Goal: Task Accomplishment & Management: Manage account settings

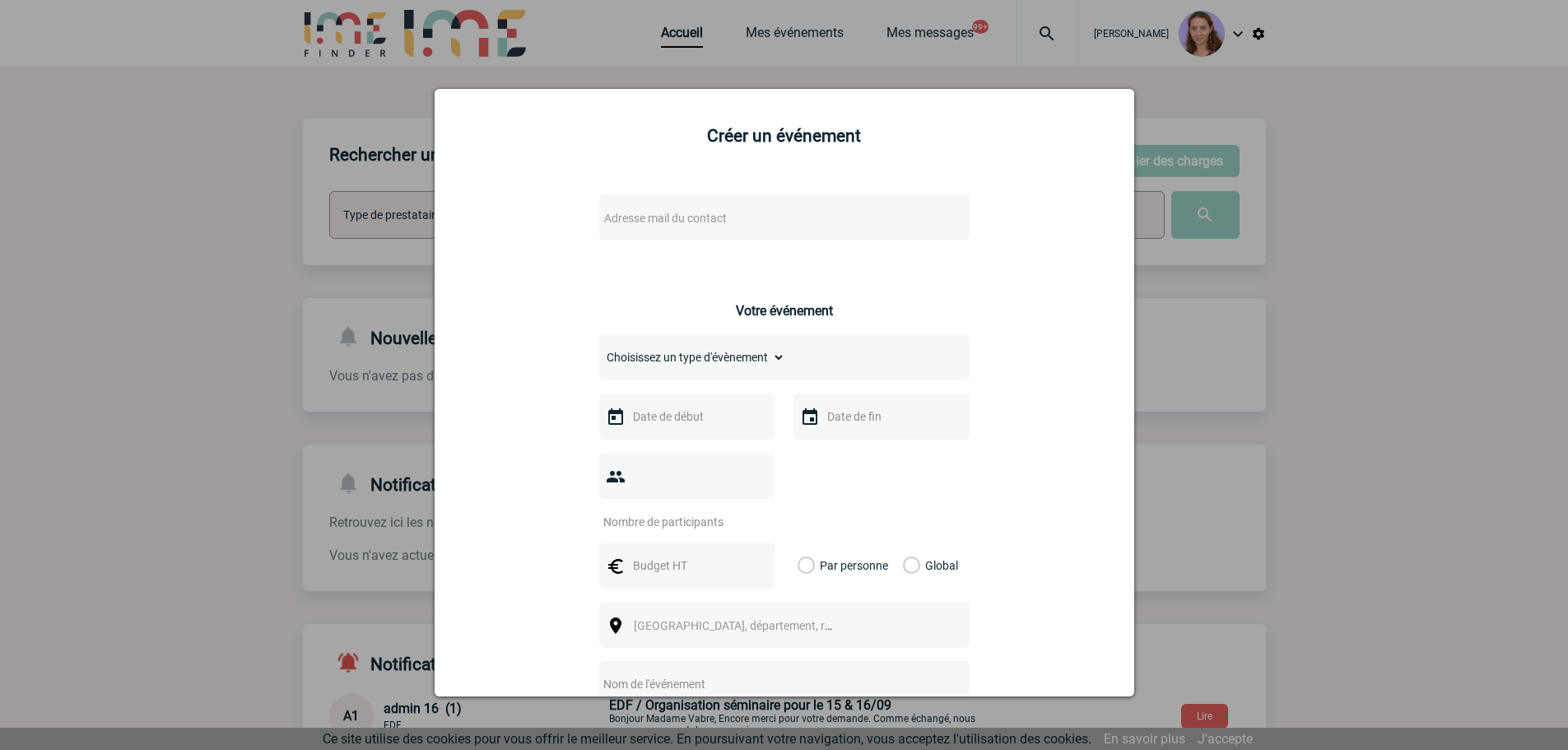
click at [695, 43] on div at bounding box center [784, 375] width 1568 height 750
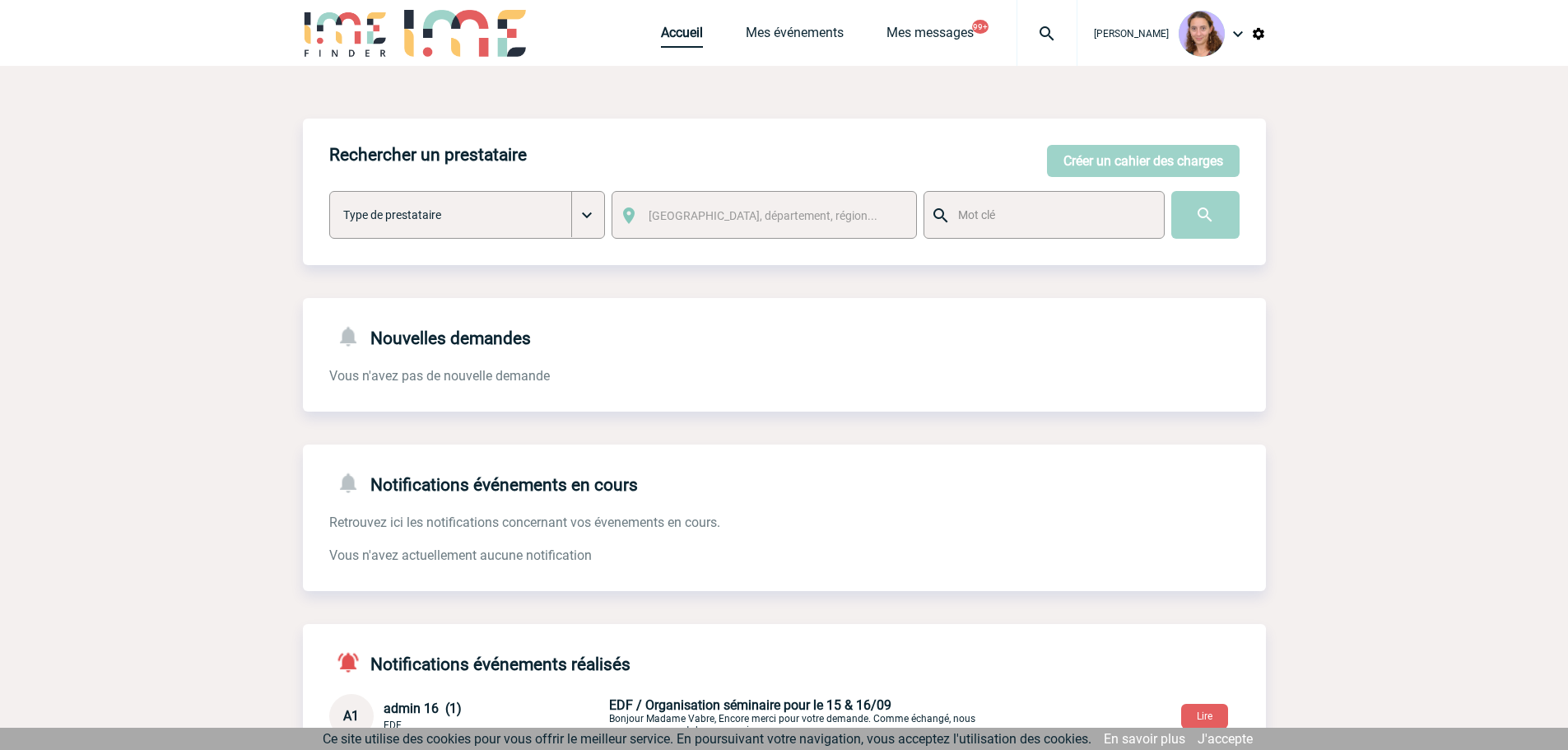
click at [685, 36] on link "Accueil" at bounding box center [682, 36] width 42 height 23
click at [764, 33] on link "Mes événements" at bounding box center [795, 36] width 98 height 23
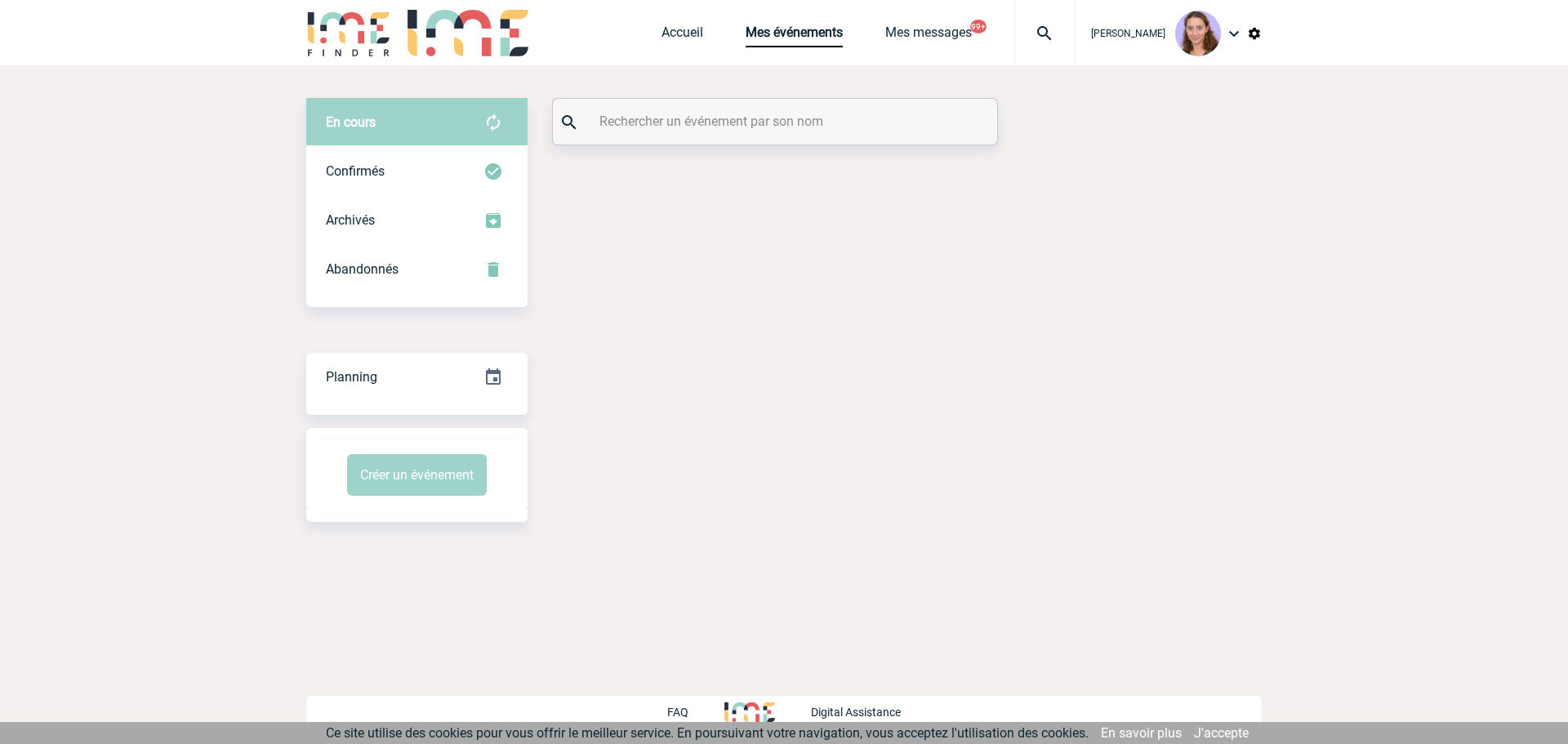
drag, startPoint x: 0, startPoint y: 0, endPoint x: 645, endPoint y: 118, distance: 655.7
click at [645, 118] on input "text" at bounding box center [776, 121] width 363 height 24
paste input "2000424887"
type input "2000424887"
click at [481, 261] on div "Abandonnés" at bounding box center [417, 270] width 222 height 49
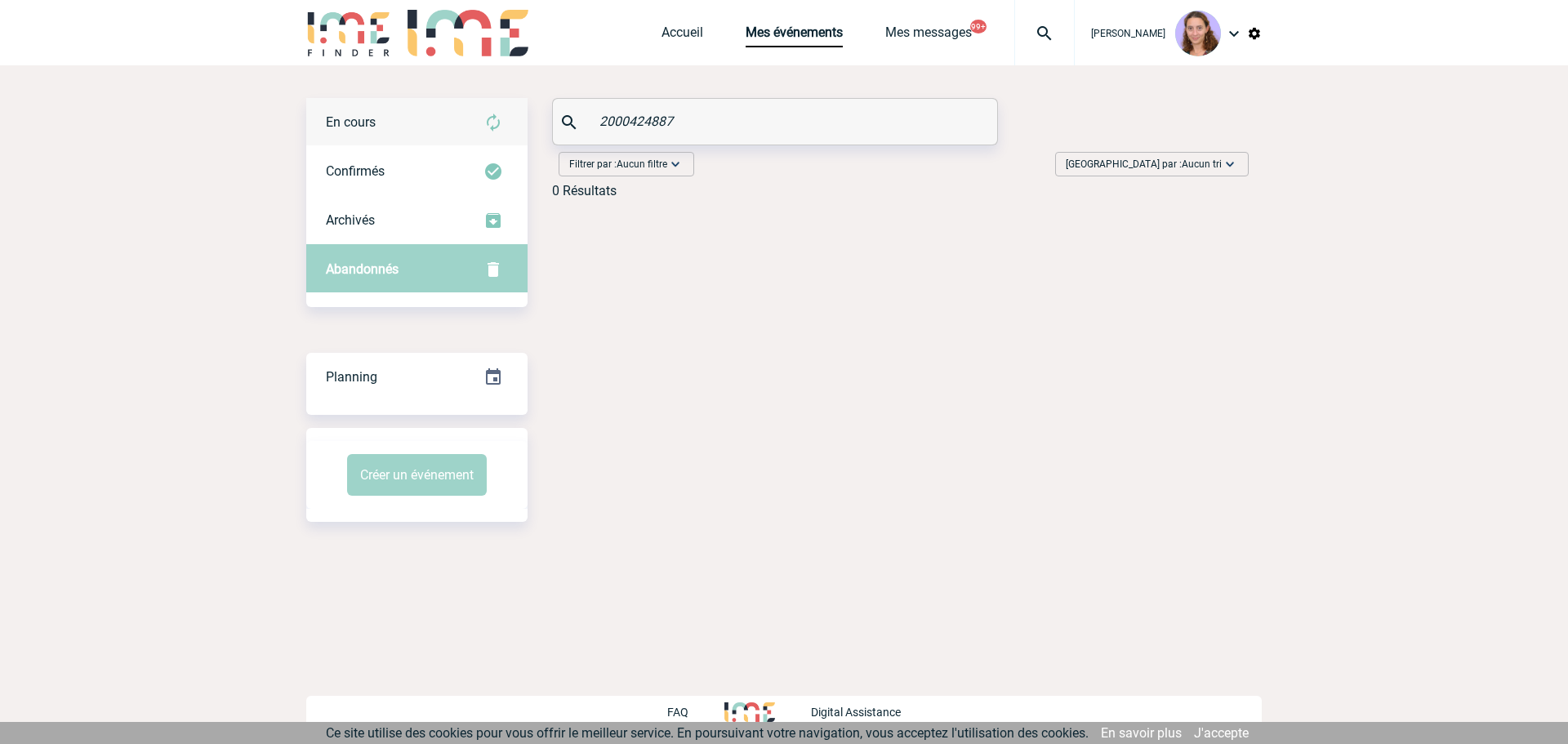
click at [474, 117] on div "En cours" at bounding box center [417, 123] width 222 height 49
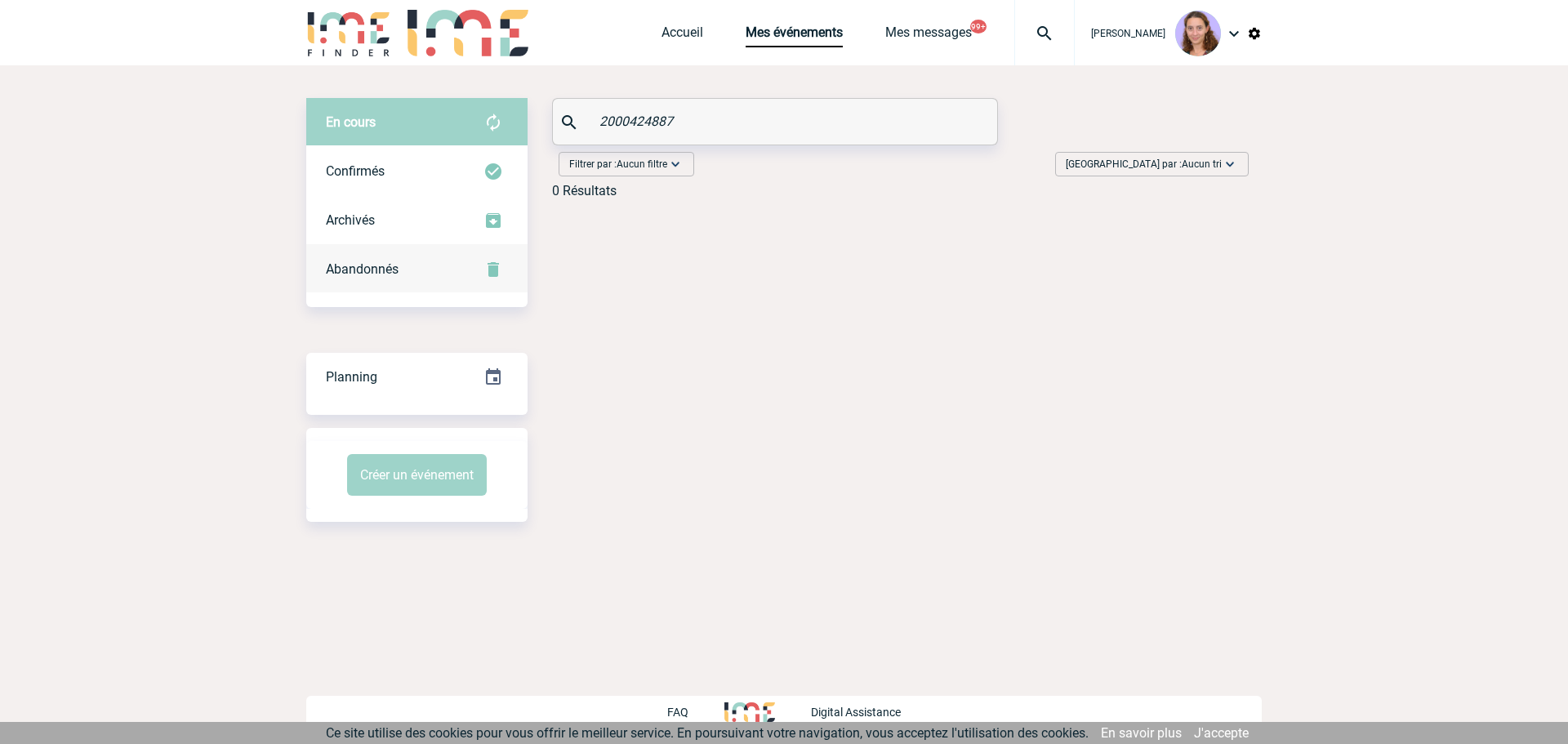
click at [495, 266] on img at bounding box center [493, 269] width 19 height 19
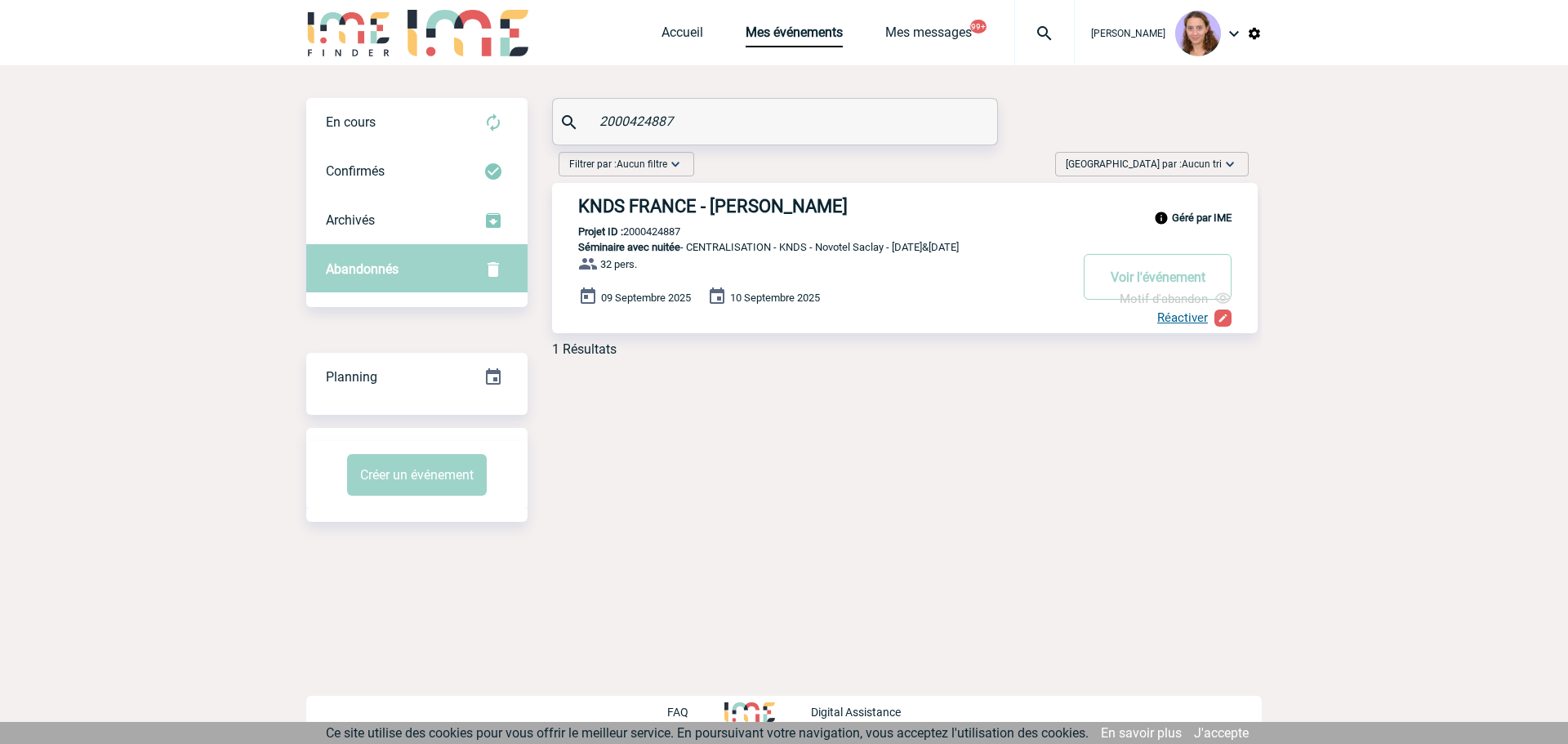
click at [787, 112] on input "2000424887" at bounding box center [776, 121] width 363 height 24
click at [1176, 292] on span "Motif d'abandon" at bounding box center [1163, 299] width 88 height 15
click at [1218, 296] on img at bounding box center [1223, 298] width 17 height 17
click at [797, 212] on h3 "KNDS FRANCE - Sophie PACHECO" at bounding box center [823, 206] width 490 height 20
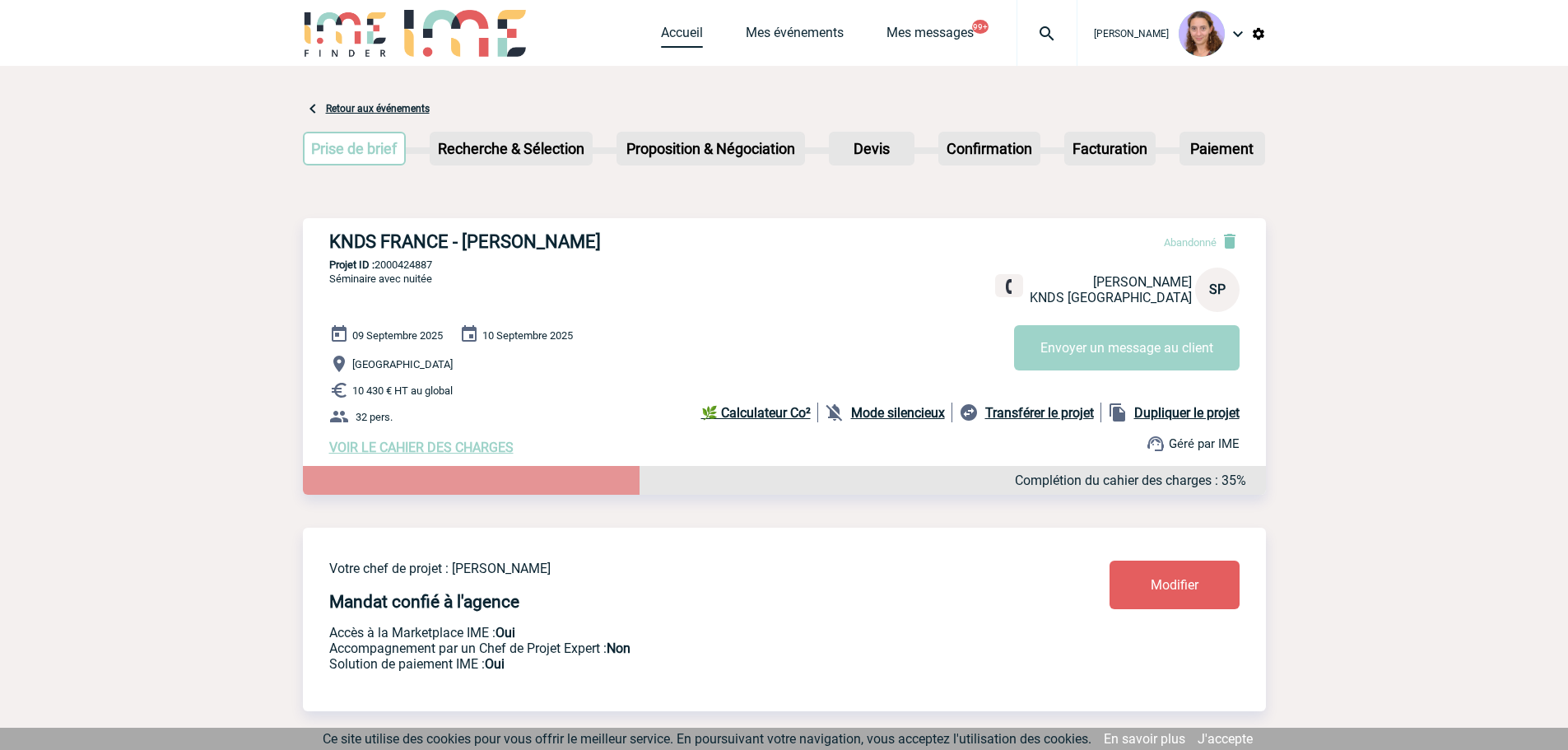
click at [683, 29] on link "Accueil" at bounding box center [682, 36] width 42 height 23
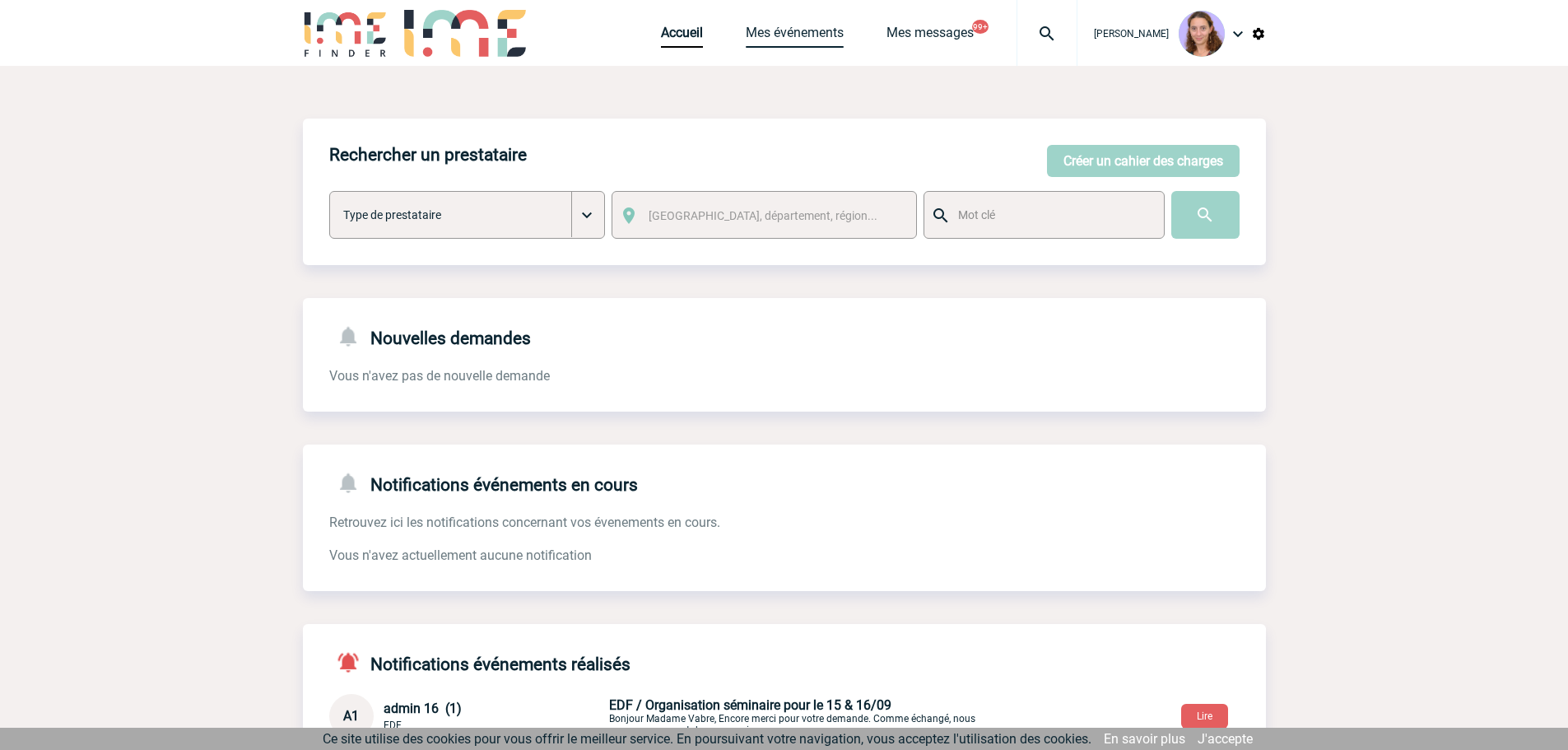
click at [766, 33] on link "Mes événements" at bounding box center [795, 36] width 98 height 23
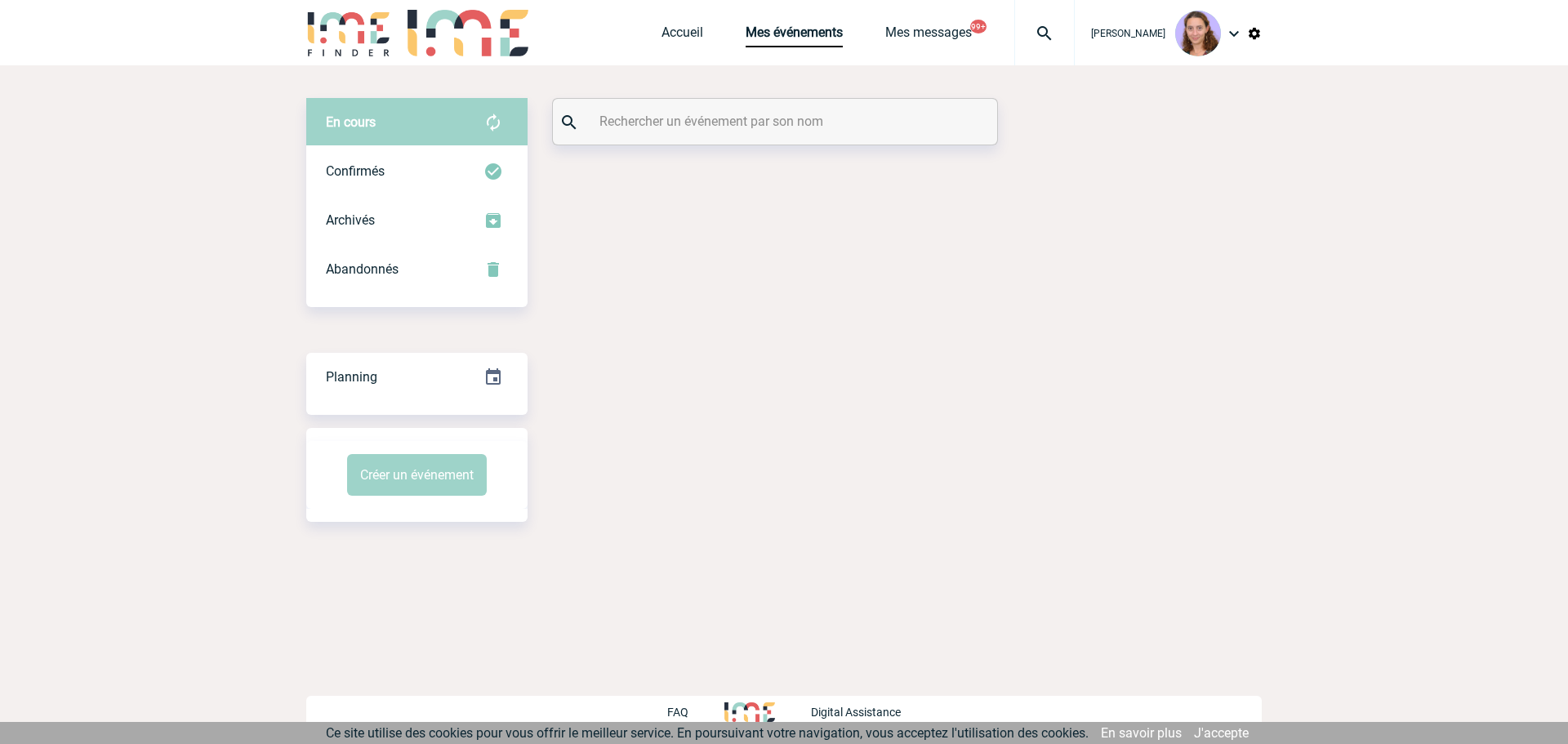
click at [706, 113] on input "text" at bounding box center [776, 121] width 363 height 24
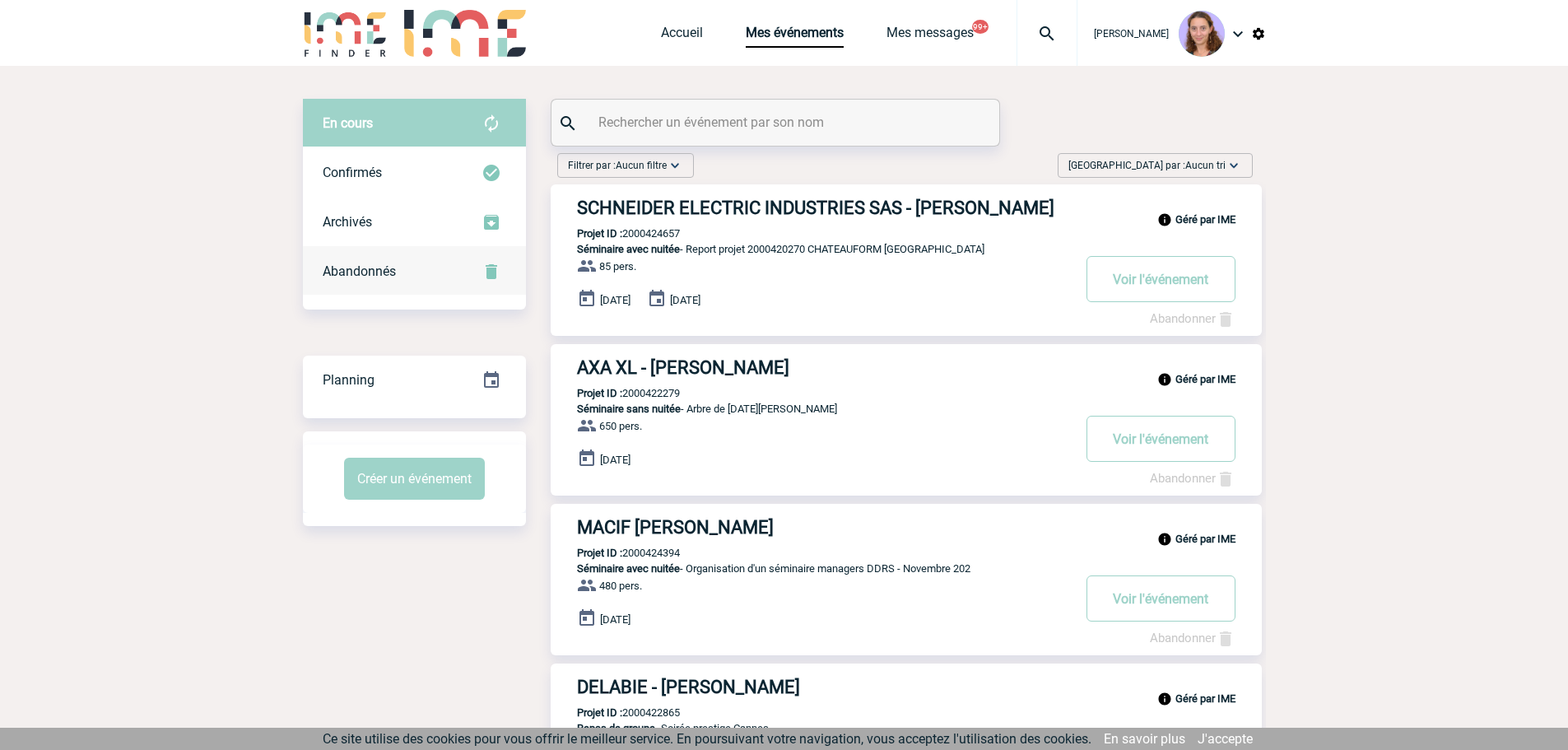
click at [399, 271] on div "Abandonnés" at bounding box center [415, 272] width 223 height 49
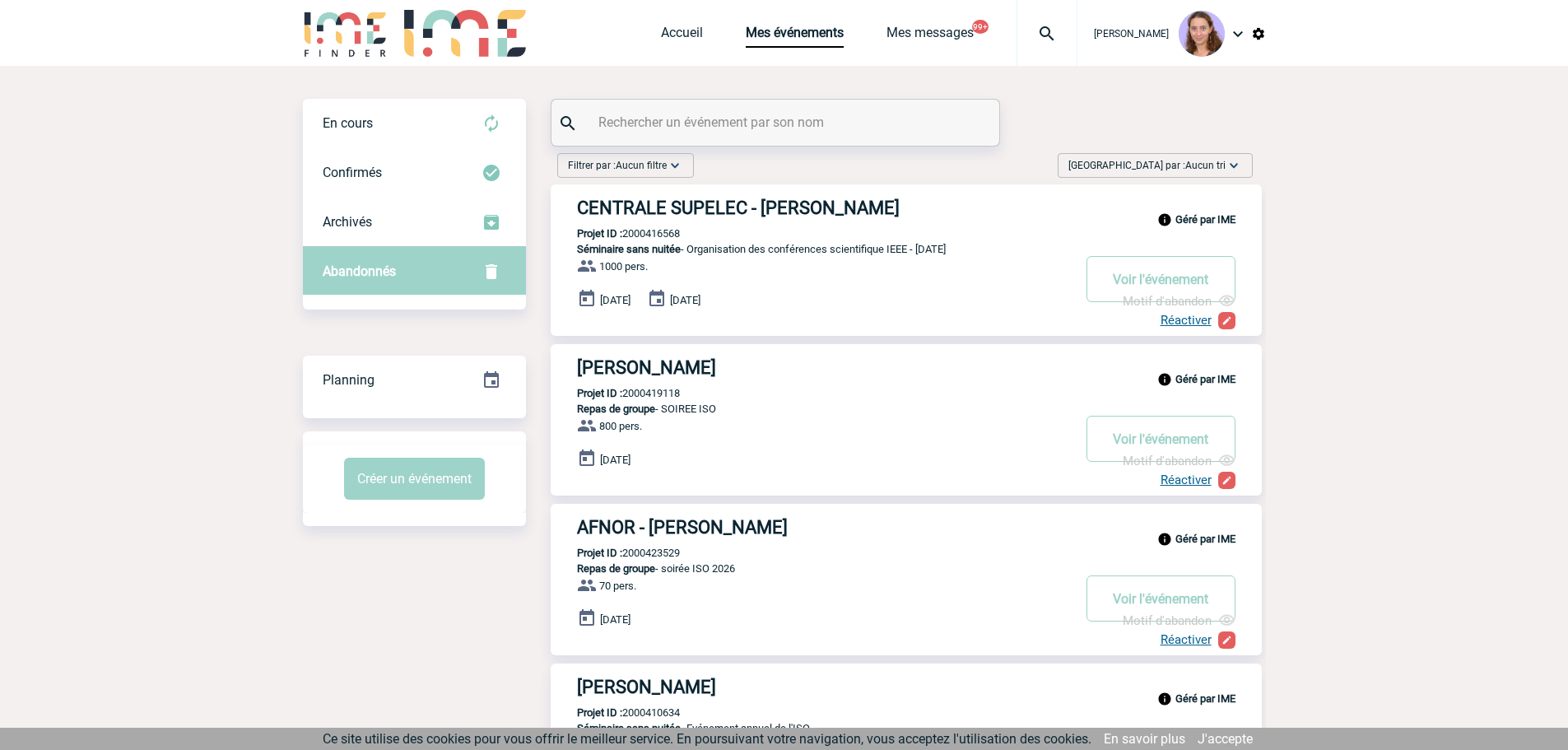
click at [904, 121] on input "text" at bounding box center [777, 122] width 366 height 24
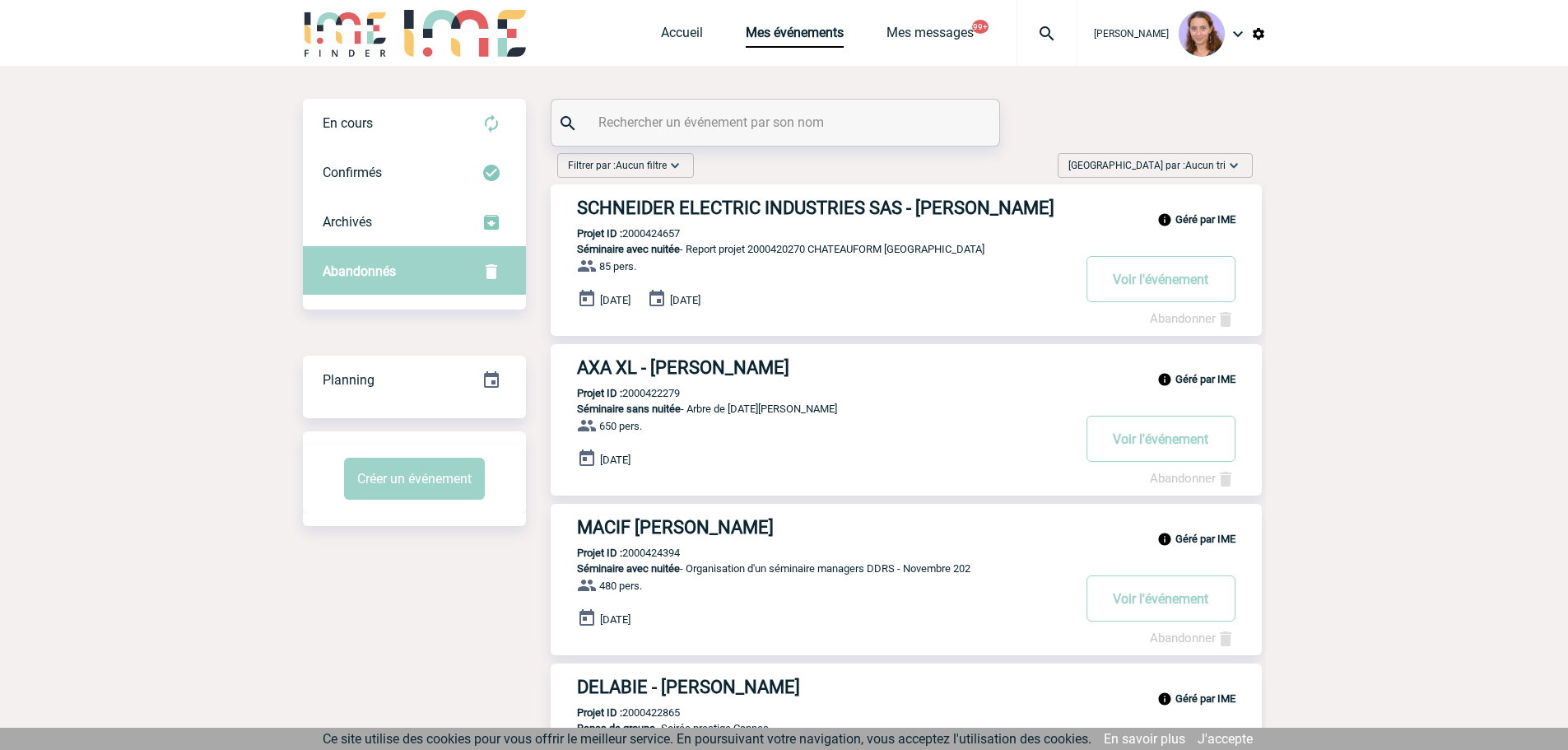
paste input "2000424887"
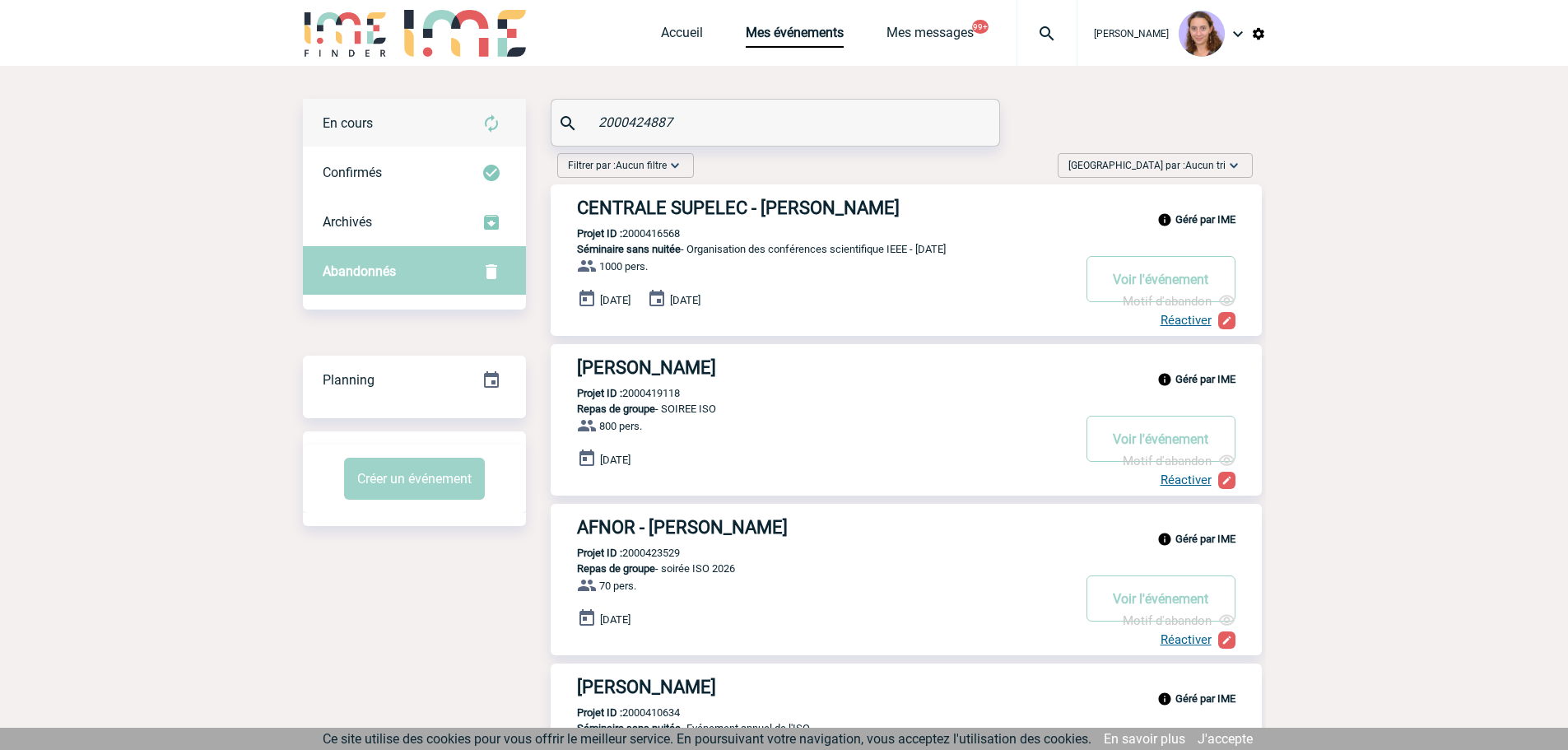
type input "2000424887"
click at [463, 139] on div "En cours" at bounding box center [415, 124] width 223 height 49
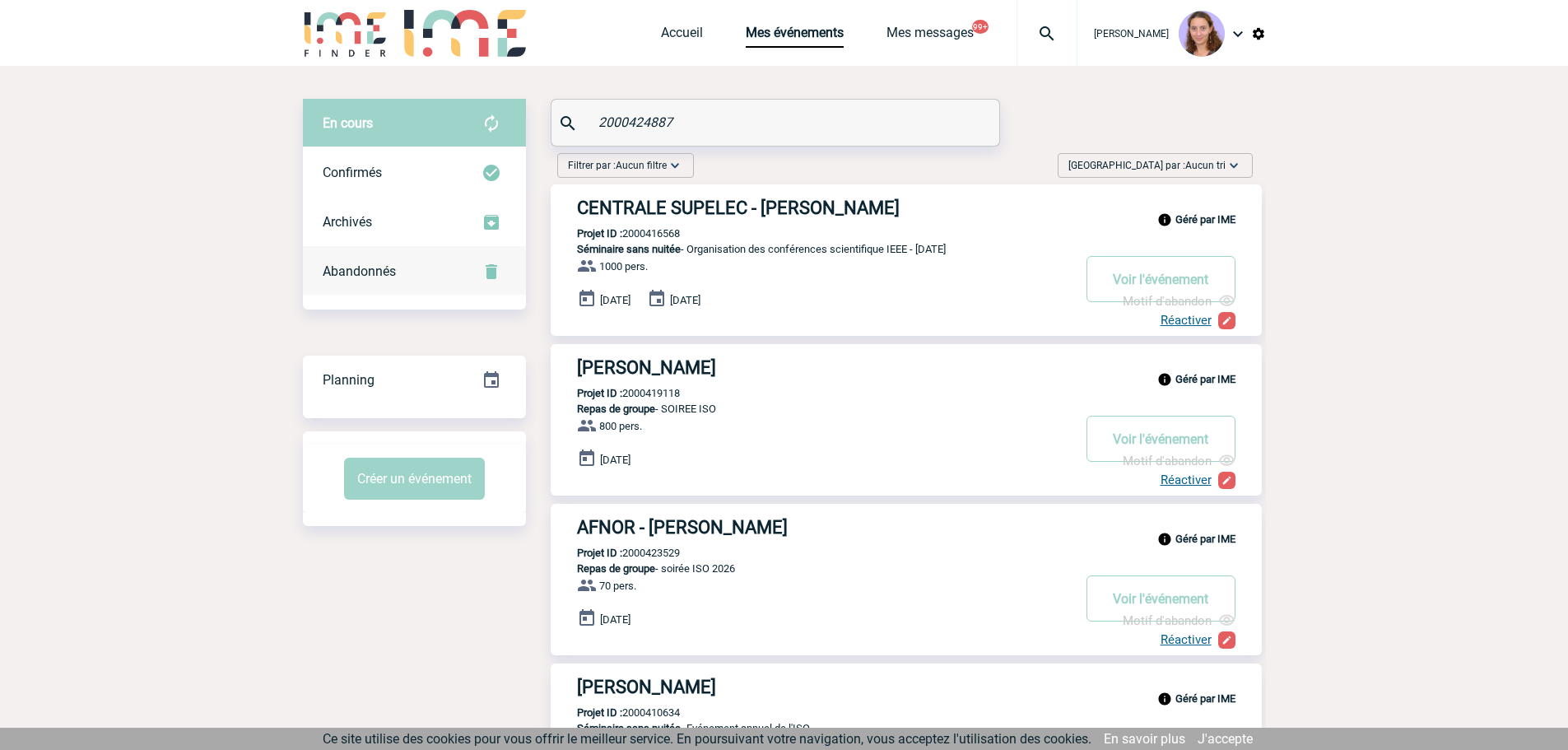
click at [457, 263] on div "Abandonnés" at bounding box center [415, 272] width 223 height 49
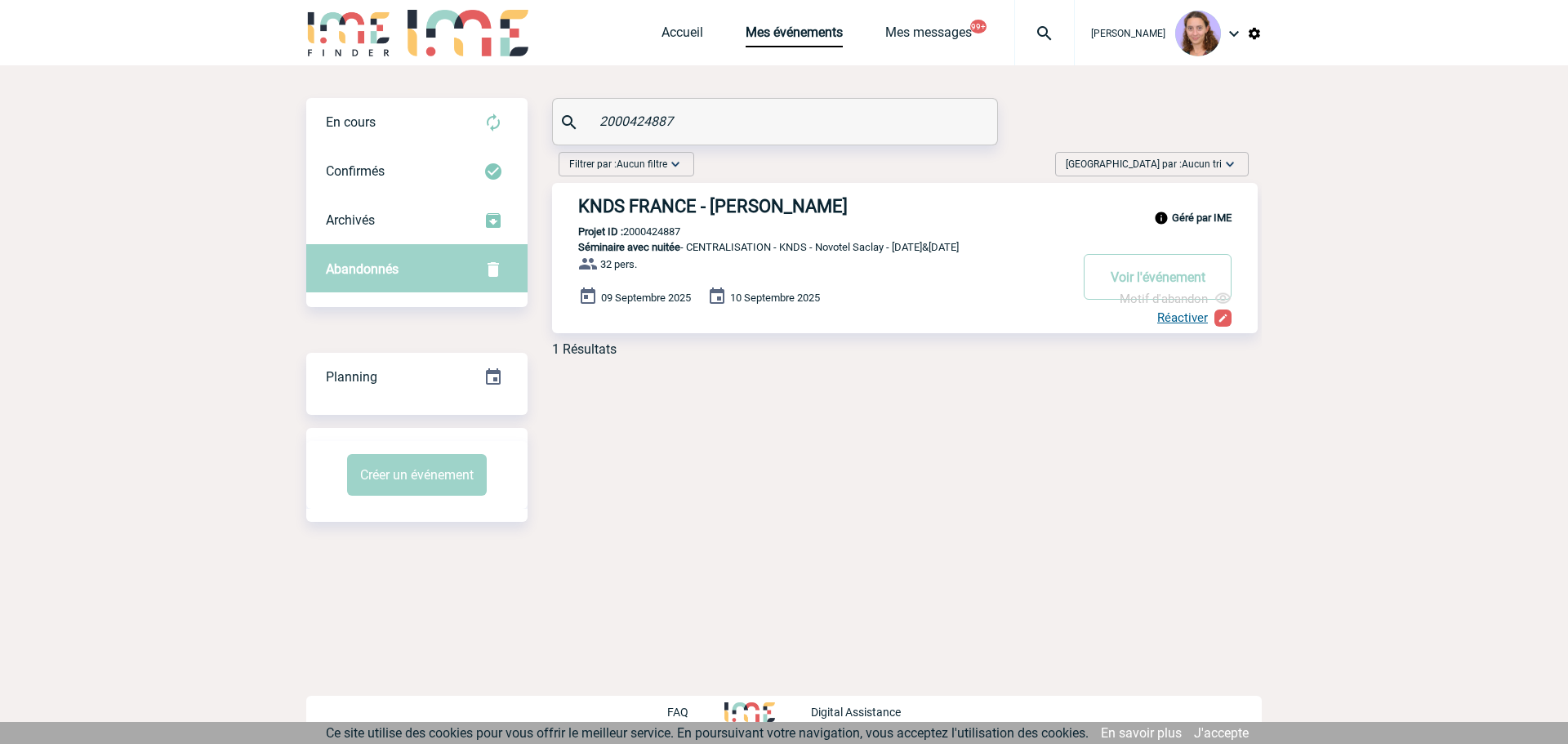
click at [1189, 319] on link "Réactiver" at bounding box center [1182, 318] width 50 height 15
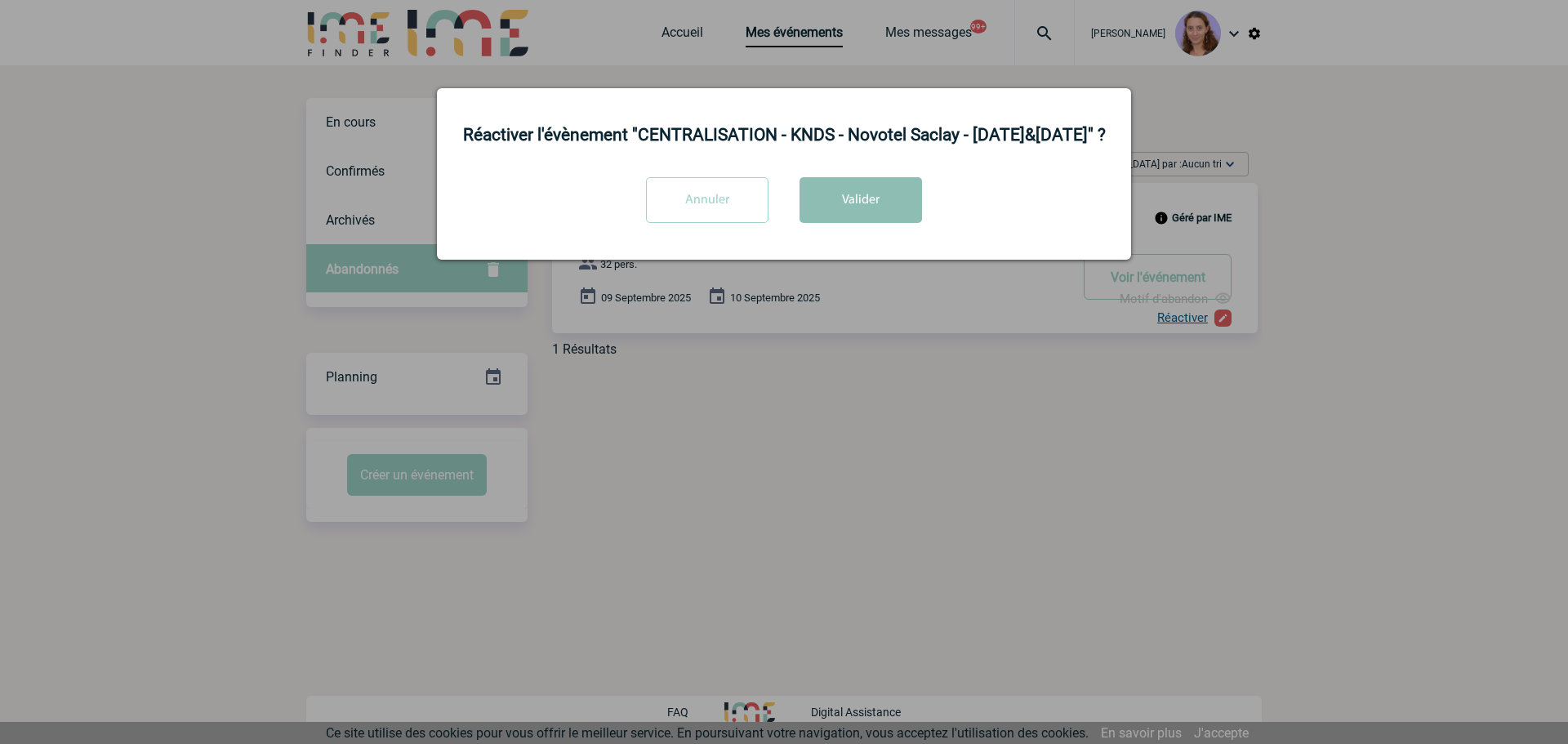
click at [844, 209] on button "Valider" at bounding box center [860, 200] width 123 height 45
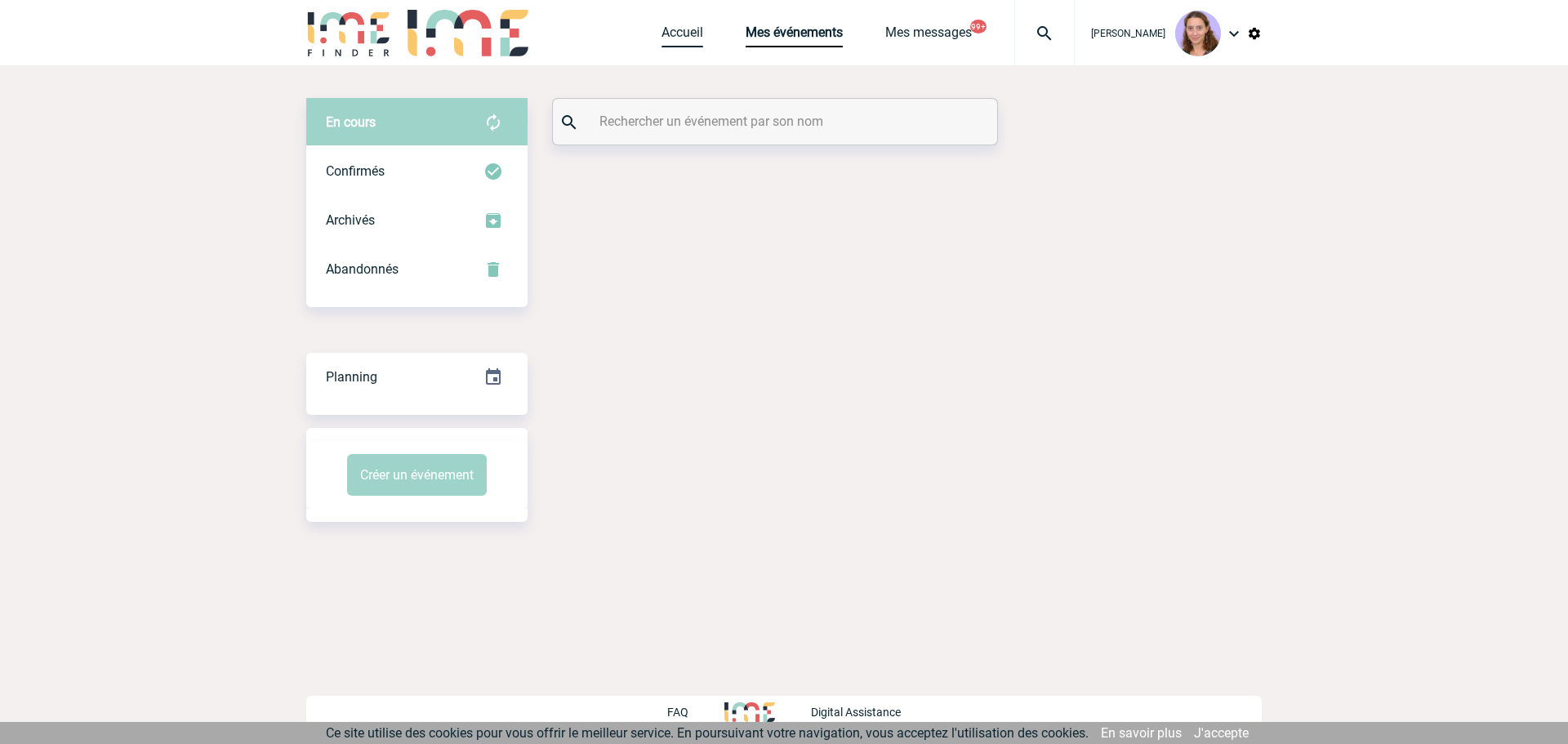
click at [676, 34] on link "Accueil" at bounding box center [682, 35] width 42 height 23
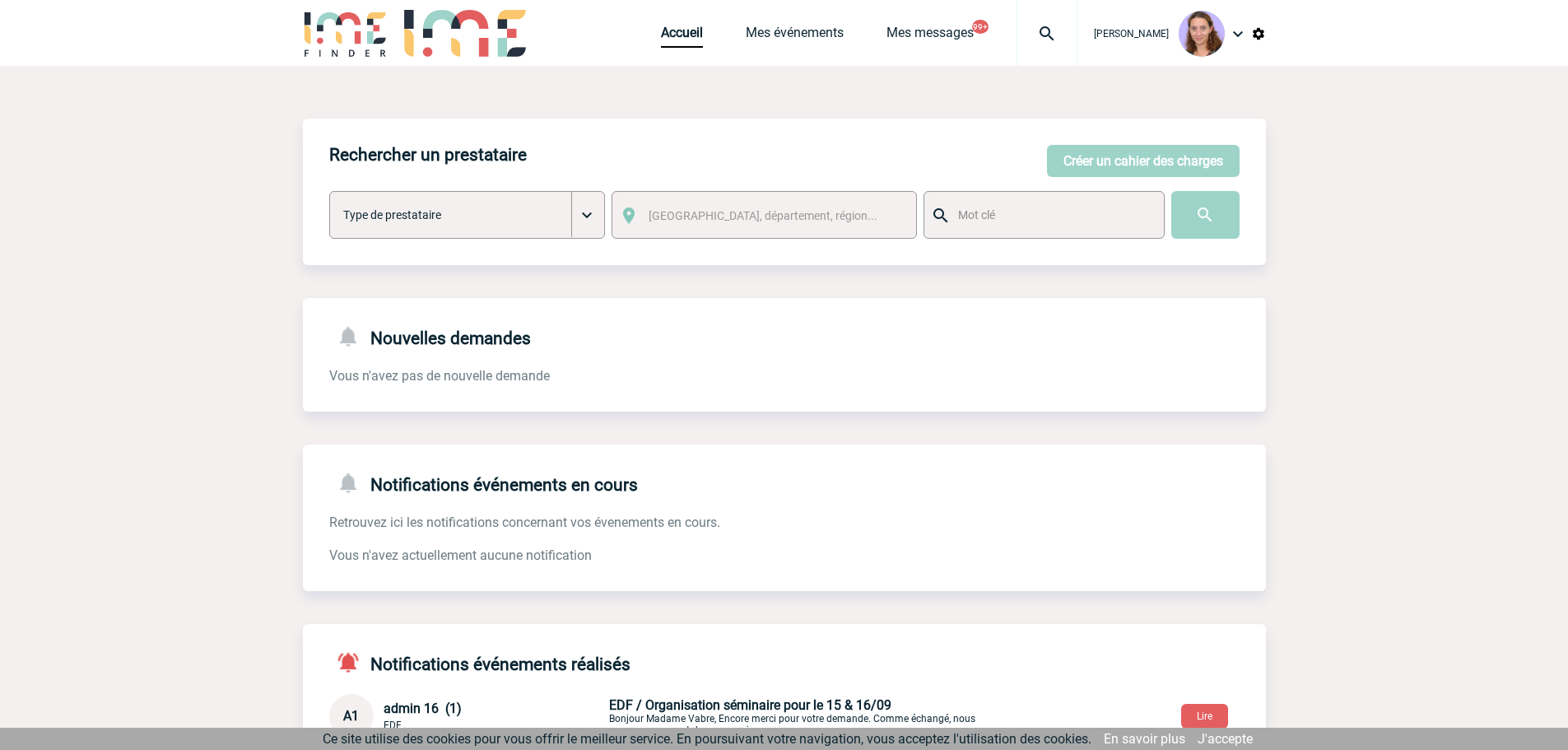
click at [1032, 40] on img at bounding box center [1047, 33] width 59 height 19
type input "2000422573"
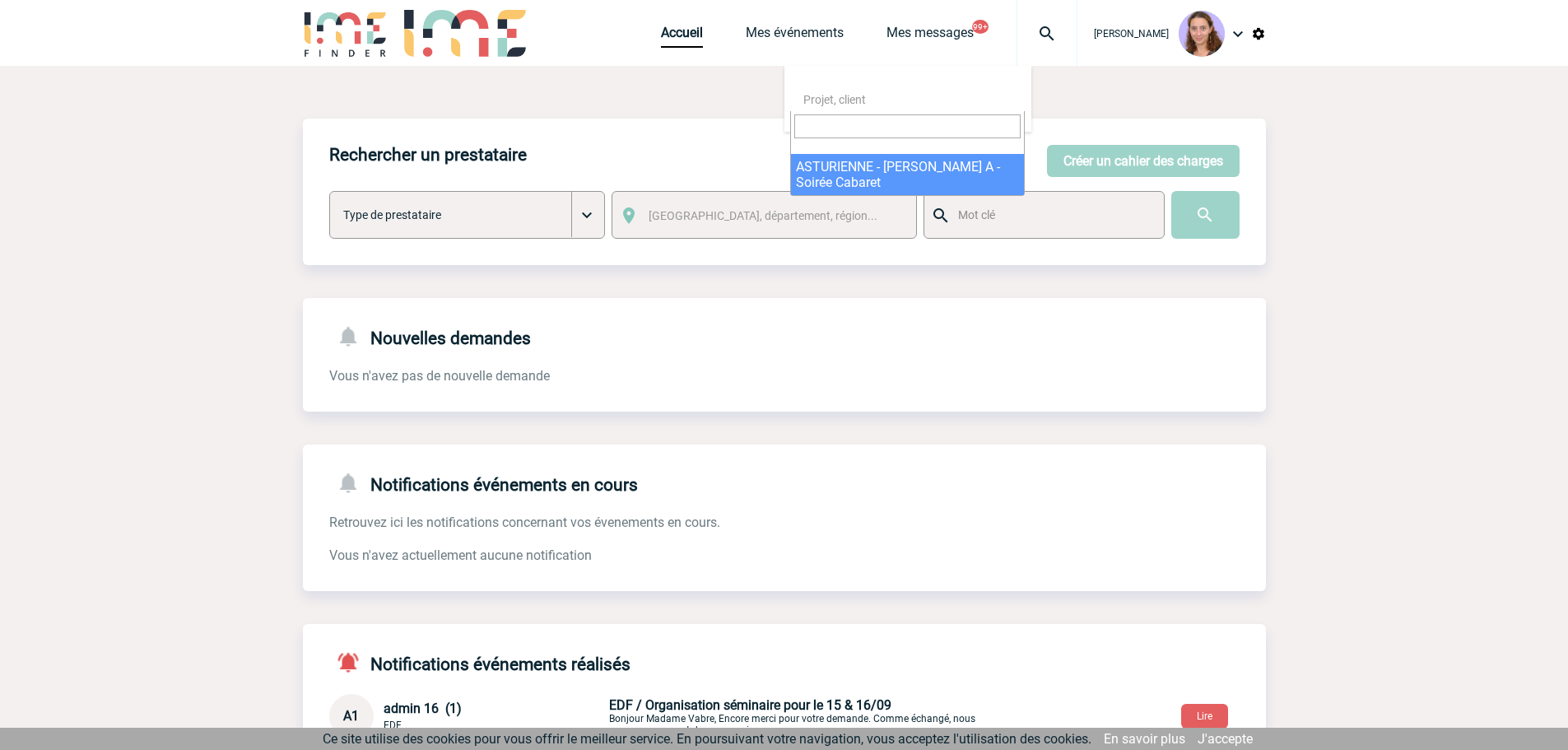
select select "22074"
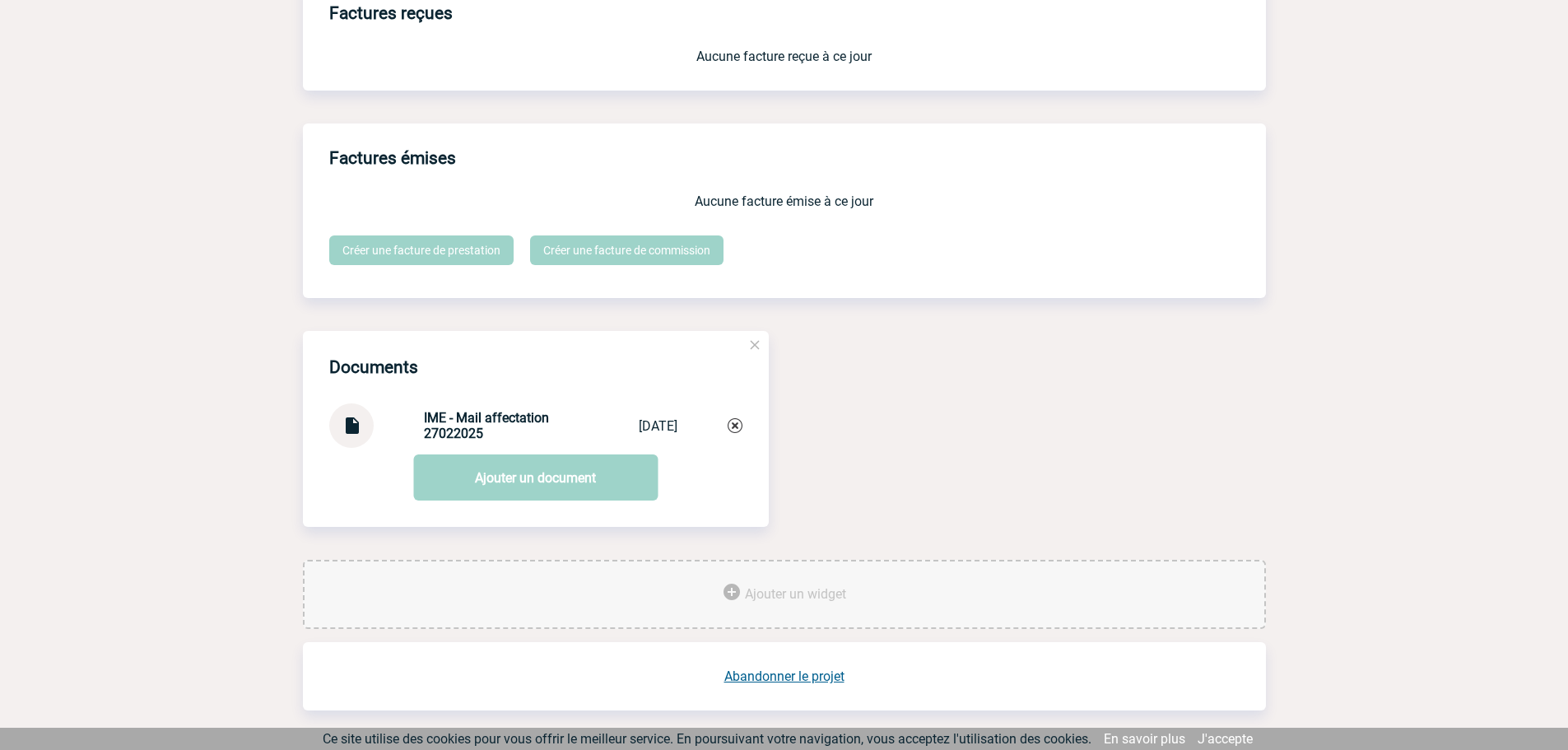
scroll to position [1438, 0]
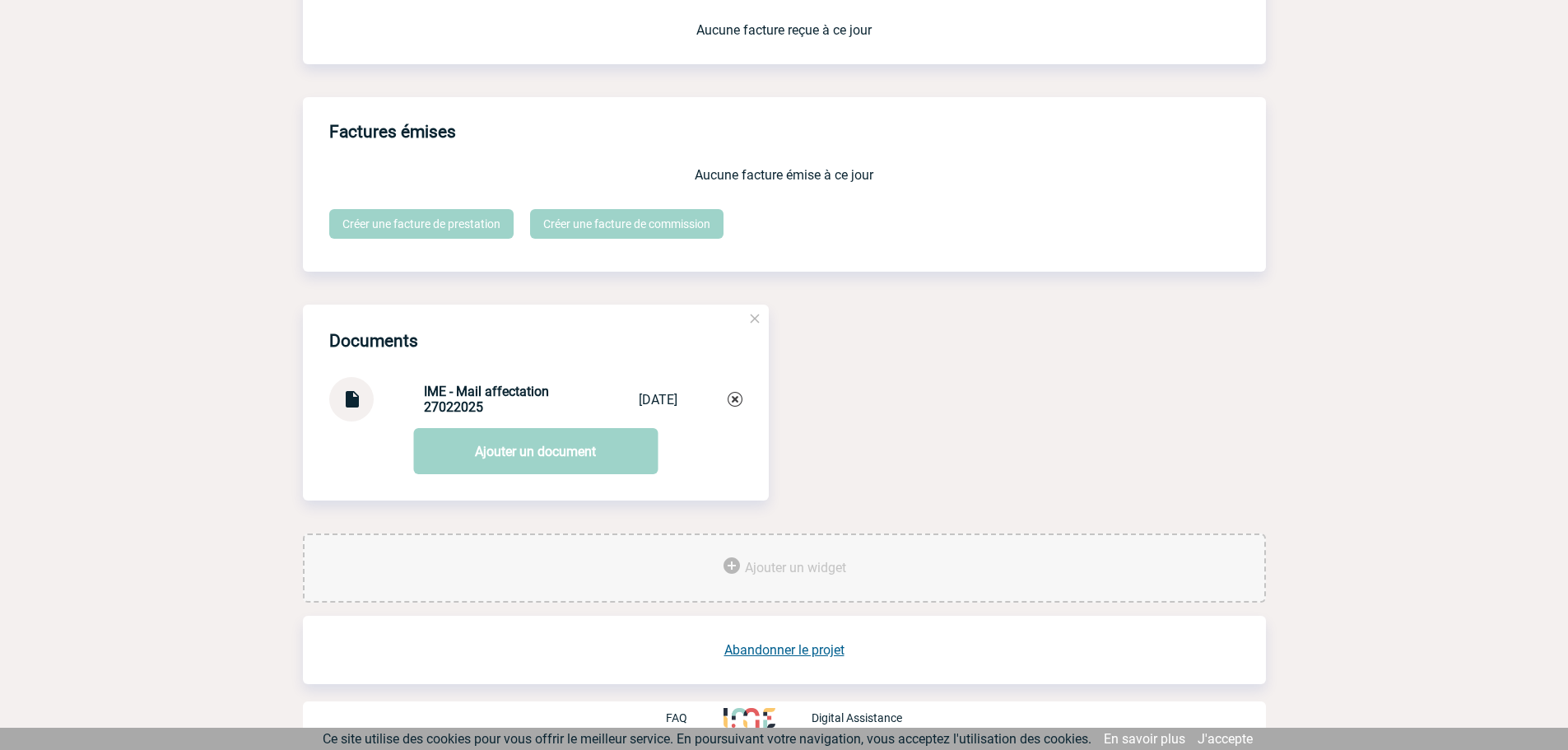
click at [799, 643] on link "Abandonner le projet" at bounding box center [784, 650] width 120 height 15
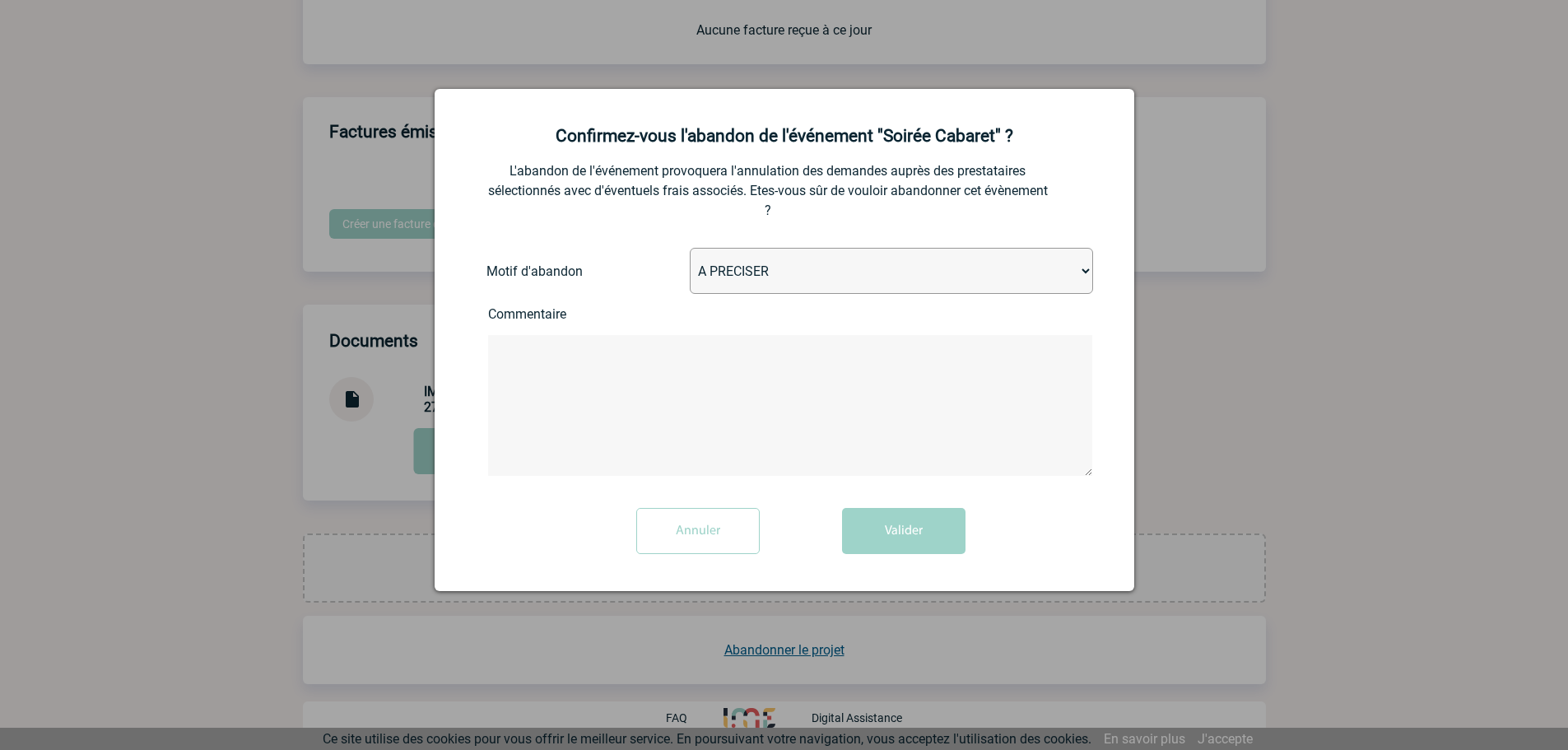
click at [738, 278] on select "A PRECISER Projet annulé Projet reporté Evénement organisé en interne A fait ap…" at bounding box center [891, 271] width 404 height 46
select select "ABANDON_PROJET_11"
click at [690, 249] on select "A PRECISER Projet annulé Projet reporté Evénement organisé en interne A fait ap…" at bounding box center [891, 271] width 404 height 46
click at [872, 526] on button "Valider" at bounding box center [904, 531] width 124 height 46
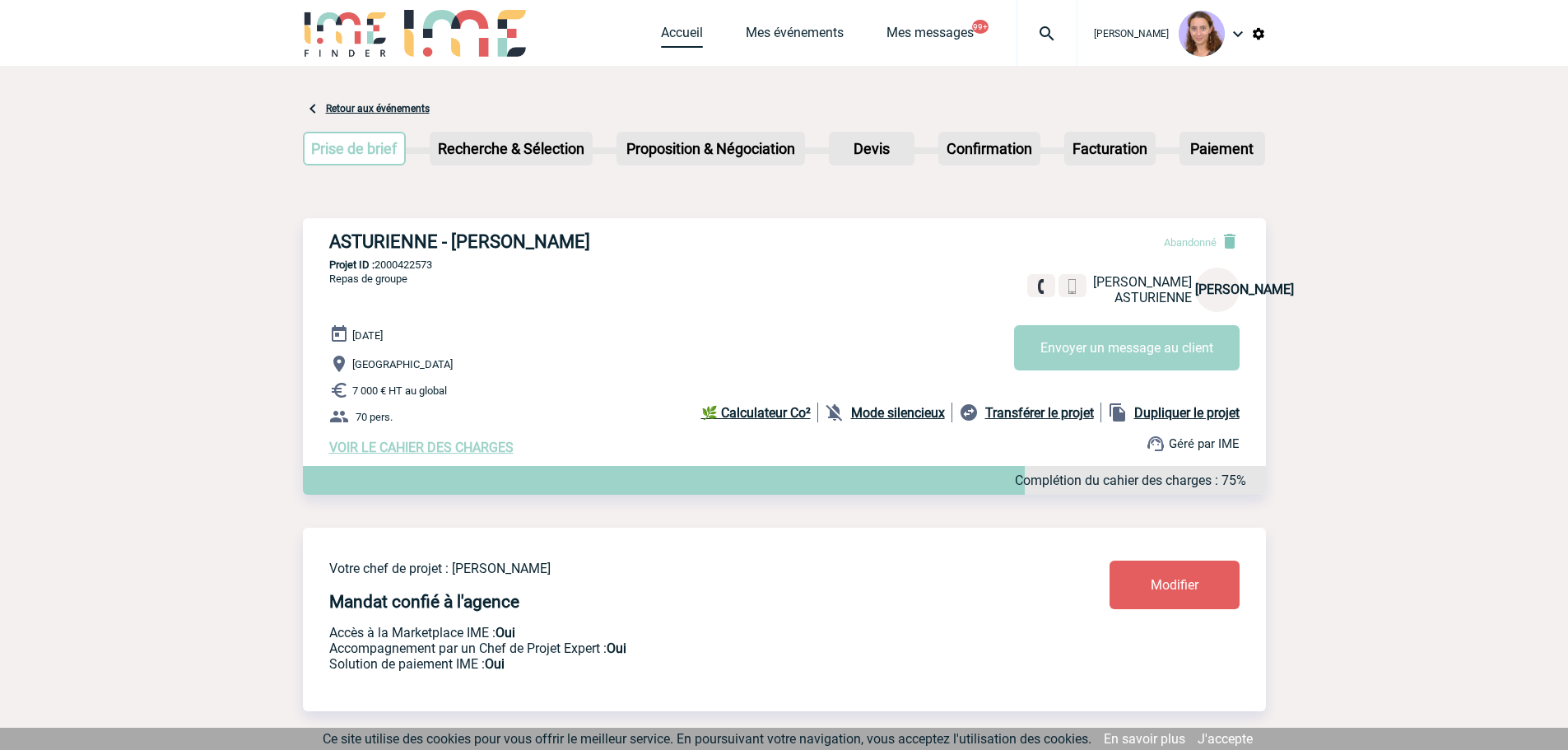
click at [679, 40] on link "Accueil" at bounding box center [682, 36] width 42 height 23
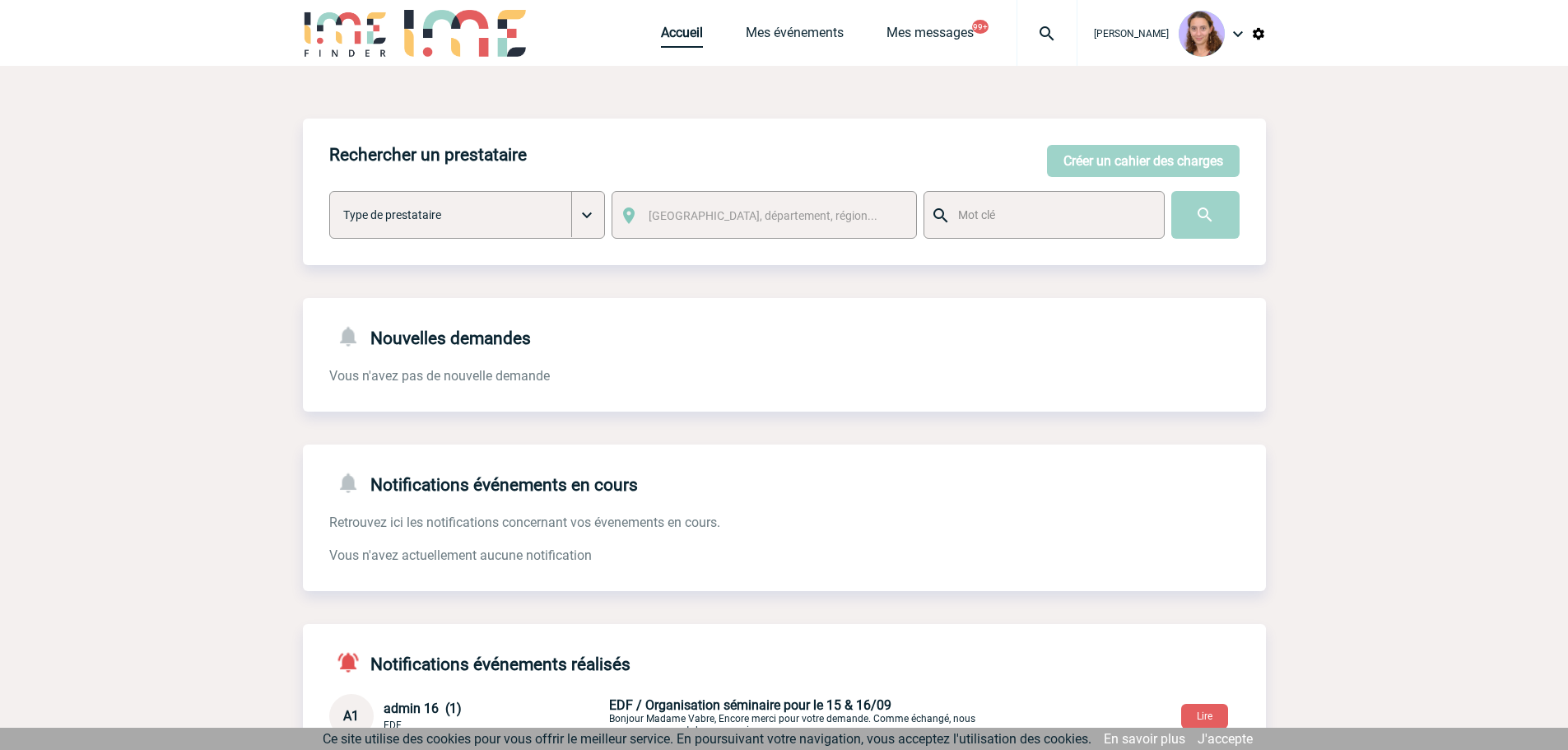
click at [681, 28] on link "Accueil" at bounding box center [682, 36] width 42 height 23
click at [692, 33] on link "Accueil" at bounding box center [682, 36] width 42 height 23
click at [1150, 153] on button "Créer un cahier des charges" at bounding box center [1143, 161] width 193 height 32
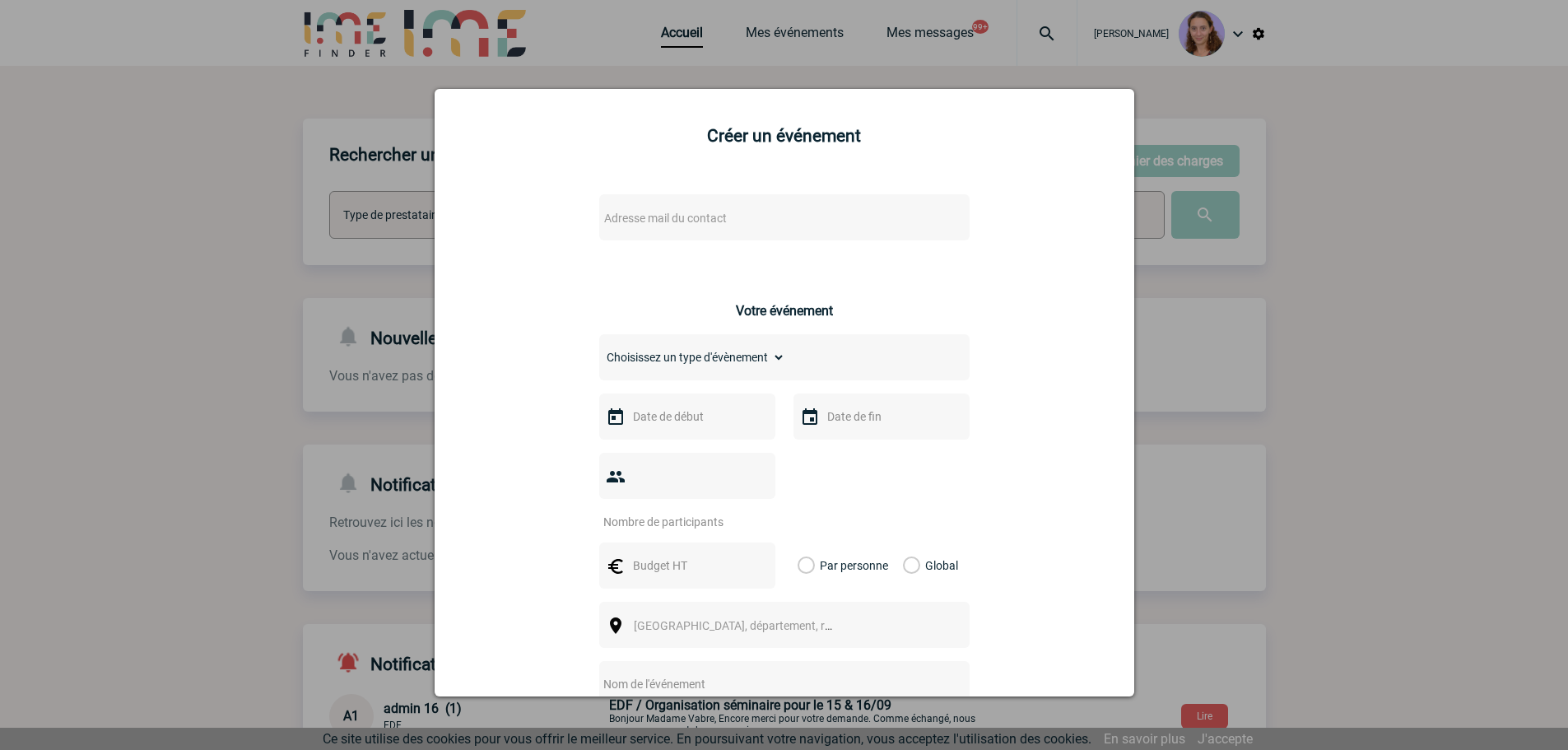
click at [726, 212] on span "Adresse mail du contact" at bounding box center [741, 218] width 288 height 23
drag, startPoint x: 654, startPoint y: 251, endPoint x: 472, endPoint y: 218, distance: 185.0
click at [472, 218] on body "Claudia MILAZZO Accueil Mes événements 99+ 99+" at bounding box center [784, 509] width 1568 height 1018
click at [822, 245] on input "ania.charalambous@amplifon.com>" at bounding box center [734, 245] width 280 height 24
click at [599, 244] on input "ania.charalambous@amplifon.com" at bounding box center [734, 245] width 280 height 24
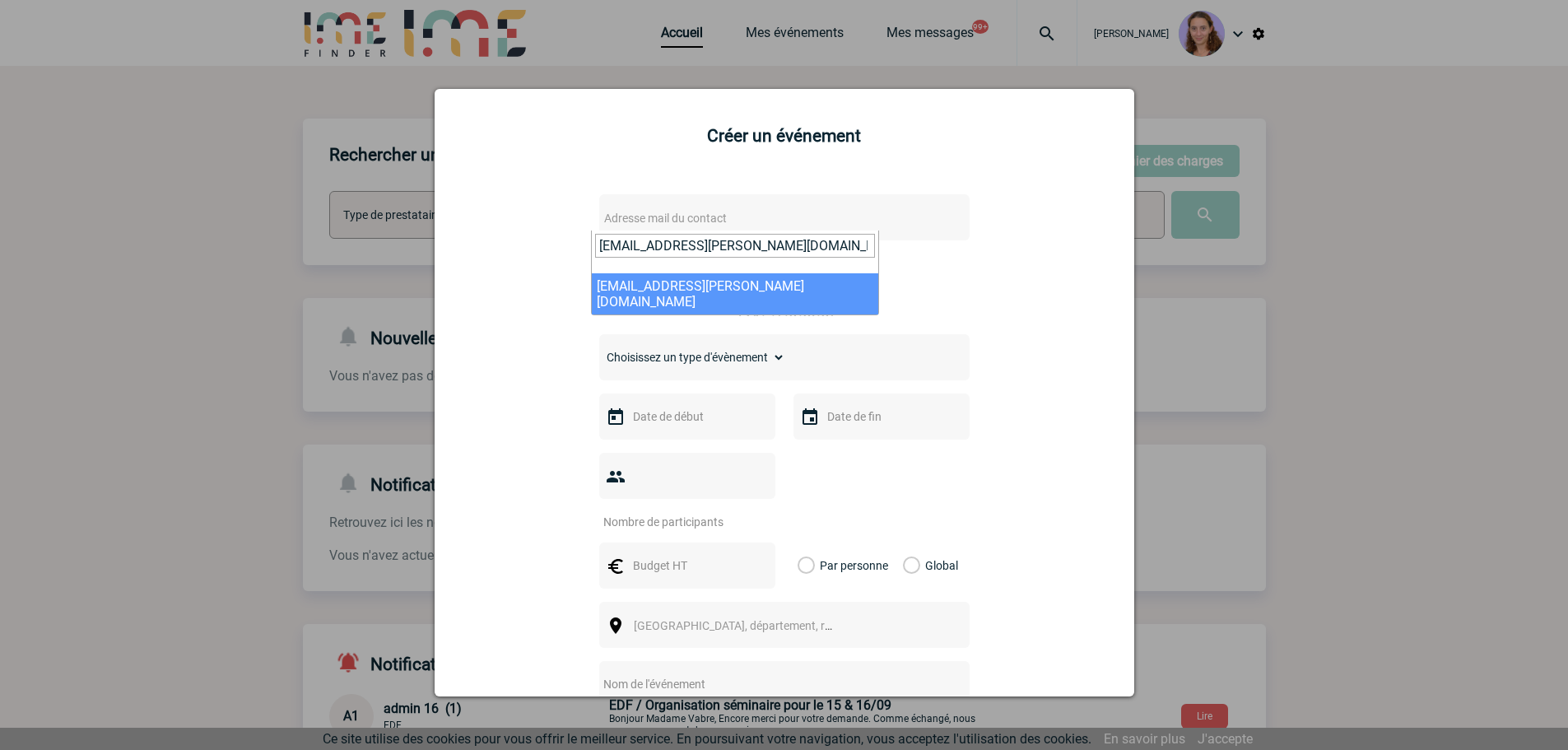
type input "tania.charalambous@amplifon.com"
select select "125185"
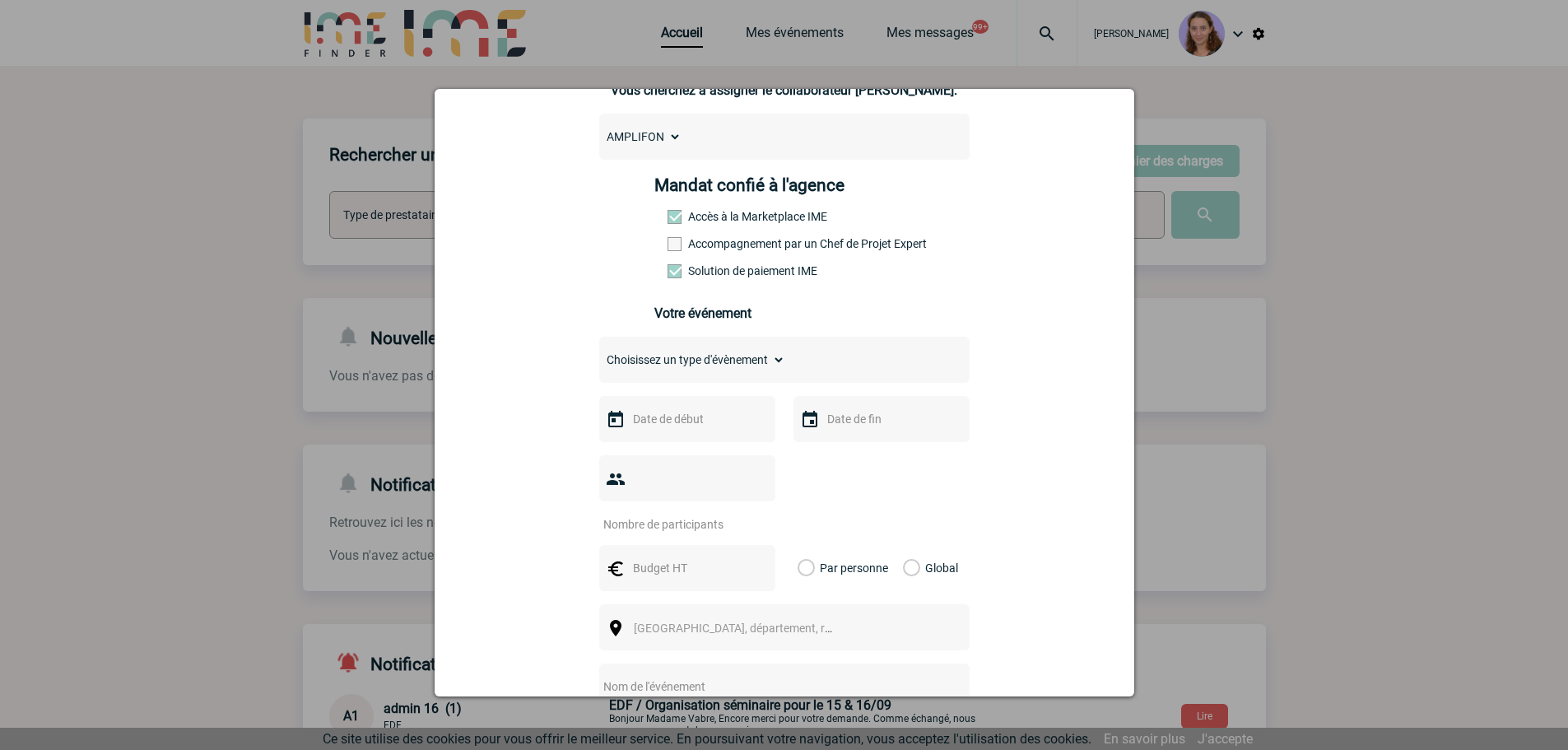
scroll to position [329, 0]
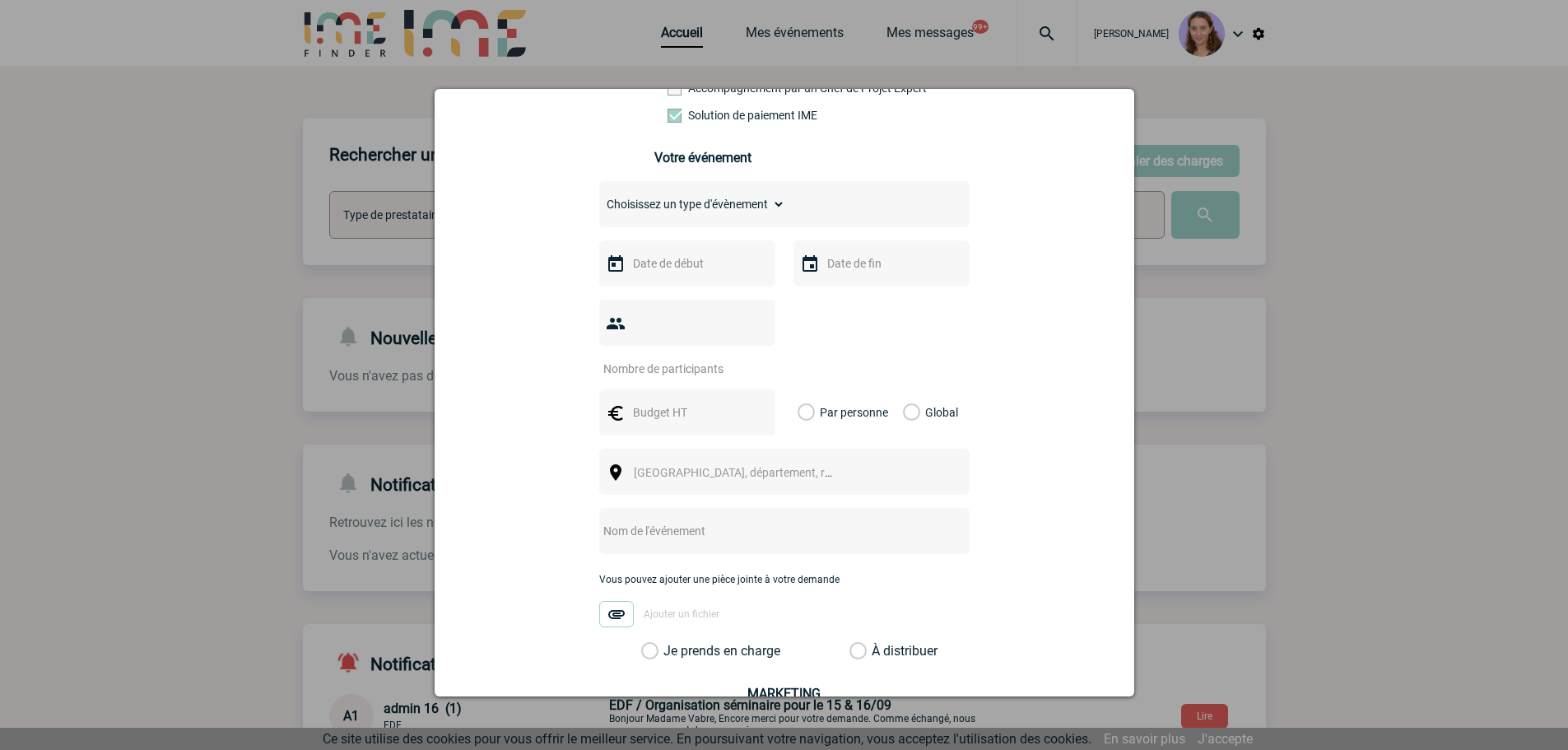
drag, startPoint x: 659, startPoint y: 205, endPoint x: 659, endPoint y: 214, distance: 9.0
click at [659, 205] on select "Choisissez un type d'évènement Séminaire avec nuitée Séminaire sans nuitée Repa…" at bounding box center [692, 204] width 186 height 23
select select "3"
click at [599, 197] on select "Choisissez un type d'évènement Séminaire avec nuitée Séminaire sans nuitée Repa…" at bounding box center [692, 204] width 186 height 23
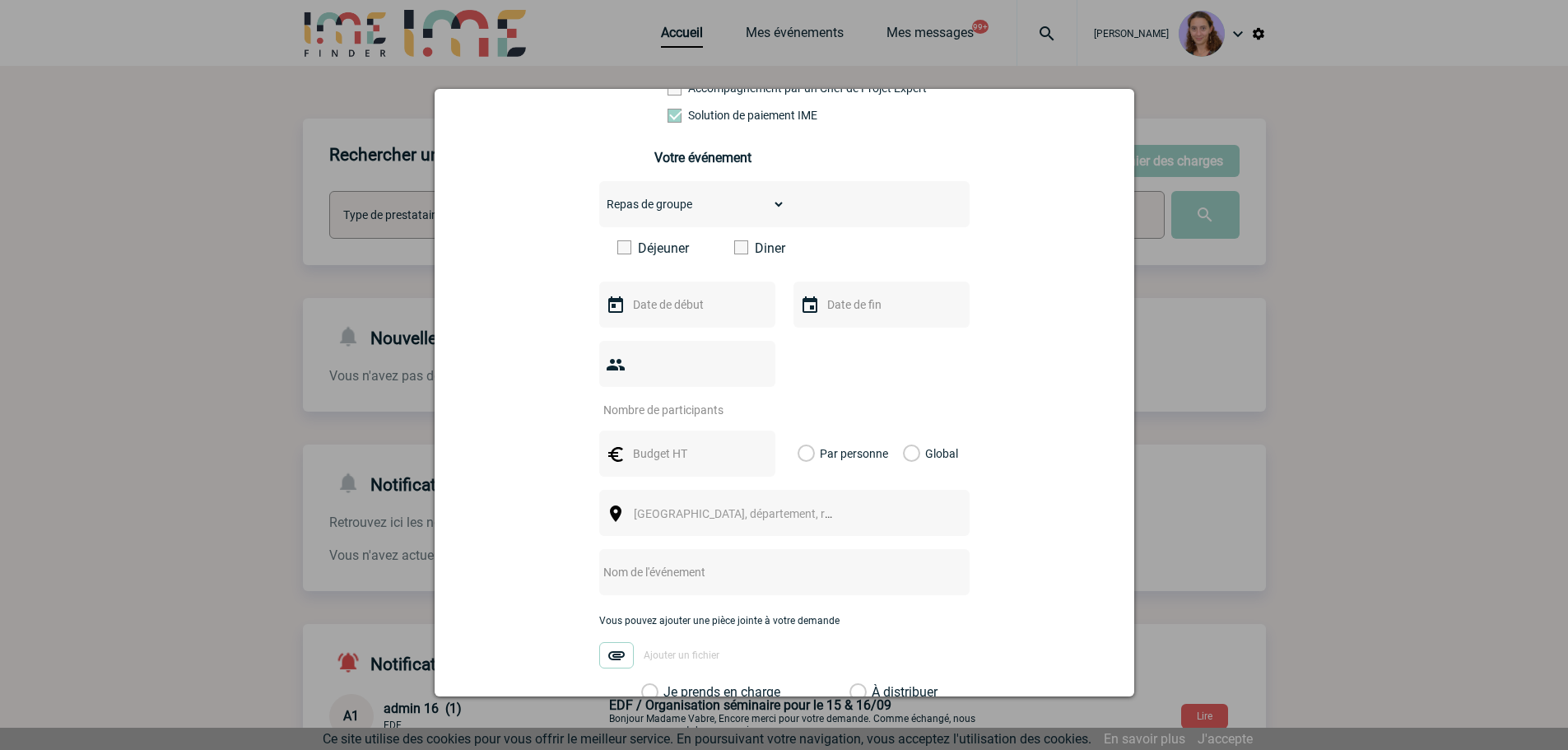
click at [664, 309] on input "text" at bounding box center [685, 304] width 113 height 21
click at [745, 251] on label "Diner" at bounding box center [782, 248] width 95 height 15
click at [0, 0] on input "Diner" at bounding box center [0, 0] width 0 height 0
click at [734, 251] on span at bounding box center [741, 247] width 14 height 14
click at [0, 0] on input "Diner" at bounding box center [0, 0] width 0 height 0
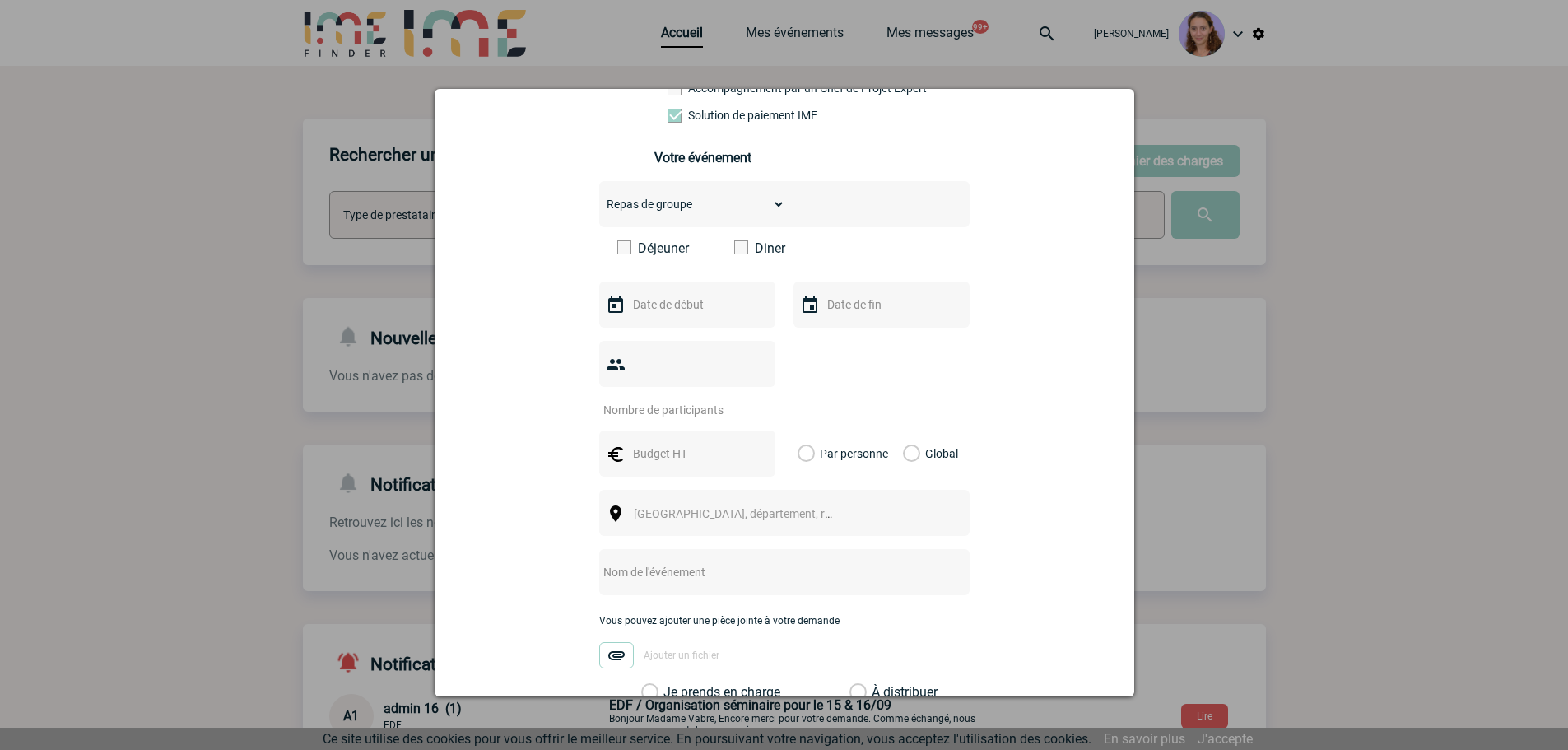
click at [738, 247] on span at bounding box center [741, 247] width 14 height 14
click at [0, 0] on input "Diner" at bounding box center [0, 0] width 0 height 0
click at [685, 308] on input "text" at bounding box center [685, 304] width 113 height 21
click at [832, 333] on span "Suivant" at bounding box center [837, 338] width 14 height 14
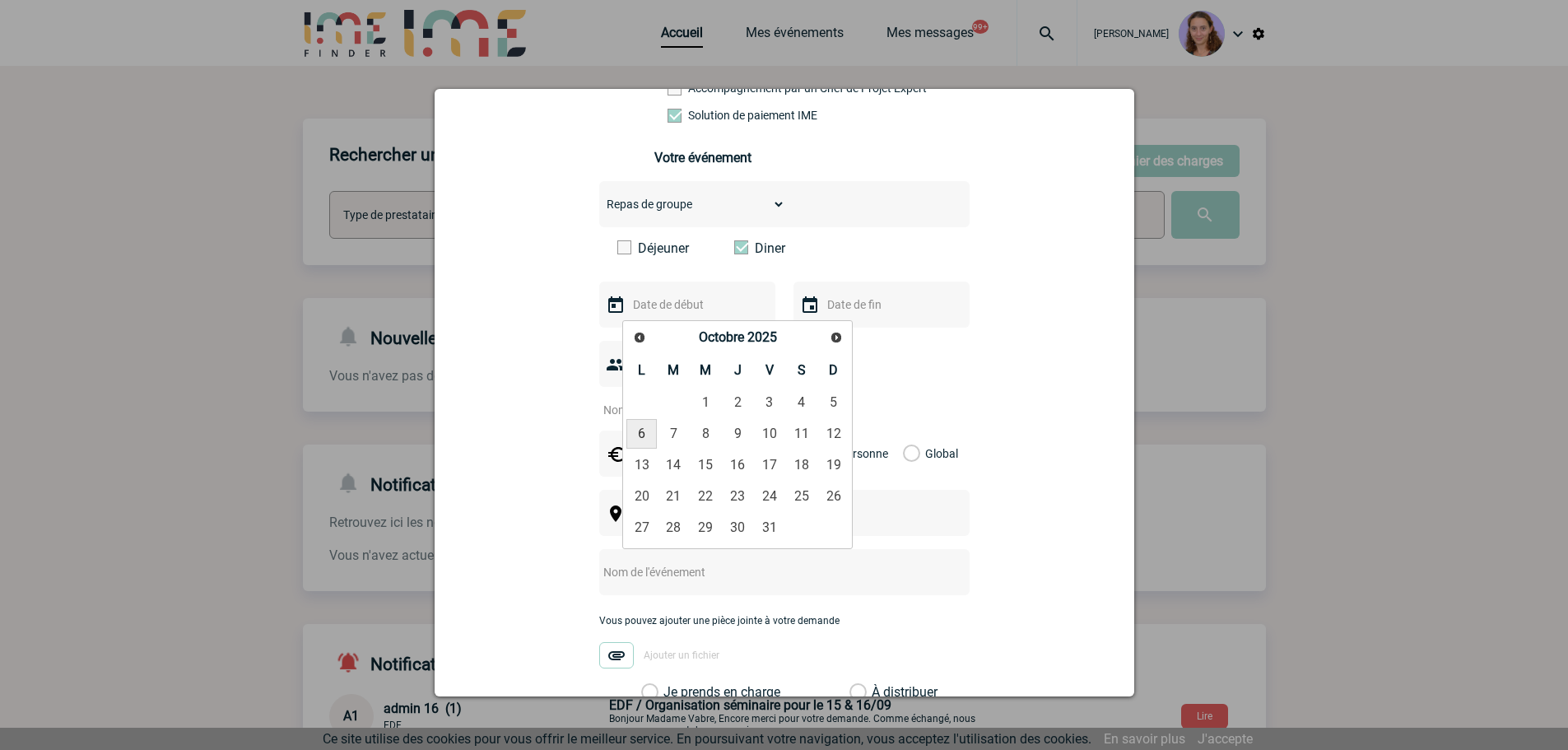
click at [634, 423] on link "6" at bounding box center [641, 433] width 30 height 30
type input "06-10-2025"
click at [642, 400] on input "number" at bounding box center [676, 410] width 155 height 21
type input "12"
click at [660, 443] on input "text" at bounding box center [685, 453] width 113 height 21
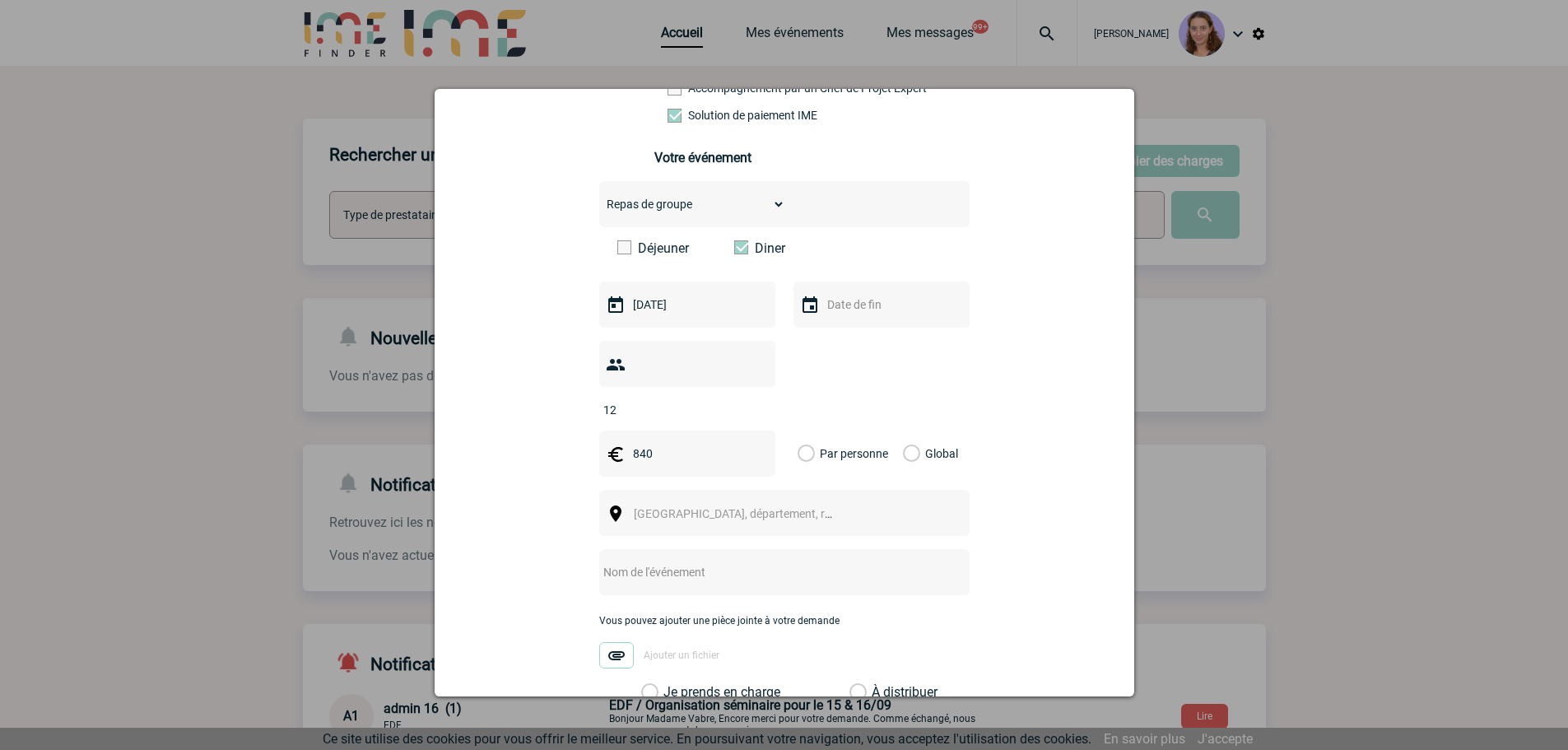
type input "840"
click at [905, 432] on label "Global" at bounding box center [908, 454] width 11 height 46
click at [0, 0] on input "Global" at bounding box center [0, 0] width 0 height 0
click at [666, 507] on span "Ville, département, région..." at bounding box center [748, 514] width 228 height 14
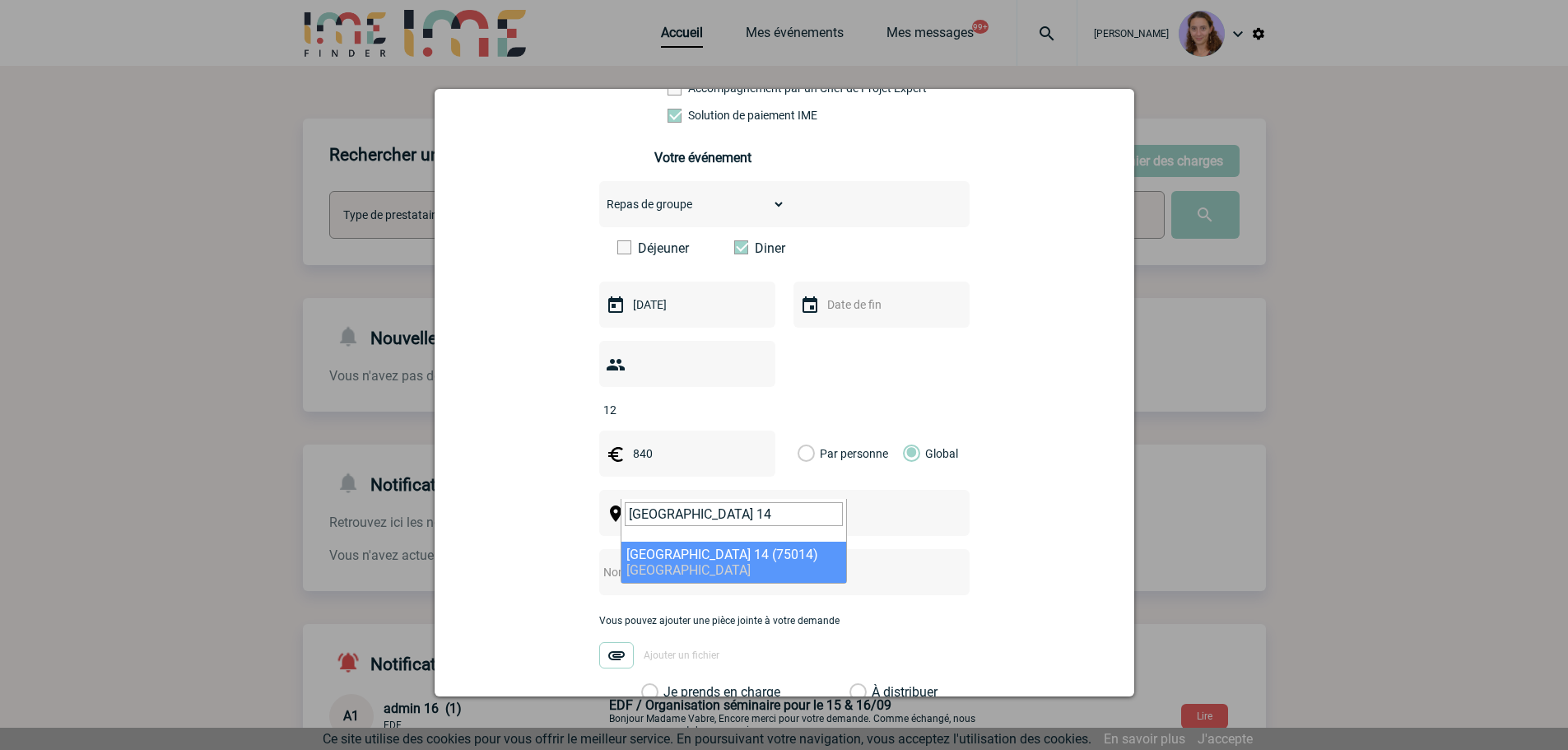
type input "Paris 14"
select select "17"
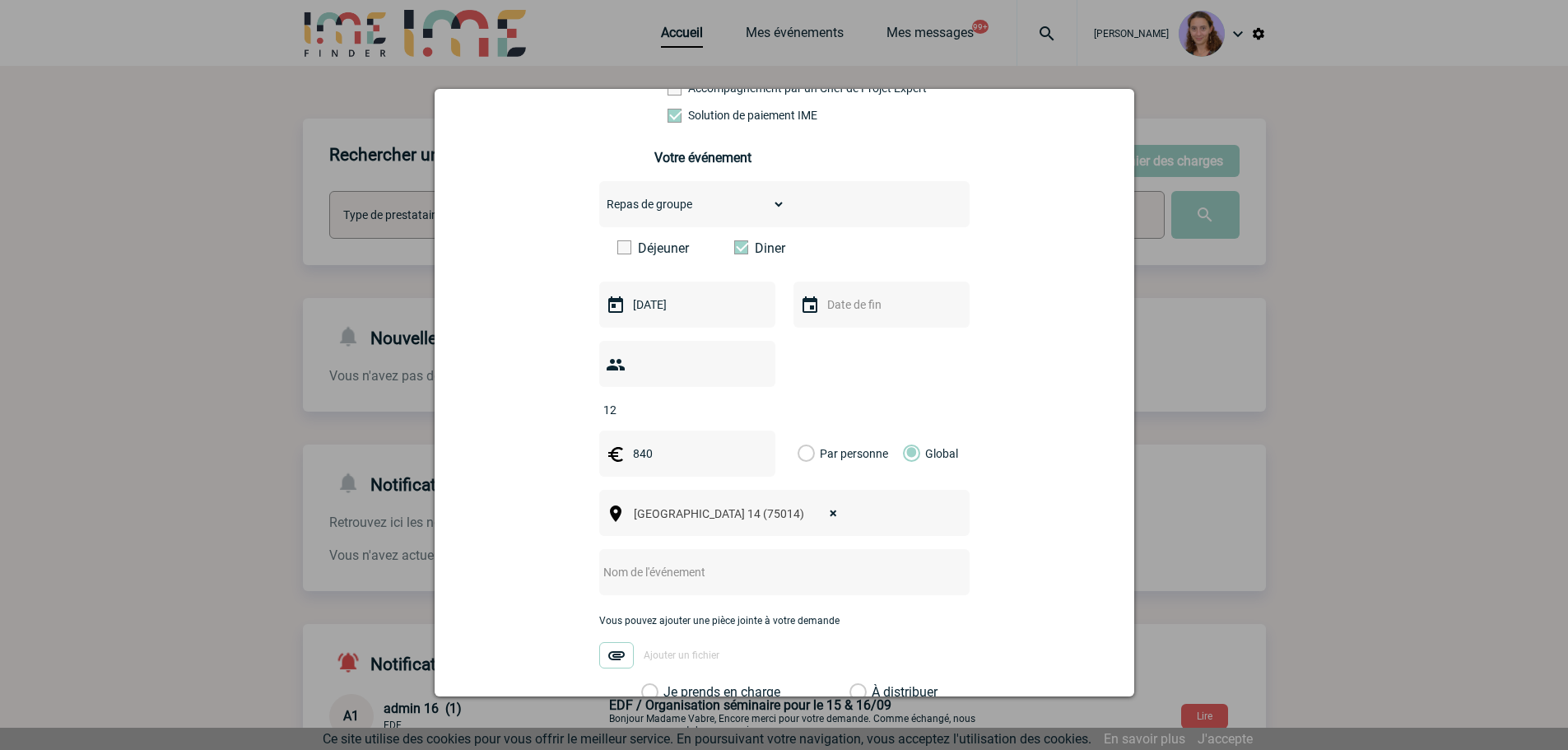
click at [668, 561] on input "text" at bounding box center [762, 571] width 327 height 21
click at [697, 561] on input "Restaurant Porte d'ROléans" at bounding box center [762, 571] width 327 height 21
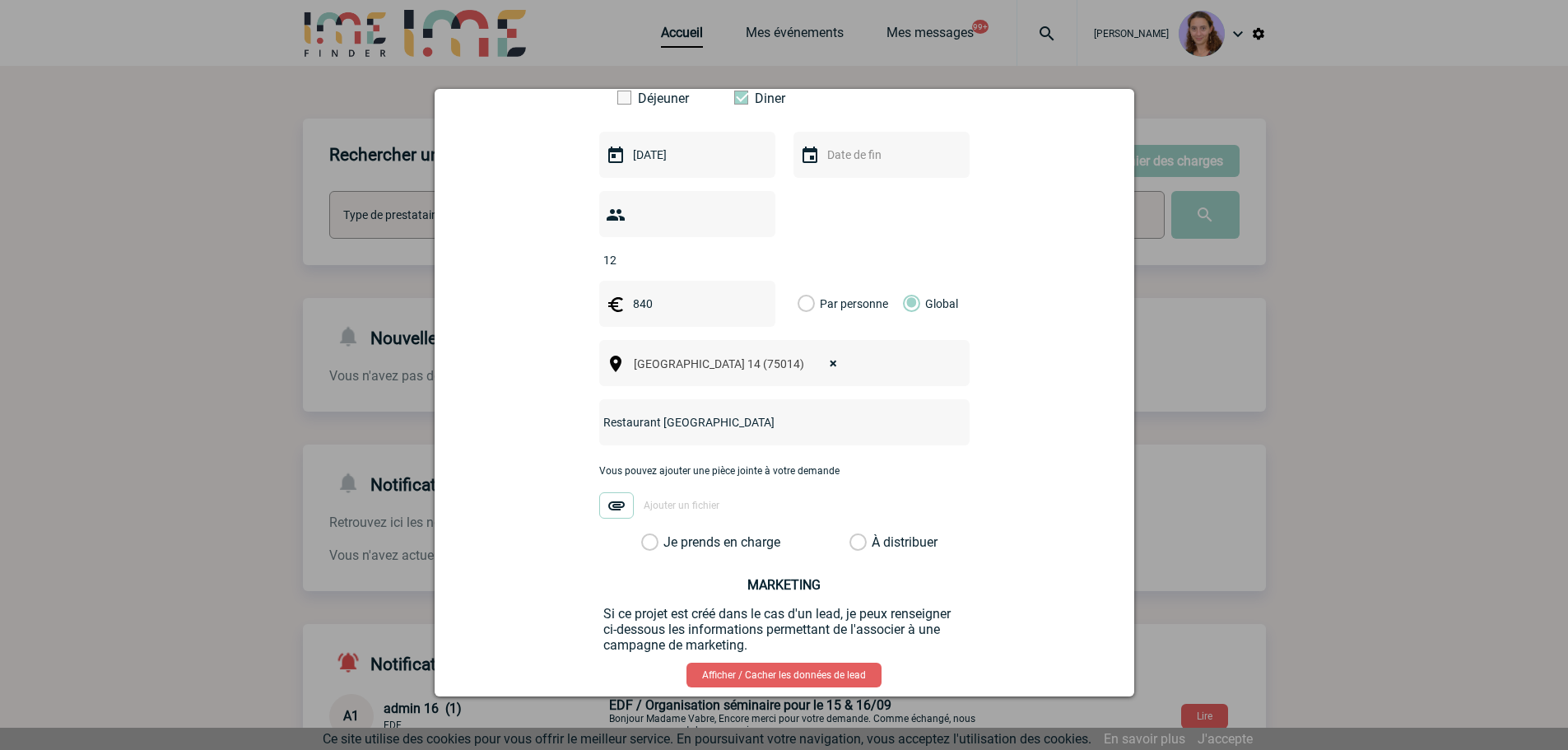
scroll to position [494, 0]
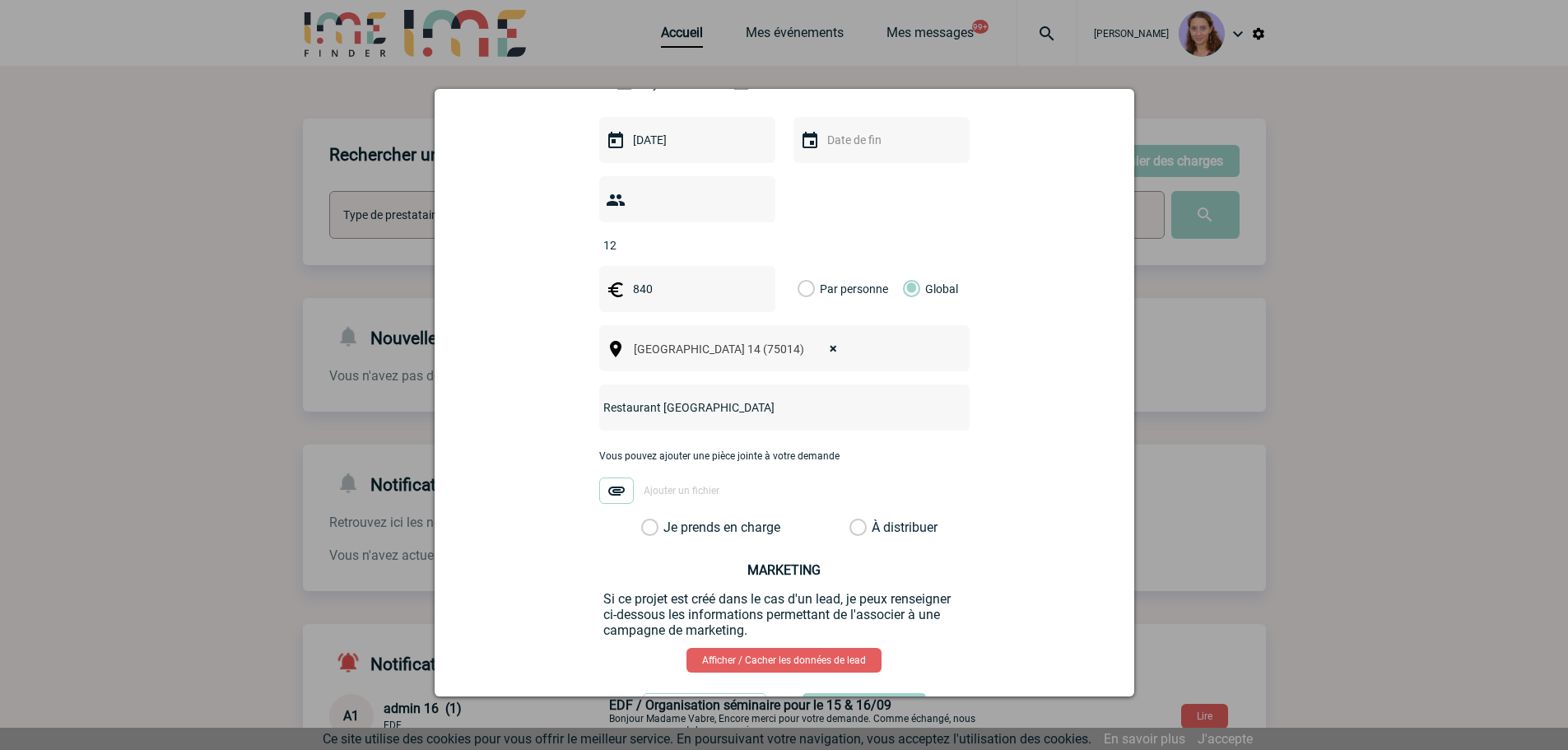
type input "Restaurant Porte d'Orléans"
click at [862, 520] on div "À distribuer" at bounding box center [889, 527] width 88 height 16
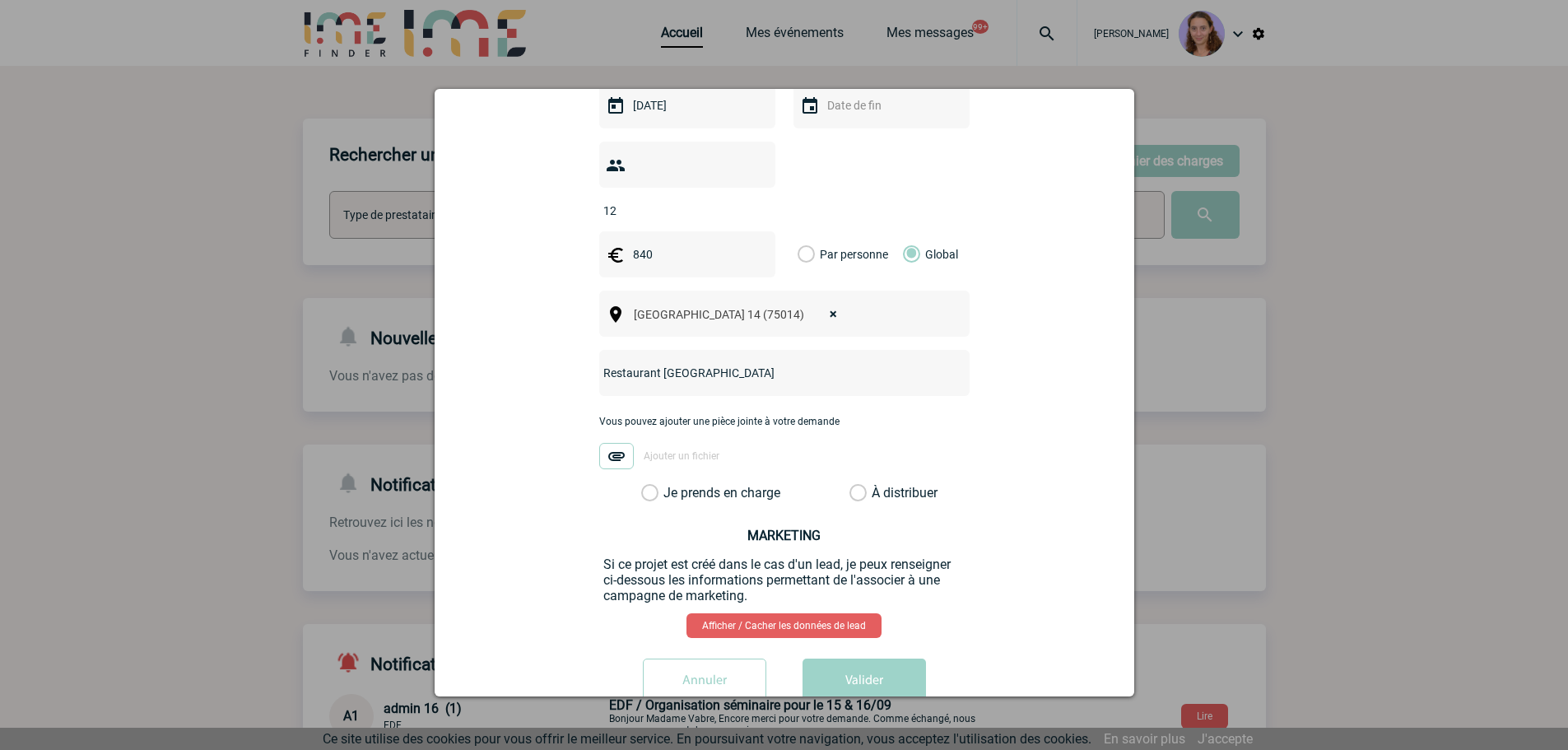
scroll to position [548, 0]
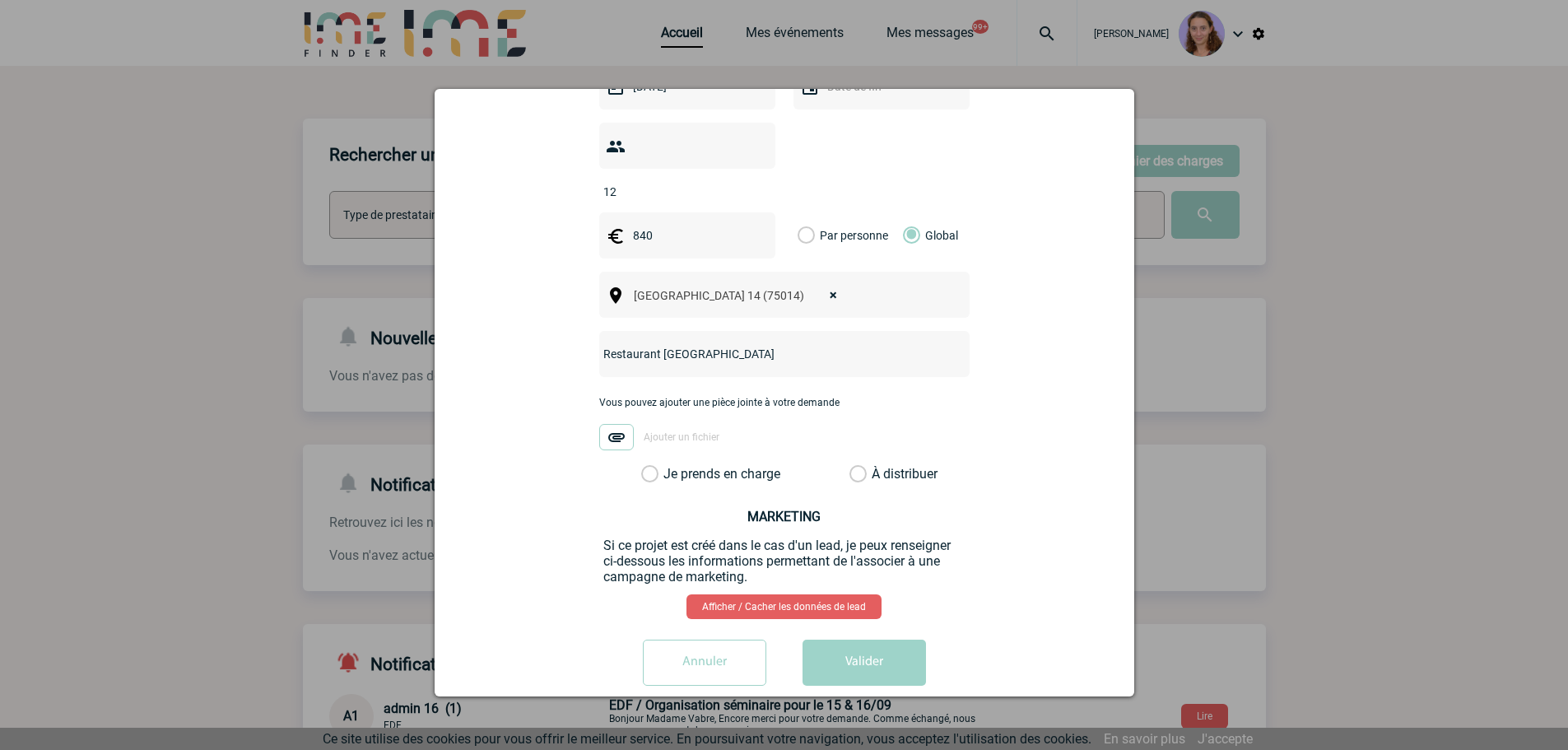
click at [854, 466] on label "À distribuer" at bounding box center [858, 474] width 17 height 16
click at [0, 0] on input "À distribuer" at bounding box center [0, 0] width 0 height 0
click at [862, 670] on div "Annuler Valider" at bounding box center [784, 669] width 658 height 58
drag, startPoint x: 848, startPoint y: 638, endPoint x: 217, endPoint y: 541, distance: 638.4
click at [848, 640] on button "Valider" at bounding box center [864, 663] width 124 height 46
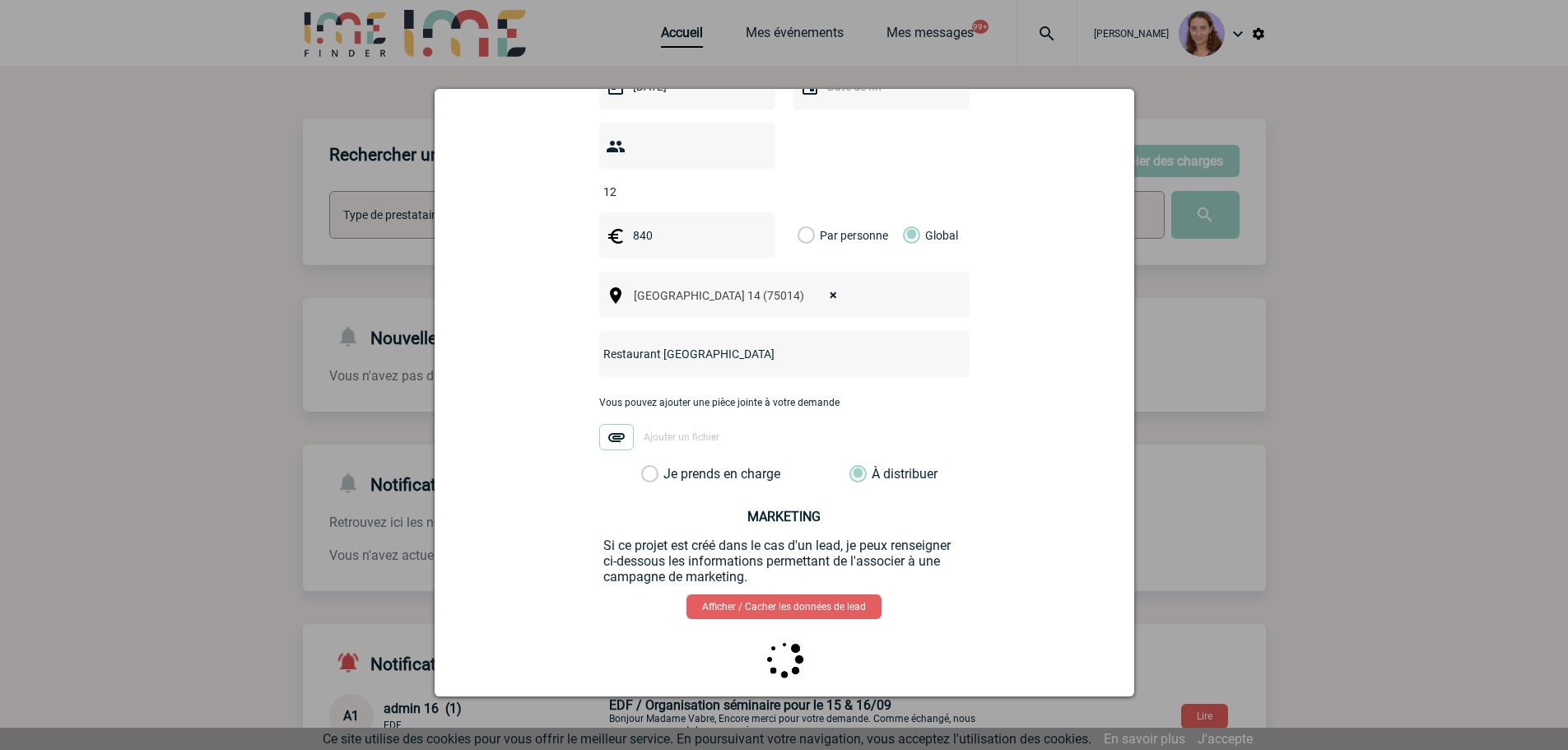
scroll to position [0, 0]
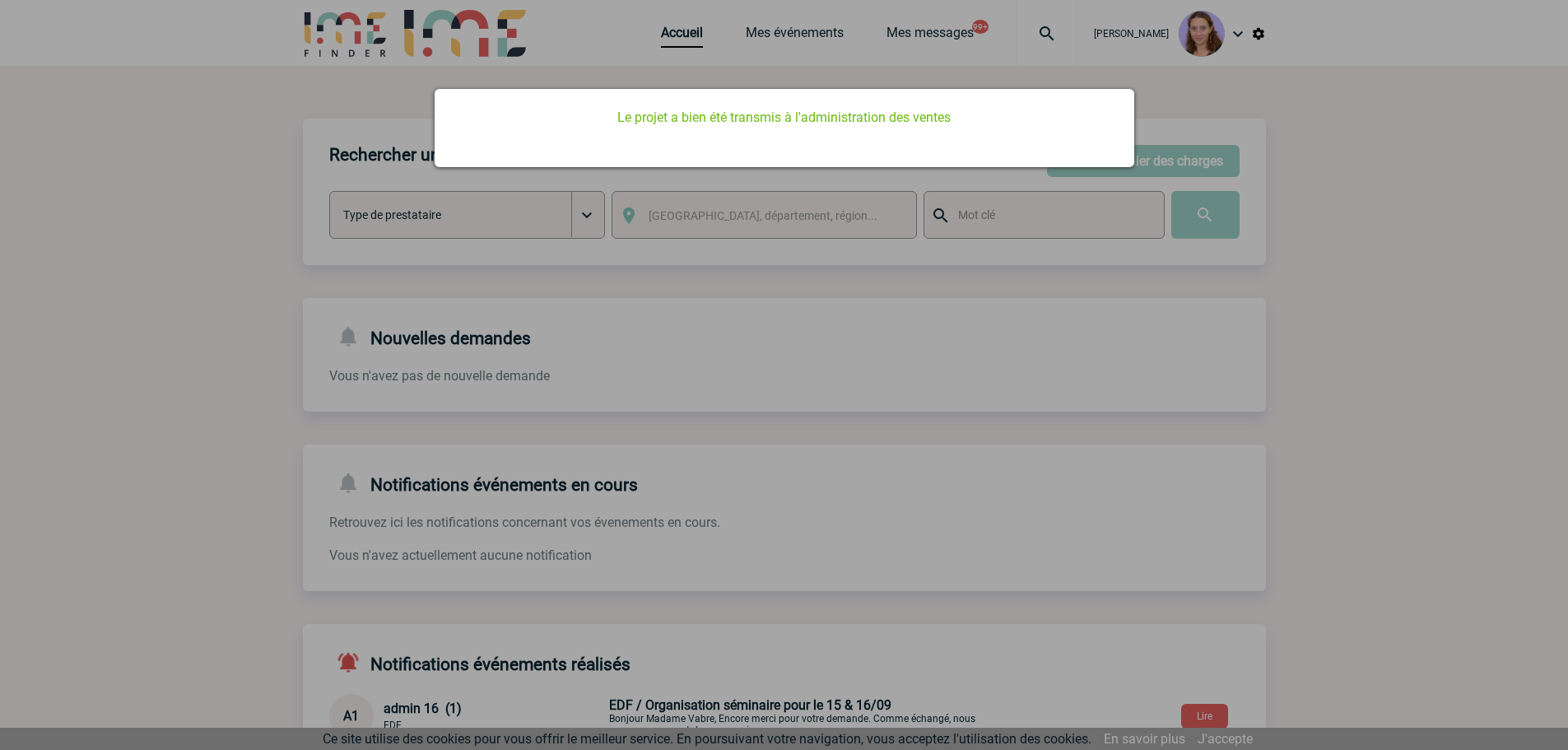
drag, startPoint x: 671, startPoint y: 446, endPoint x: 688, endPoint y: 74, distance: 372.4
click at [679, 415] on div at bounding box center [784, 375] width 1568 height 750
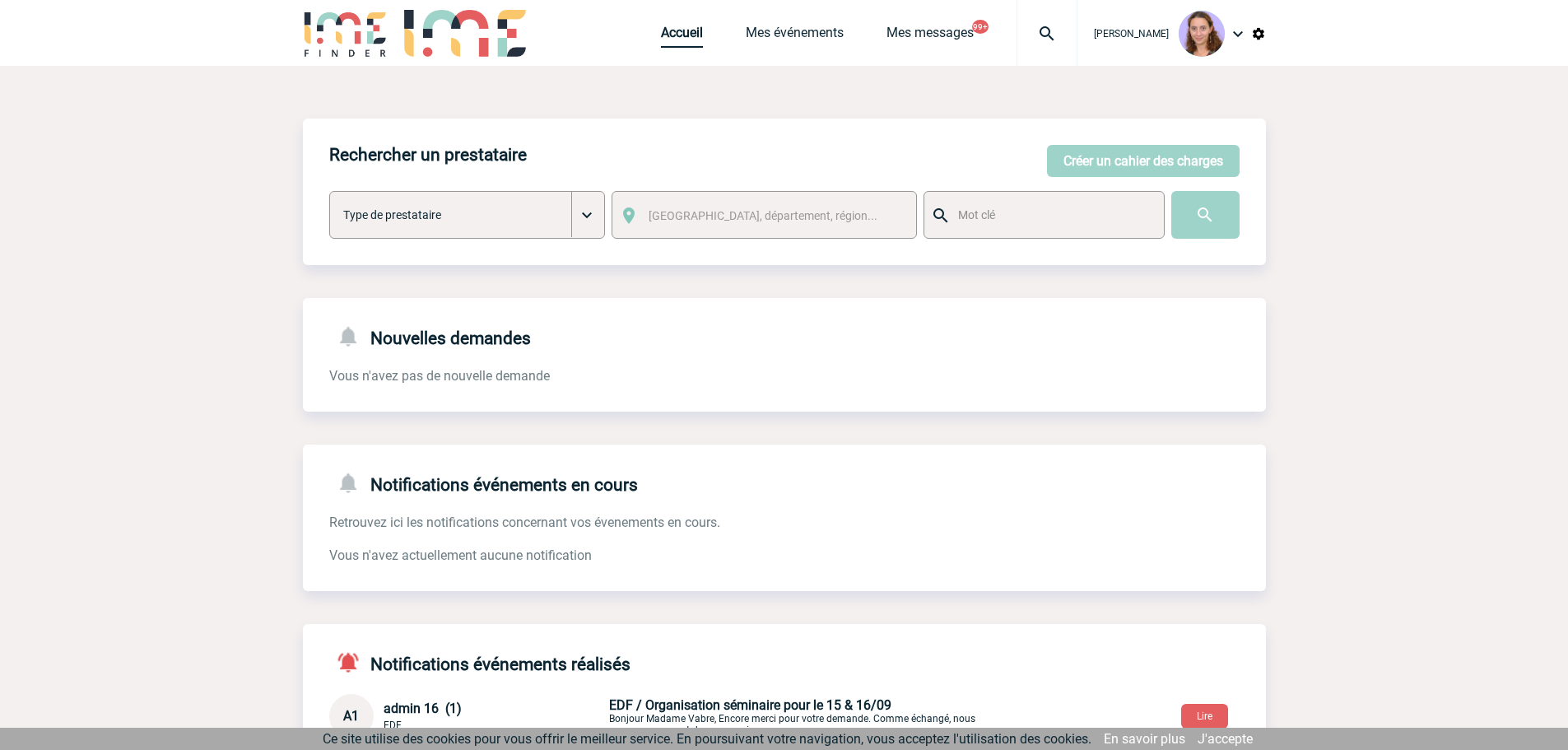
click at [667, 36] on link "Accueil" at bounding box center [682, 36] width 42 height 23
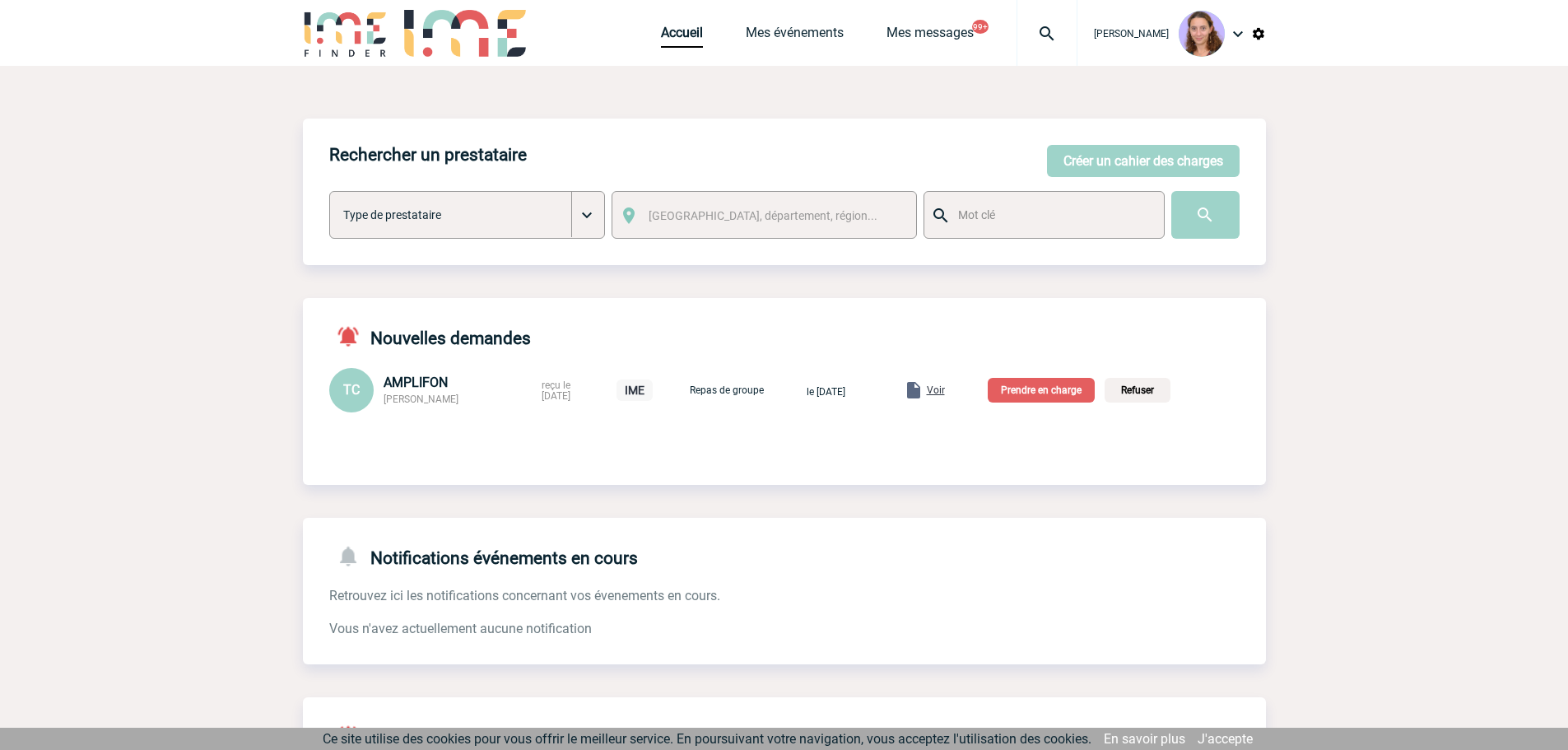
click at [945, 385] on span "Voir" at bounding box center [935, 390] width 18 height 12
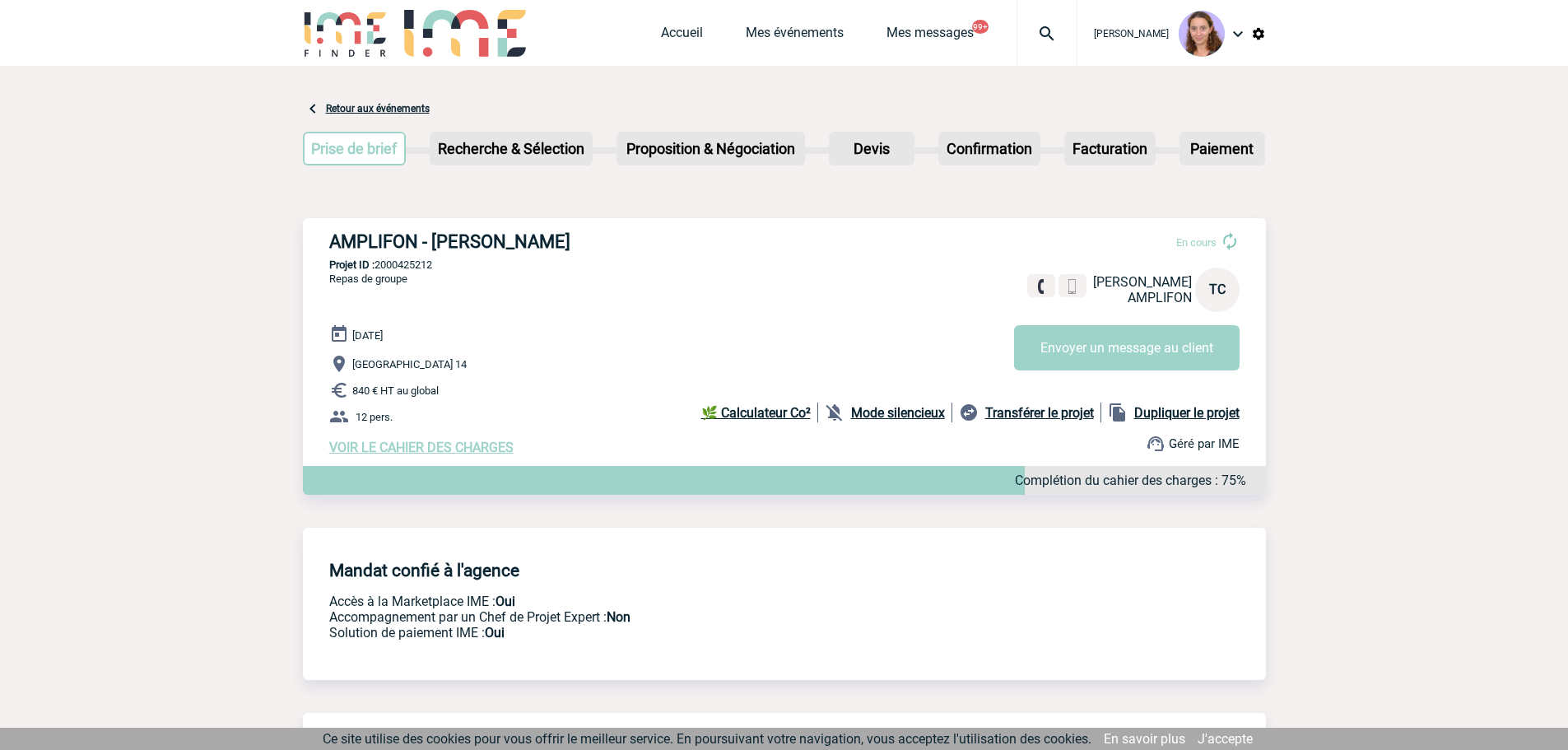
click at [409, 267] on p "Projet ID : 2000425212" at bounding box center [784, 264] width 963 height 13
copy p "2000425212"
click at [669, 46] on link "Accueil" at bounding box center [682, 36] width 42 height 23
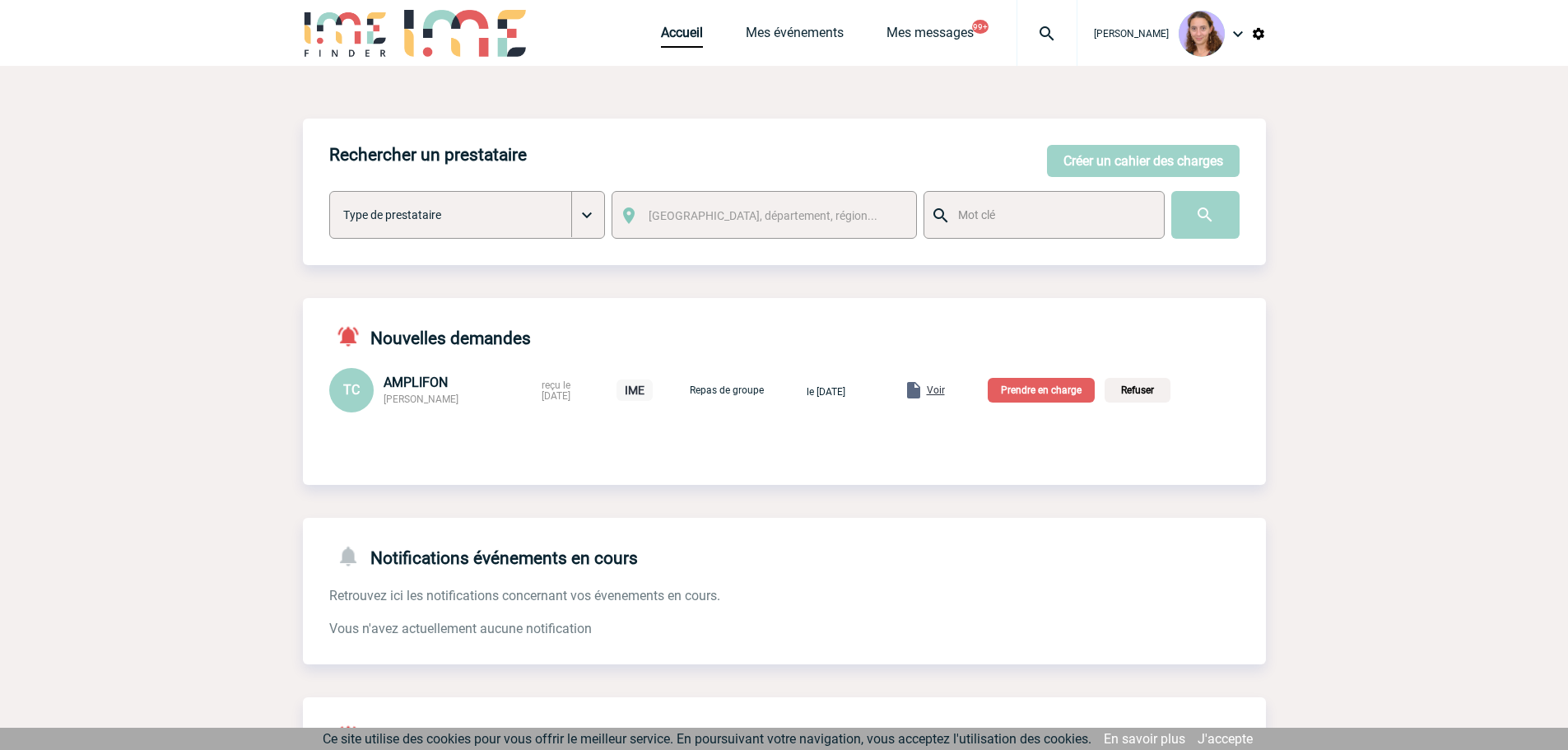
click at [1043, 400] on p "Prendre en charge" at bounding box center [1041, 390] width 107 height 25
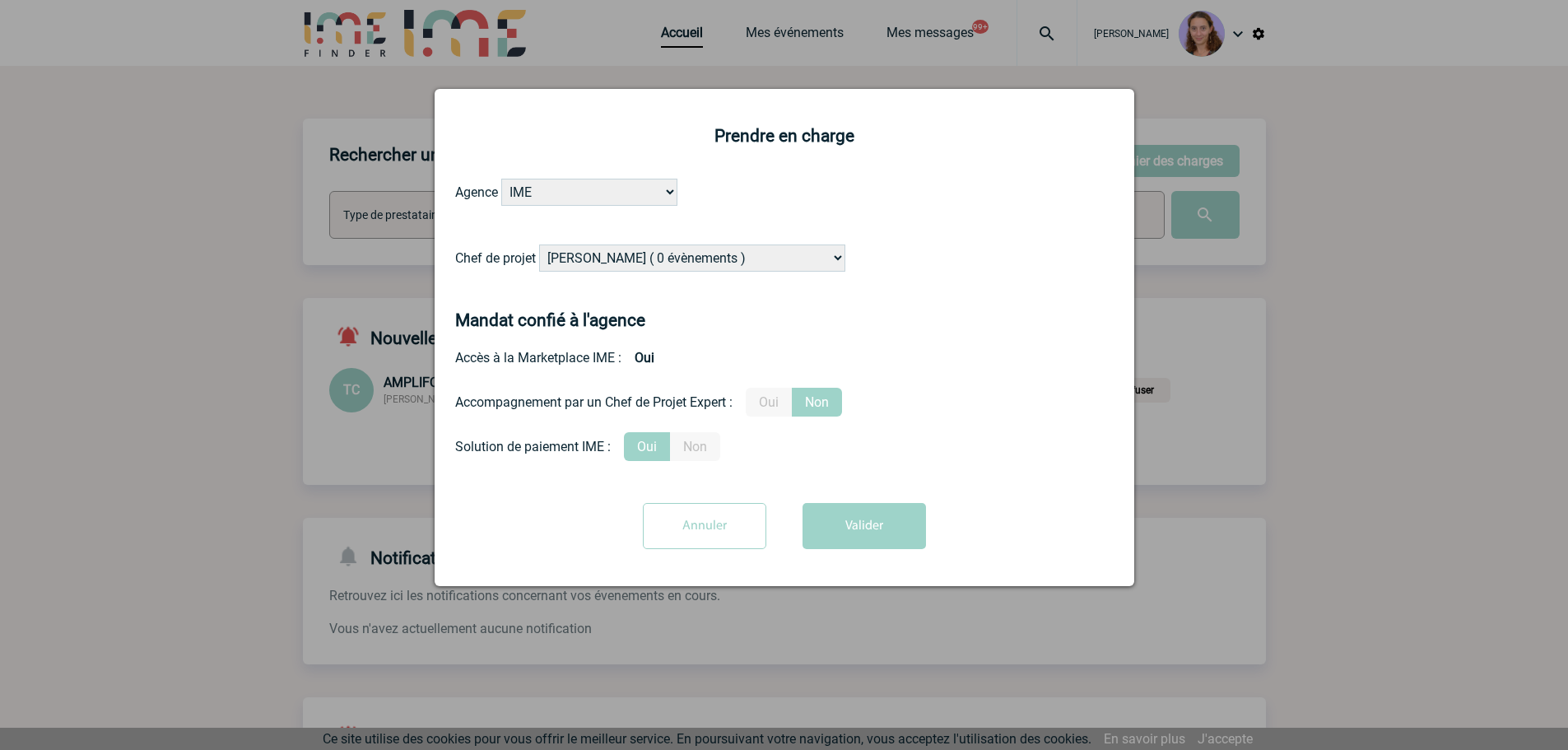
click at [606, 271] on select "[PERSON_NAME] ( 0 évènements ) [PERSON_NAME] ( 1196 évènements ) [PERSON_NAME] …" at bounding box center [692, 258] width 306 height 27
select select "121547"
click at [540, 245] on select "[PERSON_NAME] ( 0 évènements ) [PERSON_NAME] ( 1196 évènements ) [PERSON_NAME] …" at bounding box center [692, 258] width 306 height 27
click at [874, 506] on button "Valider" at bounding box center [864, 526] width 124 height 46
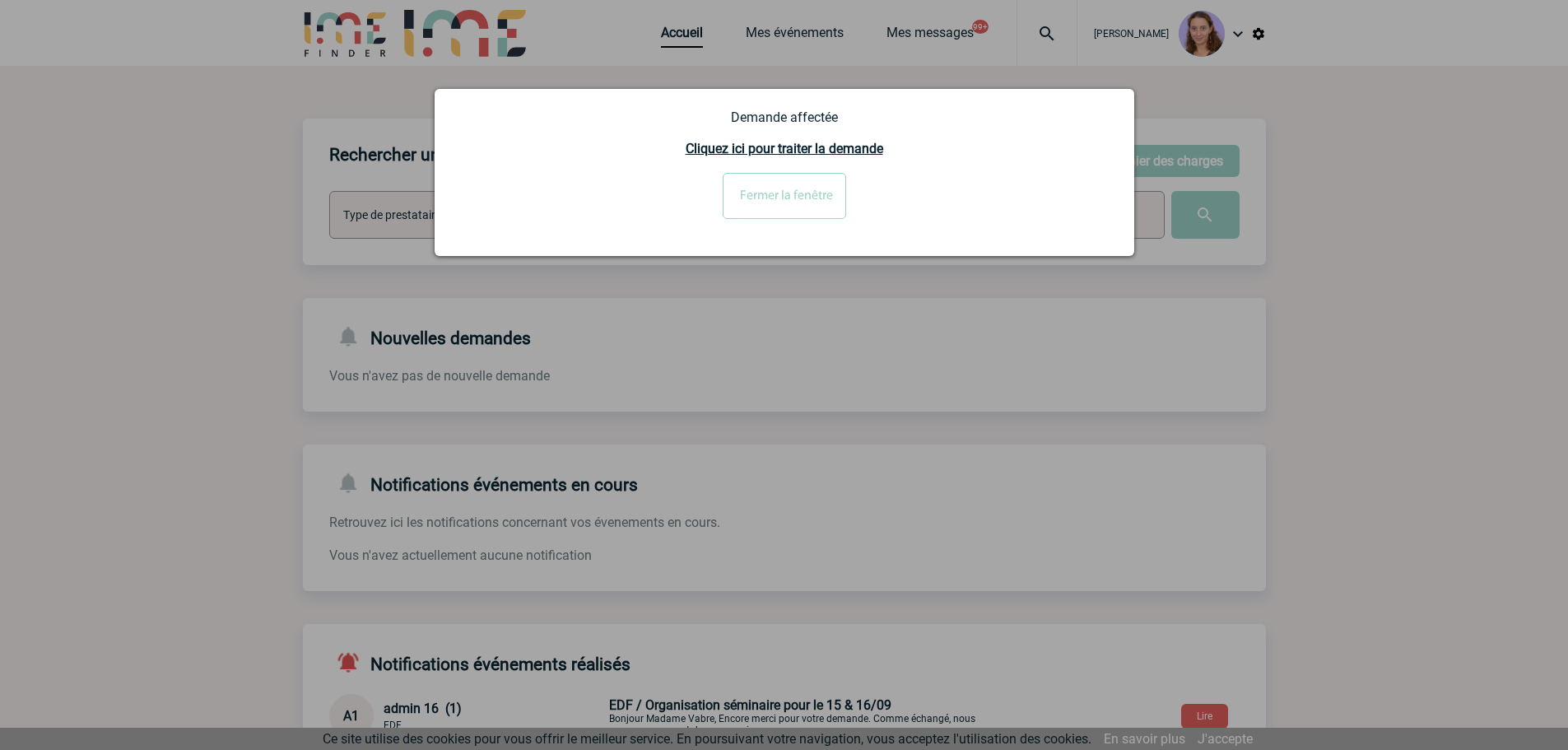
drag, startPoint x: 780, startPoint y: 197, endPoint x: 759, endPoint y: 174, distance: 31.1
click at [780, 197] on input "Fermer la fenêtre" at bounding box center [784, 196] width 124 height 46
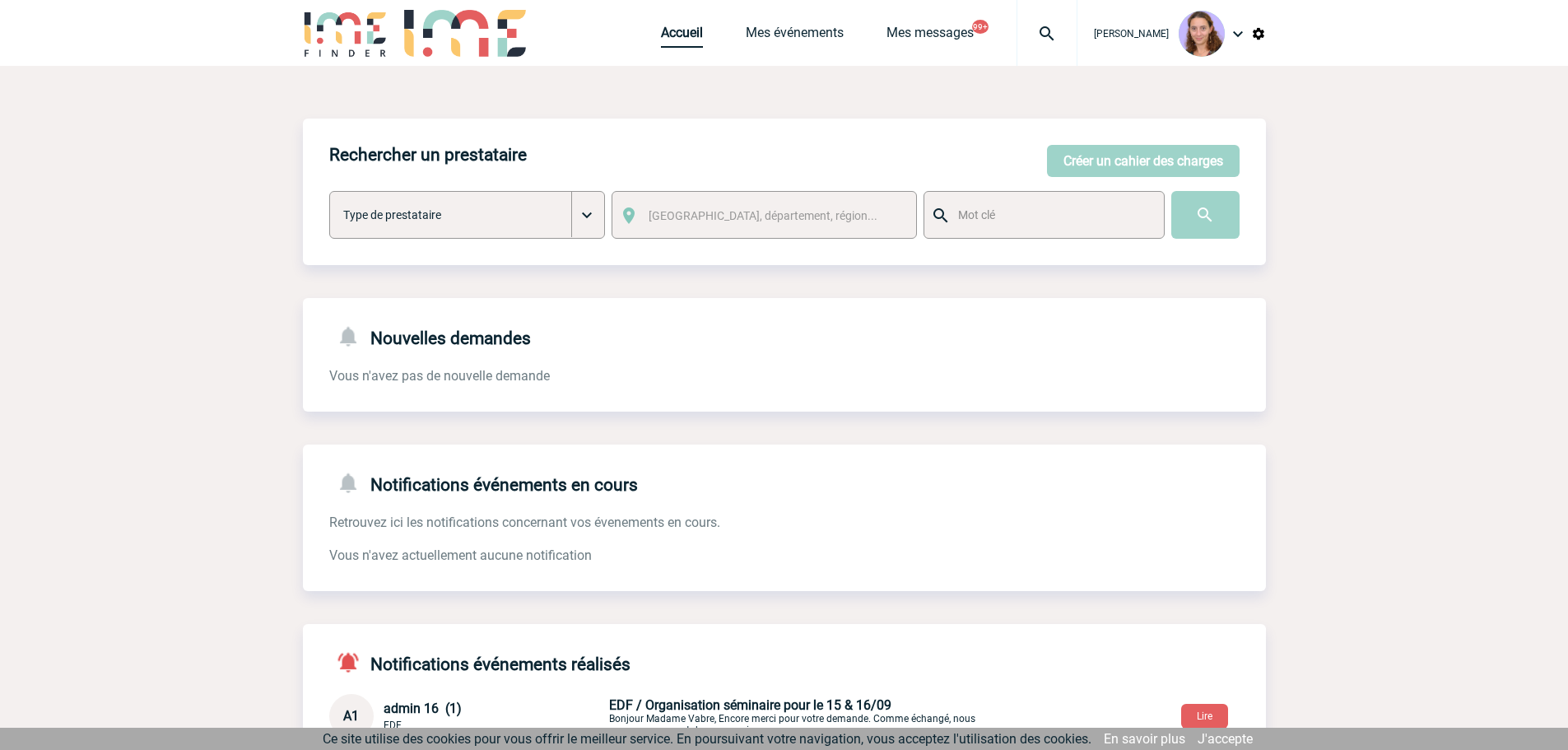
click at [670, 41] on link "Accueil" at bounding box center [682, 36] width 42 height 23
click at [1051, 40] on img at bounding box center [1047, 33] width 59 height 19
type input "2000424334"
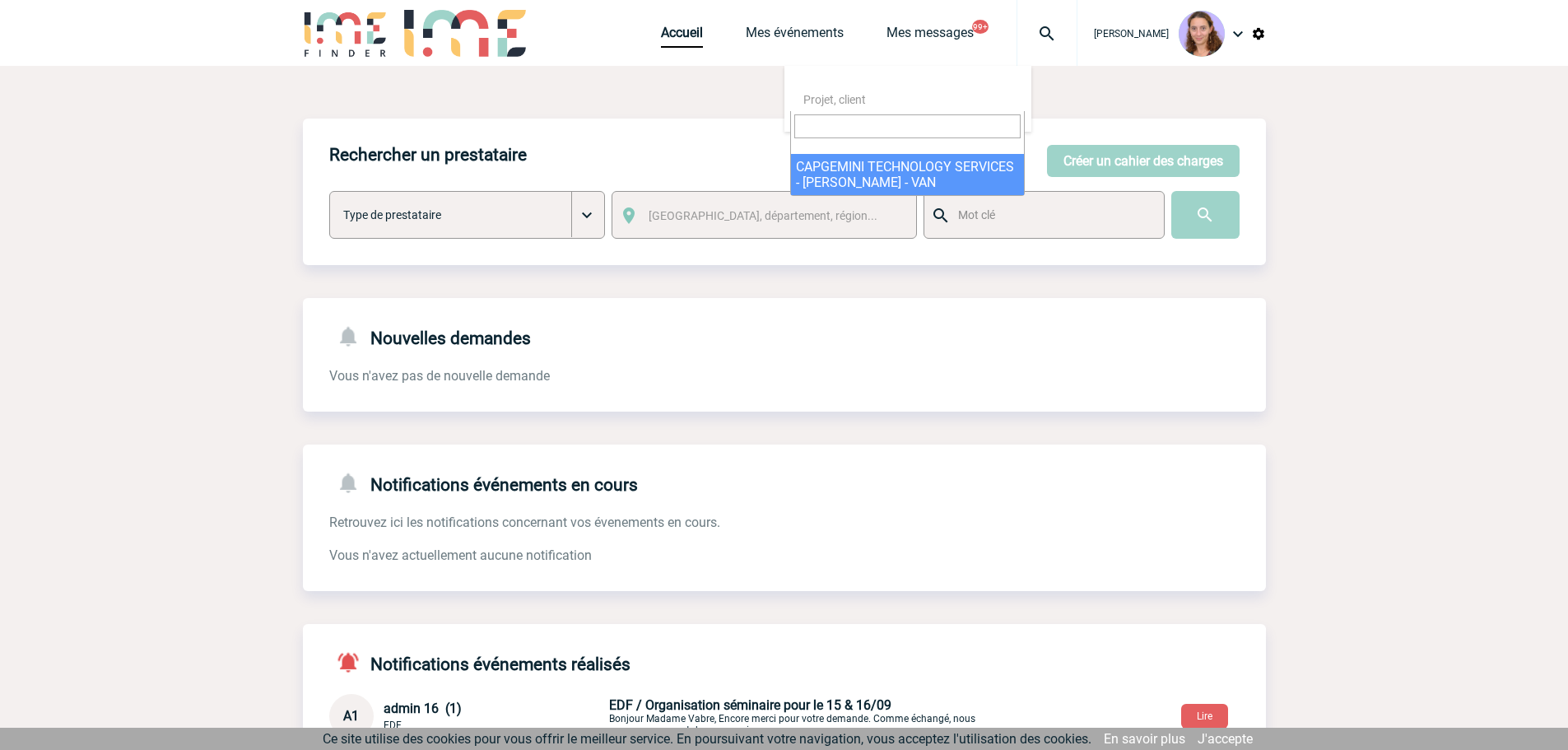
select select "23835"
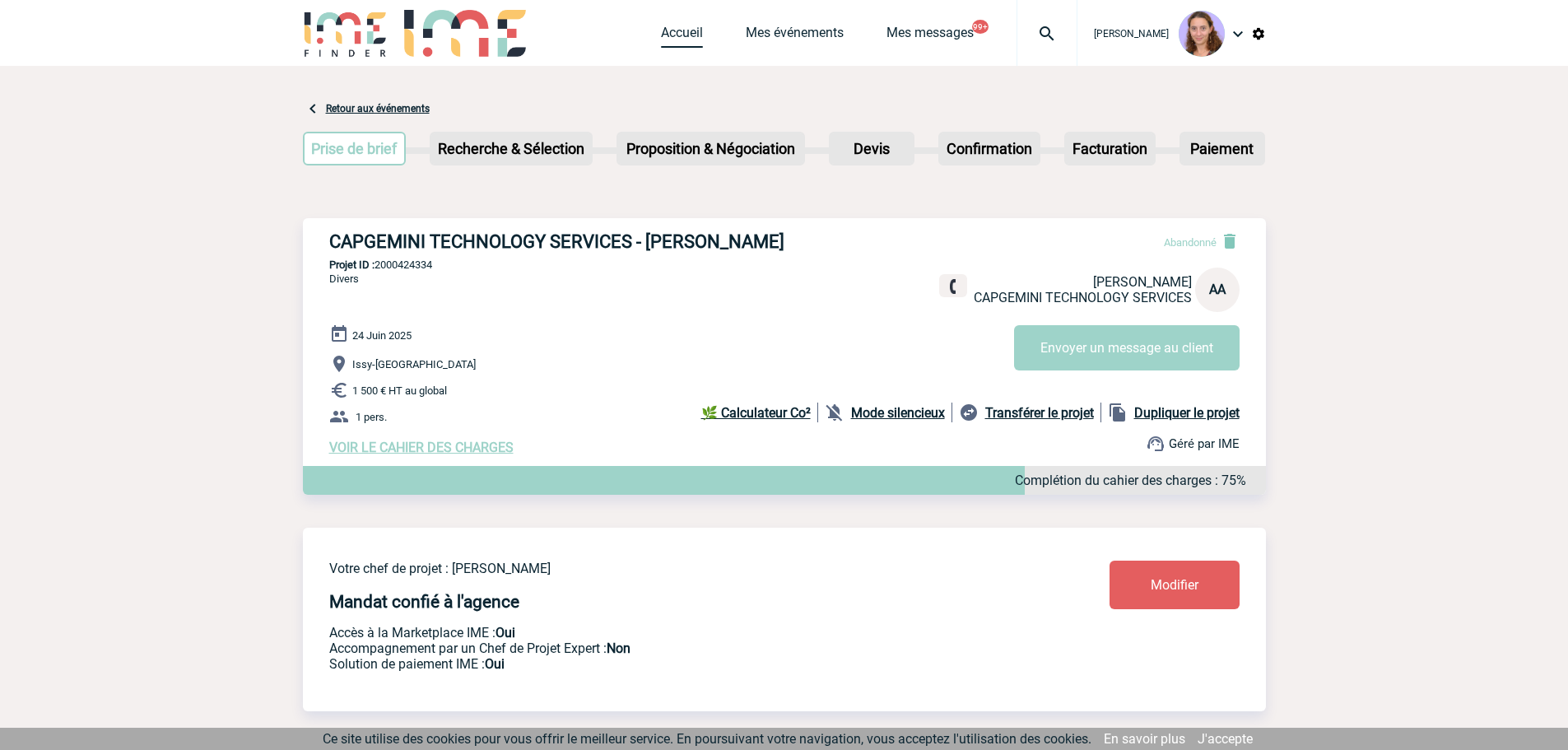
click at [693, 28] on link "Accueil" at bounding box center [682, 36] width 42 height 23
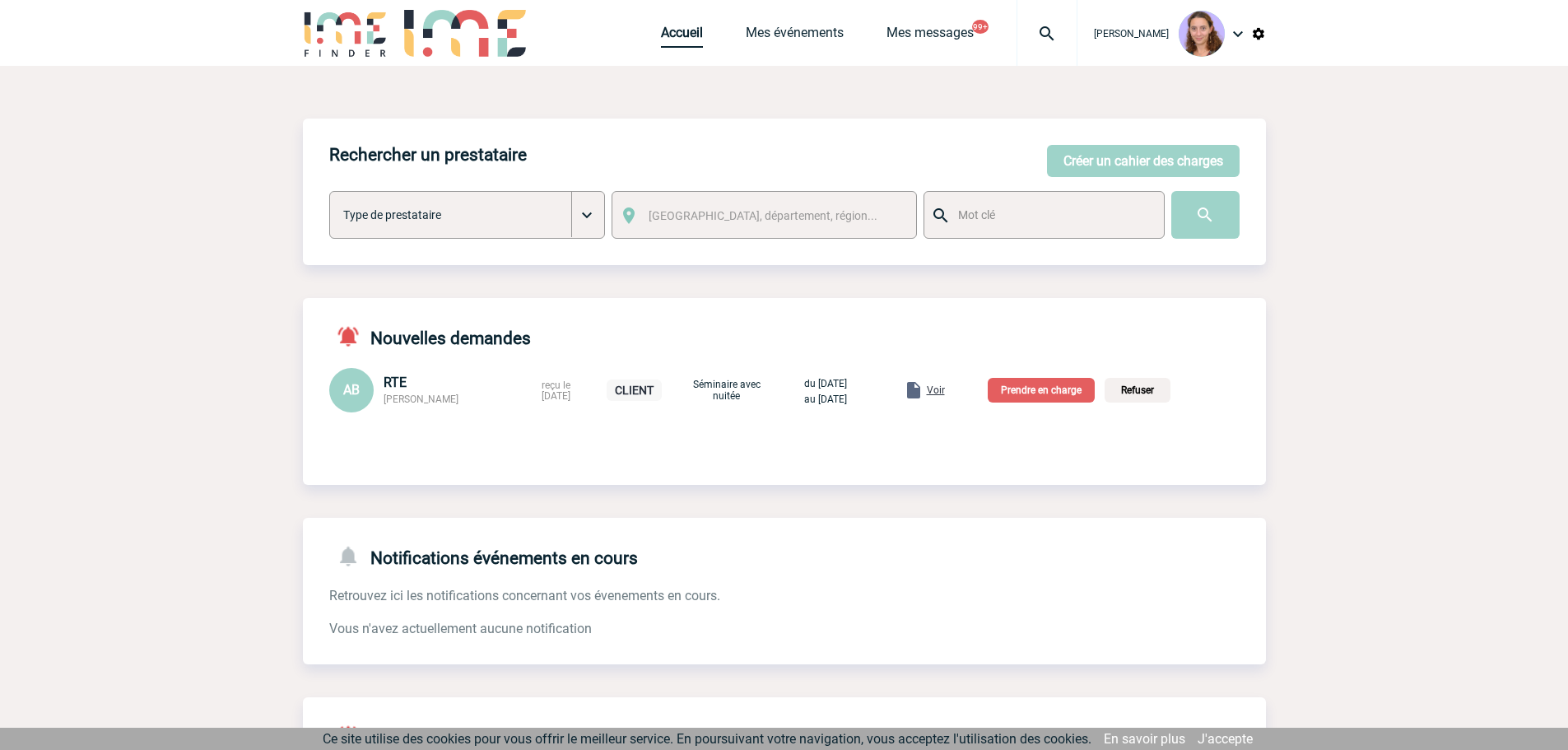
click at [663, 36] on link "Accueil" at bounding box center [682, 36] width 42 height 23
click at [945, 394] on span "Voir" at bounding box center [935, 390] width 18 height 12
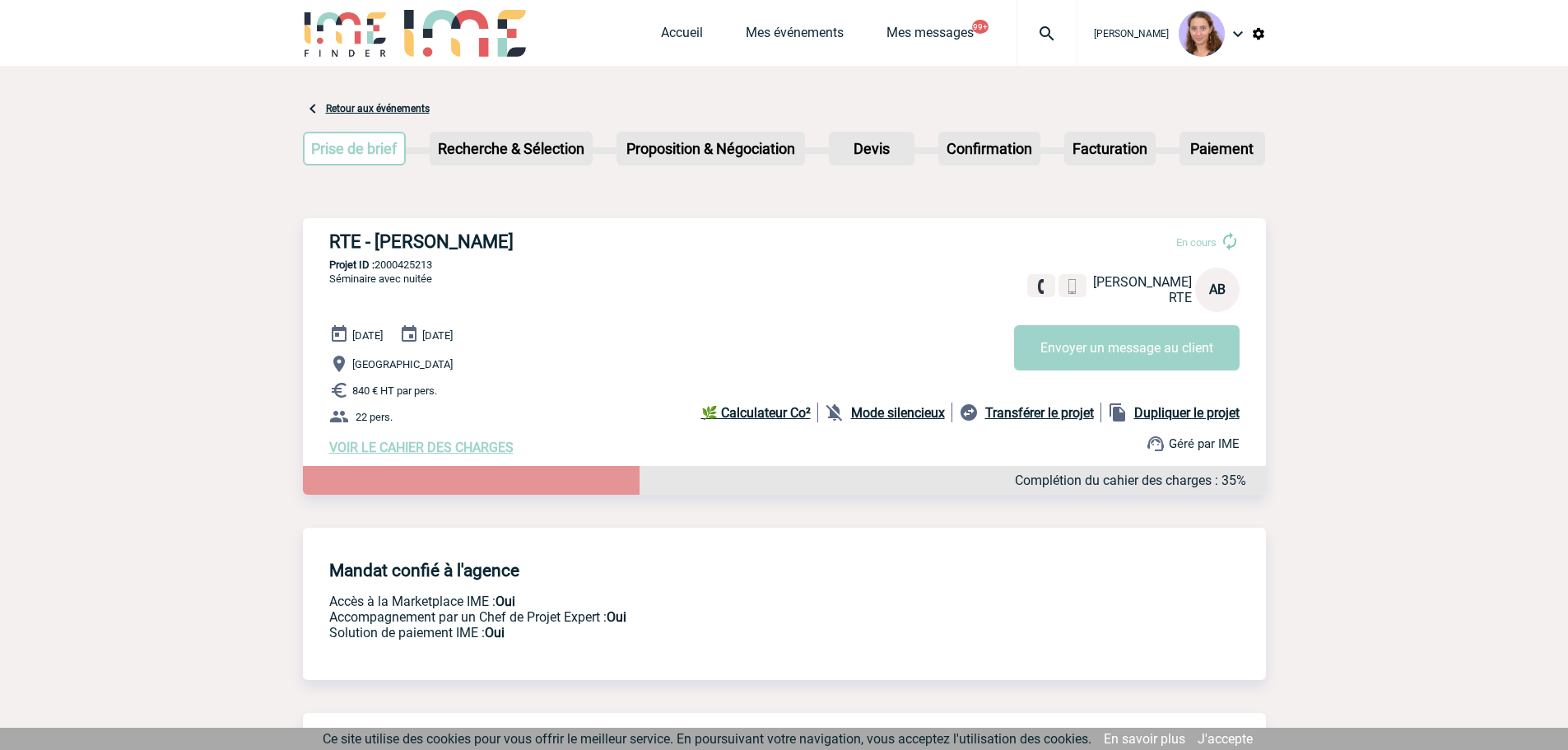
click at [497, 241] on h3 "RTE - Angélique BIROT" at bounding box center [576, 241] width 494 height 20
copy h3 "BIROT"
click at [795, 34] on link "Mes événements" at bounding box center [795, 36] width 98 height 23
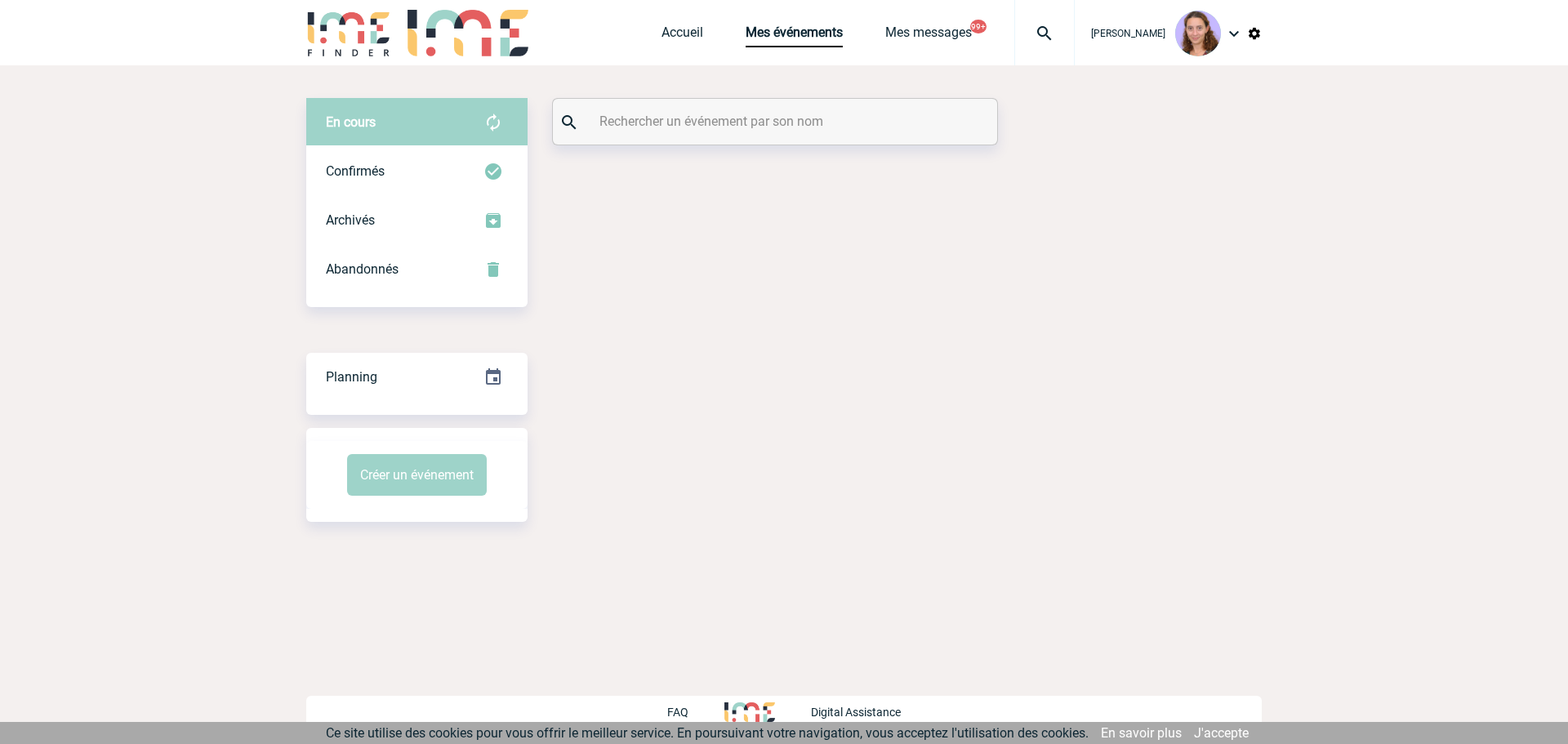
drag, startPoint x: 719, startPoint y: 99, endPoint x: 718, endPoint y: 109, distance: 10.0
click at [718, 100] on div at bounding box center [775, 122] width 444 height 45
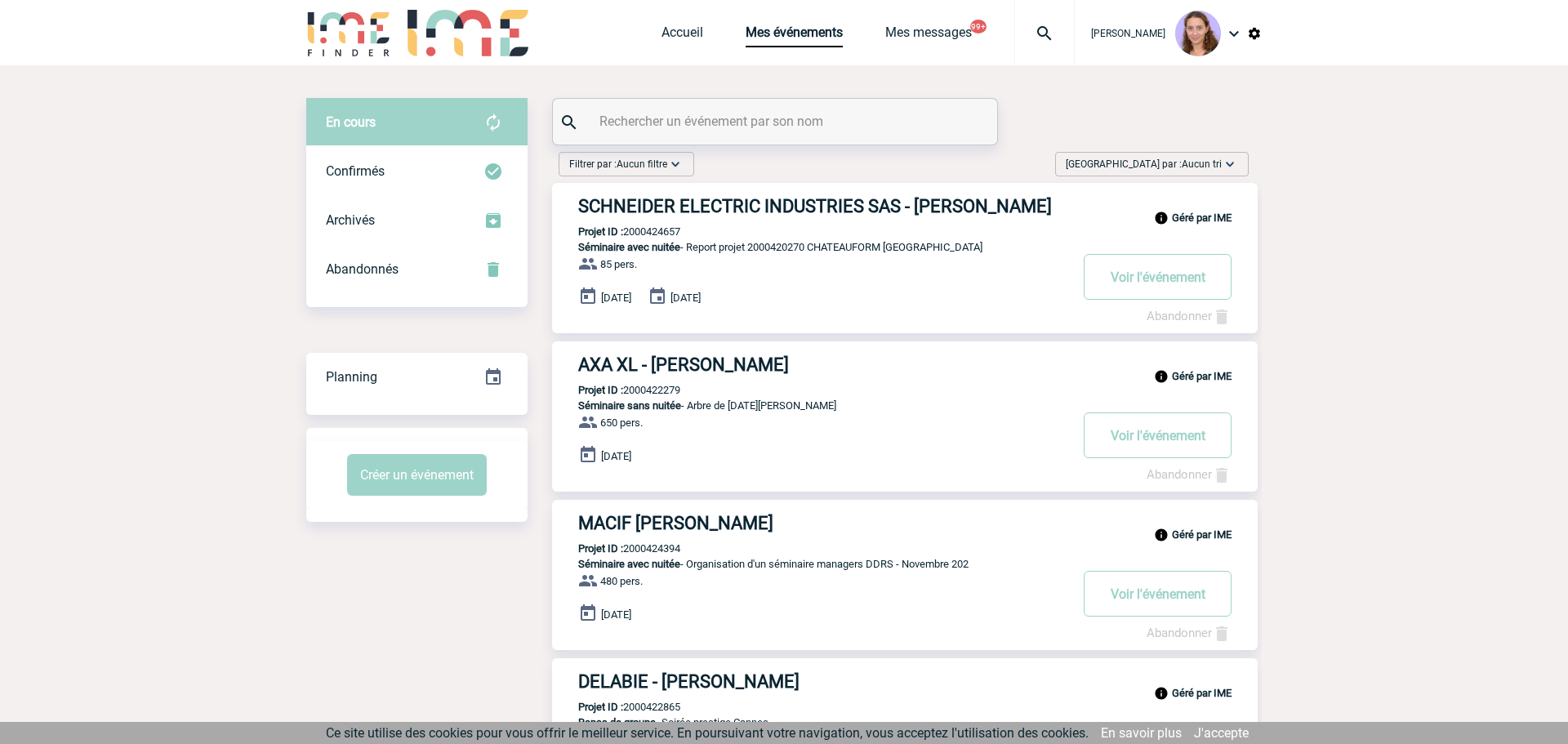
click at [701, 123] on input "text" at bounding box center [776, 121] width 363 height 24
paste input "BIROT"
type input "BIROT"
click at [354, 169] on span "Confirmés" at bounding box center [349, 171] width 59 height 15
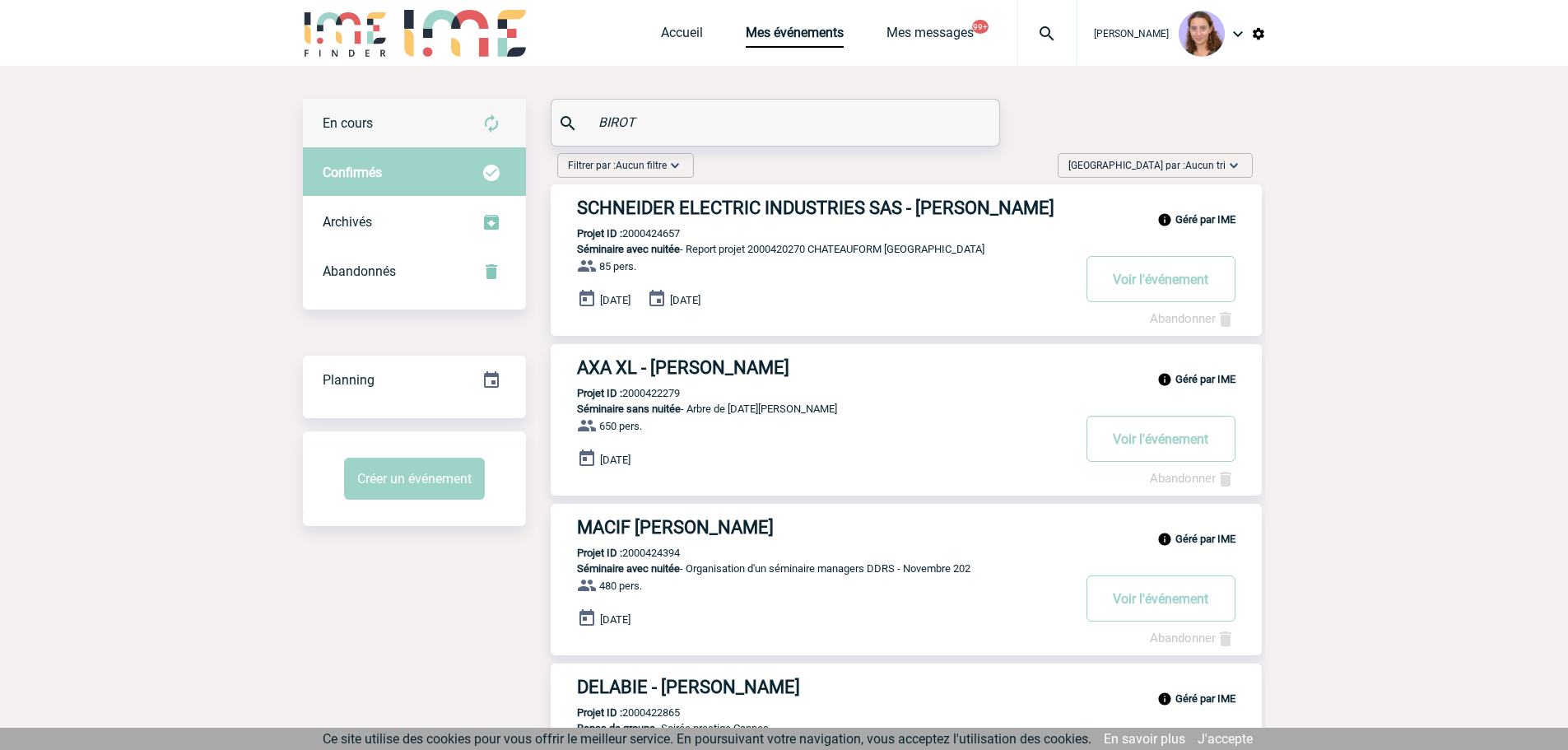
click at [379, 115] on div "En cours" at bounding box center [415, 124] width 223 height 49
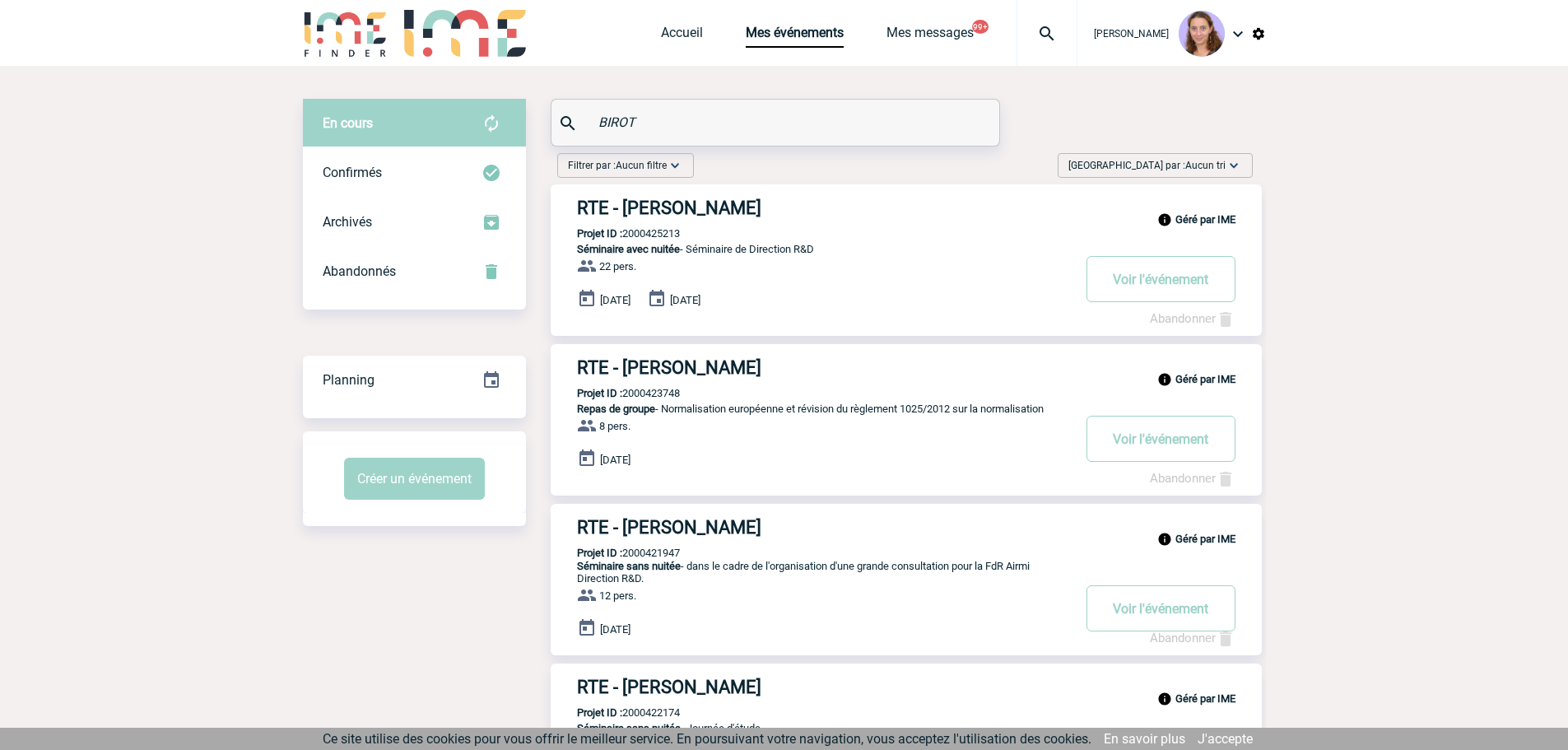
click at [704, 372] on h3 "RTE - Angélique BIROT" at bounding box center [824, 367] width 494 height 20
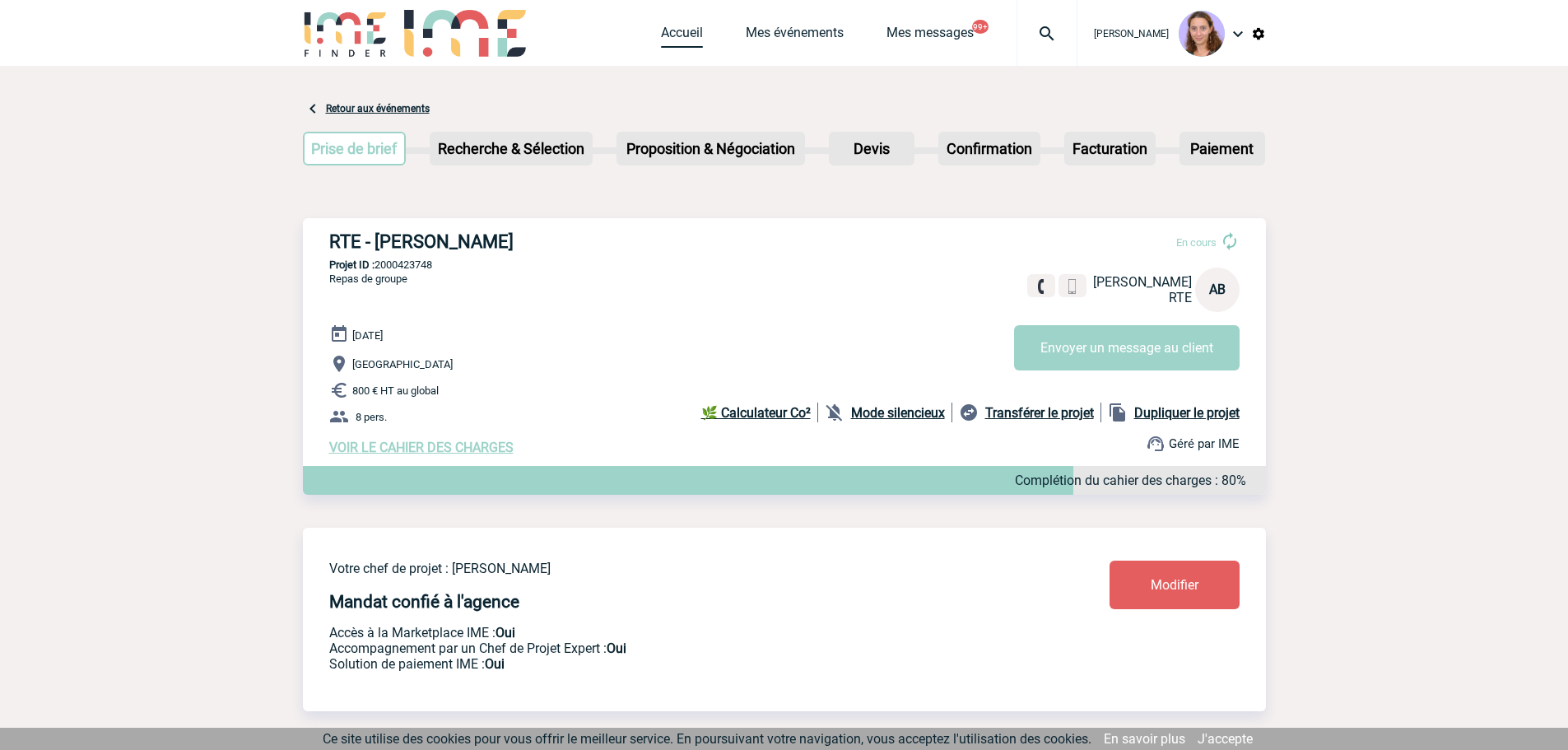
click at [674, 38] on link "Accueil" at bounding box center [682, 36] width 42 height 23
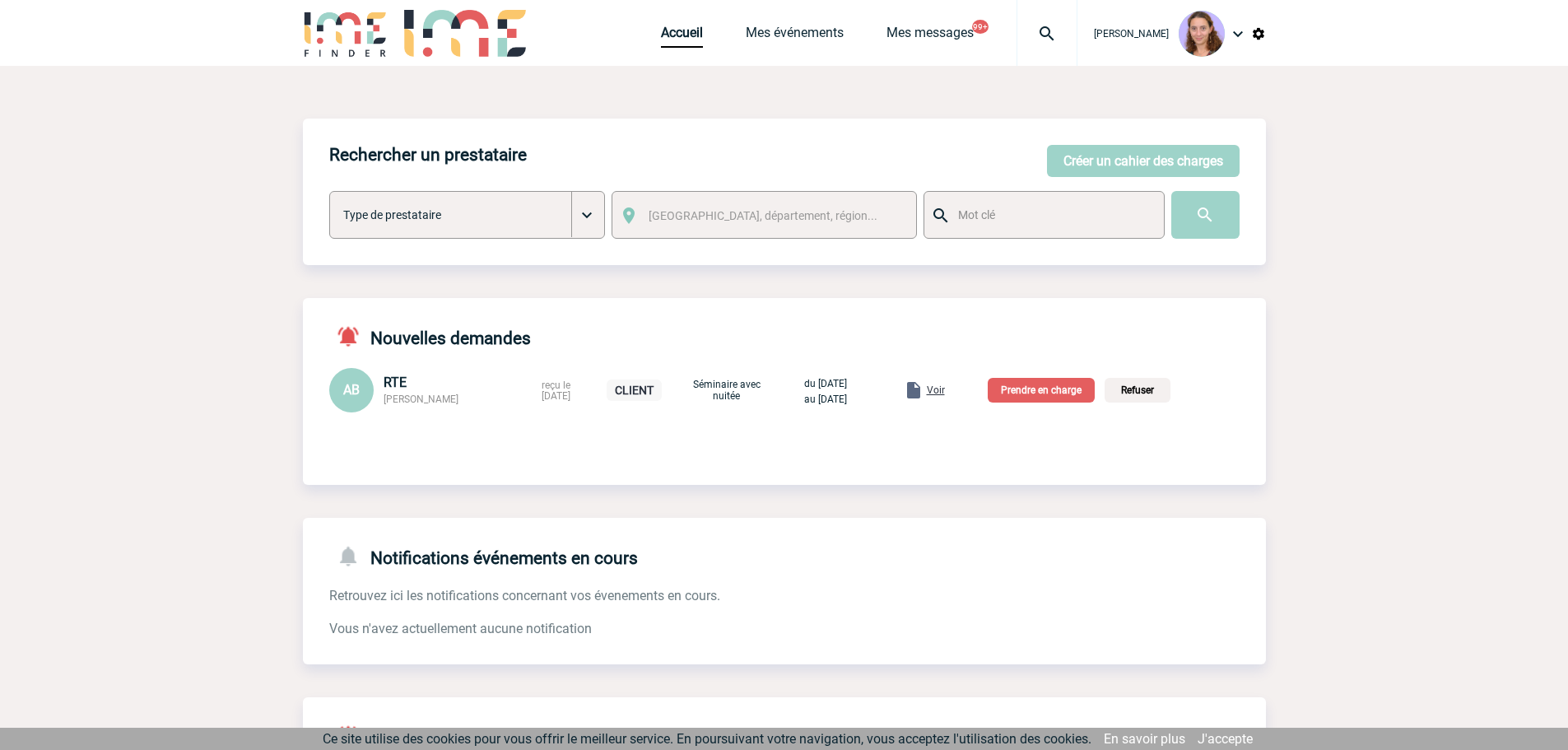
click at [945, 391] on span "Voir" at bounding box center [935, 390] width 18 height 12
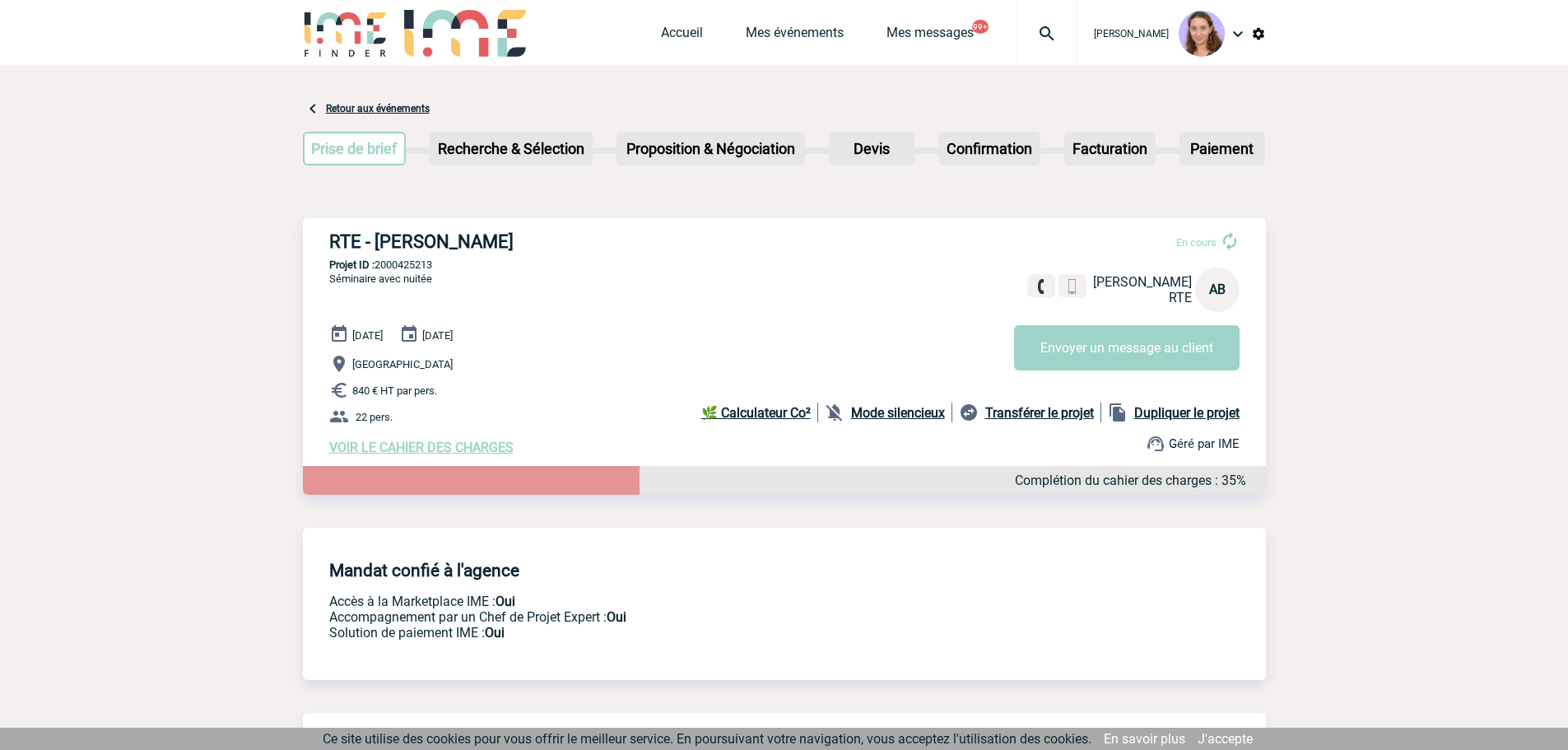
click at [418, 449] on span "VOIR LE CAHIER DES CHARGES" at bounding box center [421, 447] width 184 height 15
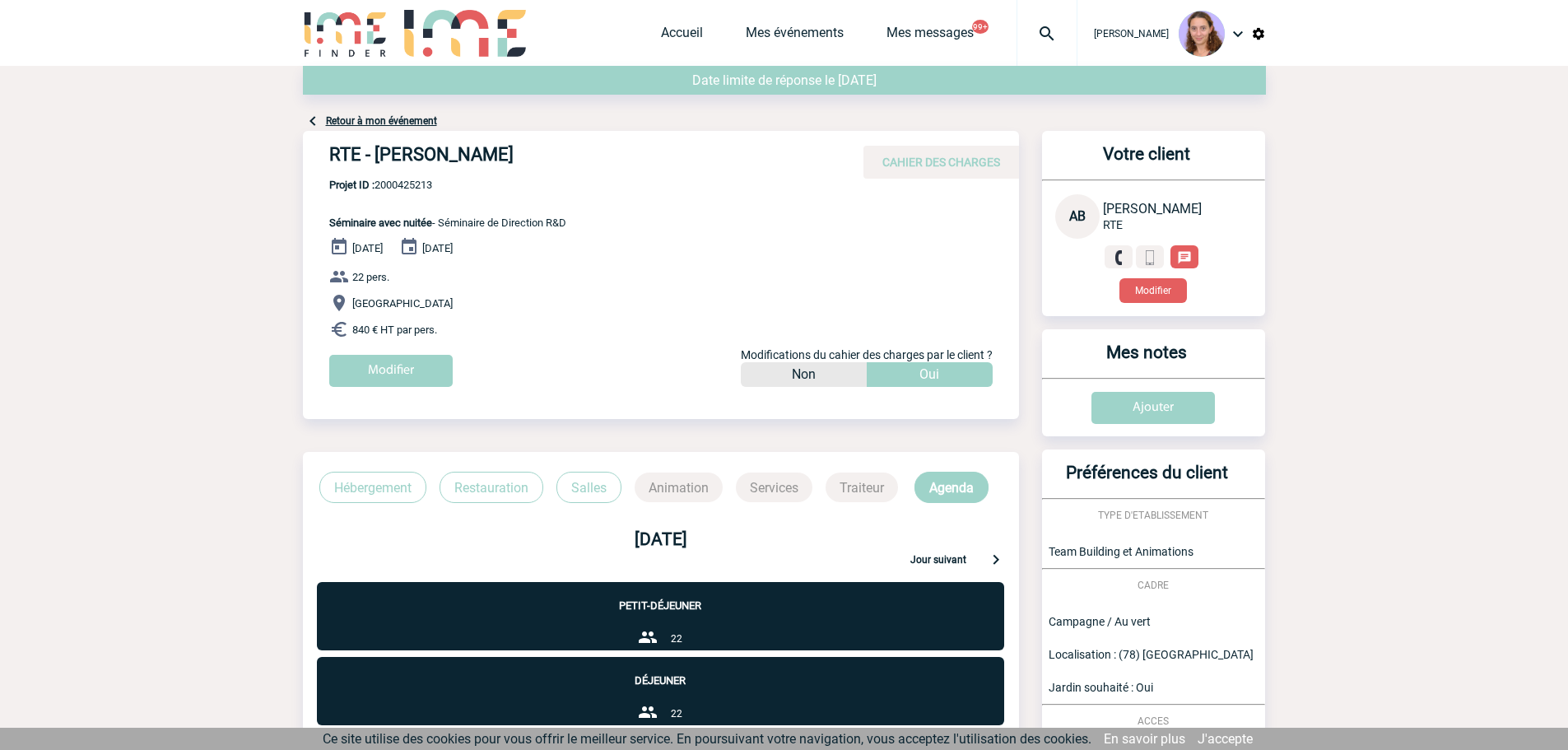
click at [688, 22] on div "Accueil Mes événements Mes messages 99+ Projet, client Projet, client" at bounding box center [869, 33] width 416 height 66
click at [689, 27] on link "Accueil" at bounding box center [682, 36] width 42 height 23
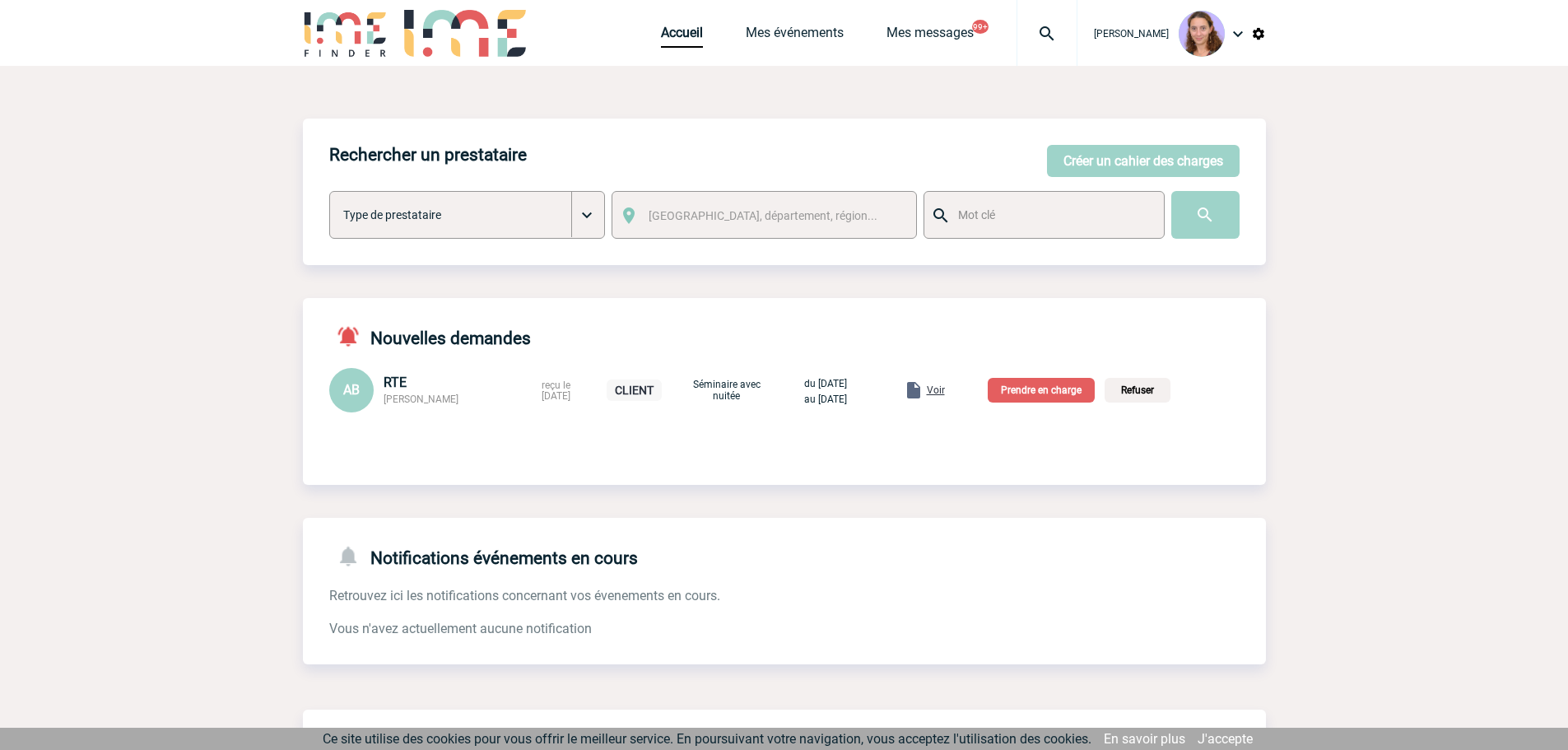
click at [1095, 385] on p "Prendre en charge" at bounding box center [1041, 390] width 107 height 25
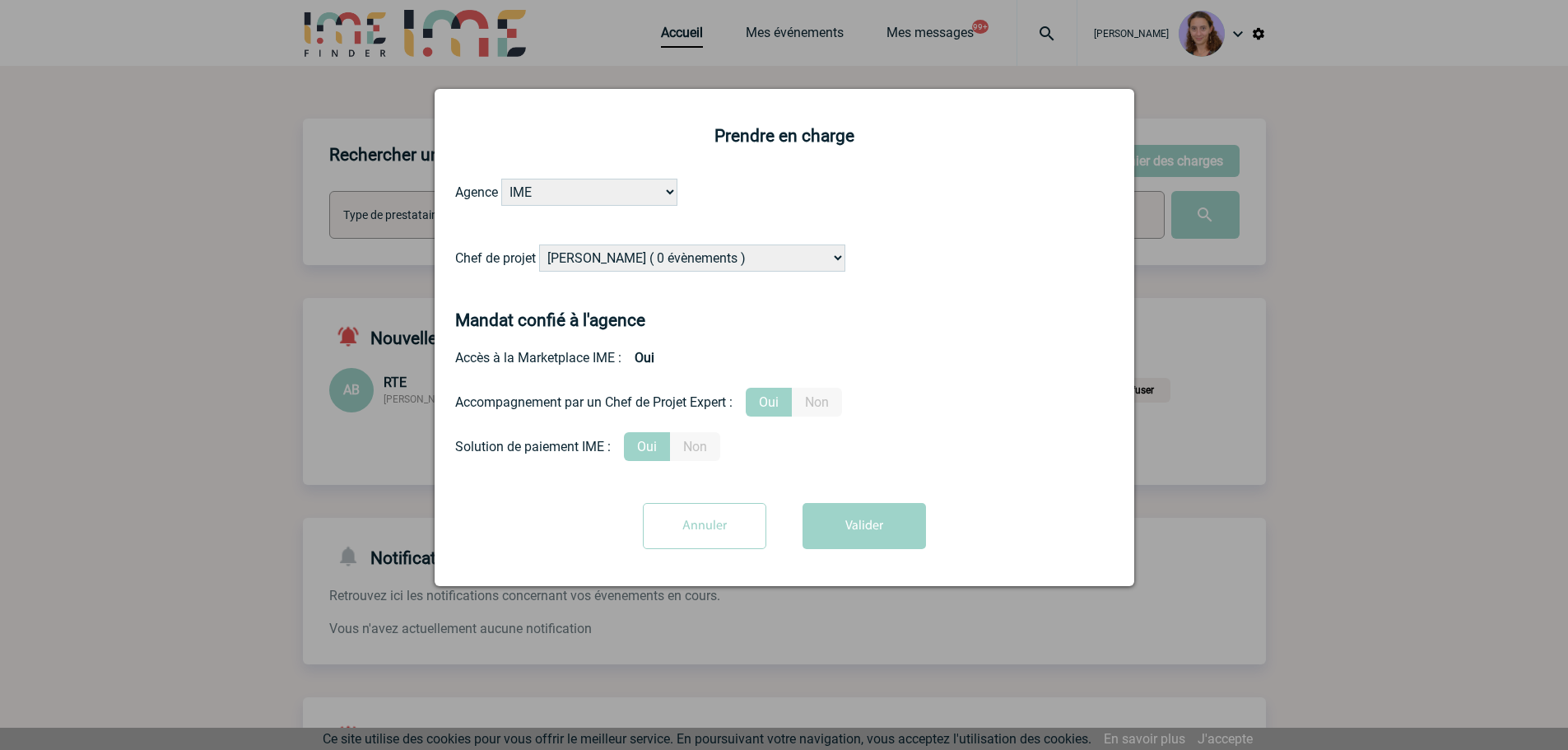
click at [619, 250] on select "[PERSON_NAME] ( 0 évènements ) [PERSON_NAME] ( 1196 évènements ) [PERSON_NAME] …" at bounding box center [692, 258] width 306 height 27
select select "129741"
click at [540, 245] on select "[PERSON_NAME] ( 0 évènements ) [PERSON_NAME] ( 1196 évènements ) [PERSON_NAME] …" at bounding box center [692, 258] width 306 height 27
click at [879, 513] on button "Valider" at bounding box center [864, 526] width 124 height 46
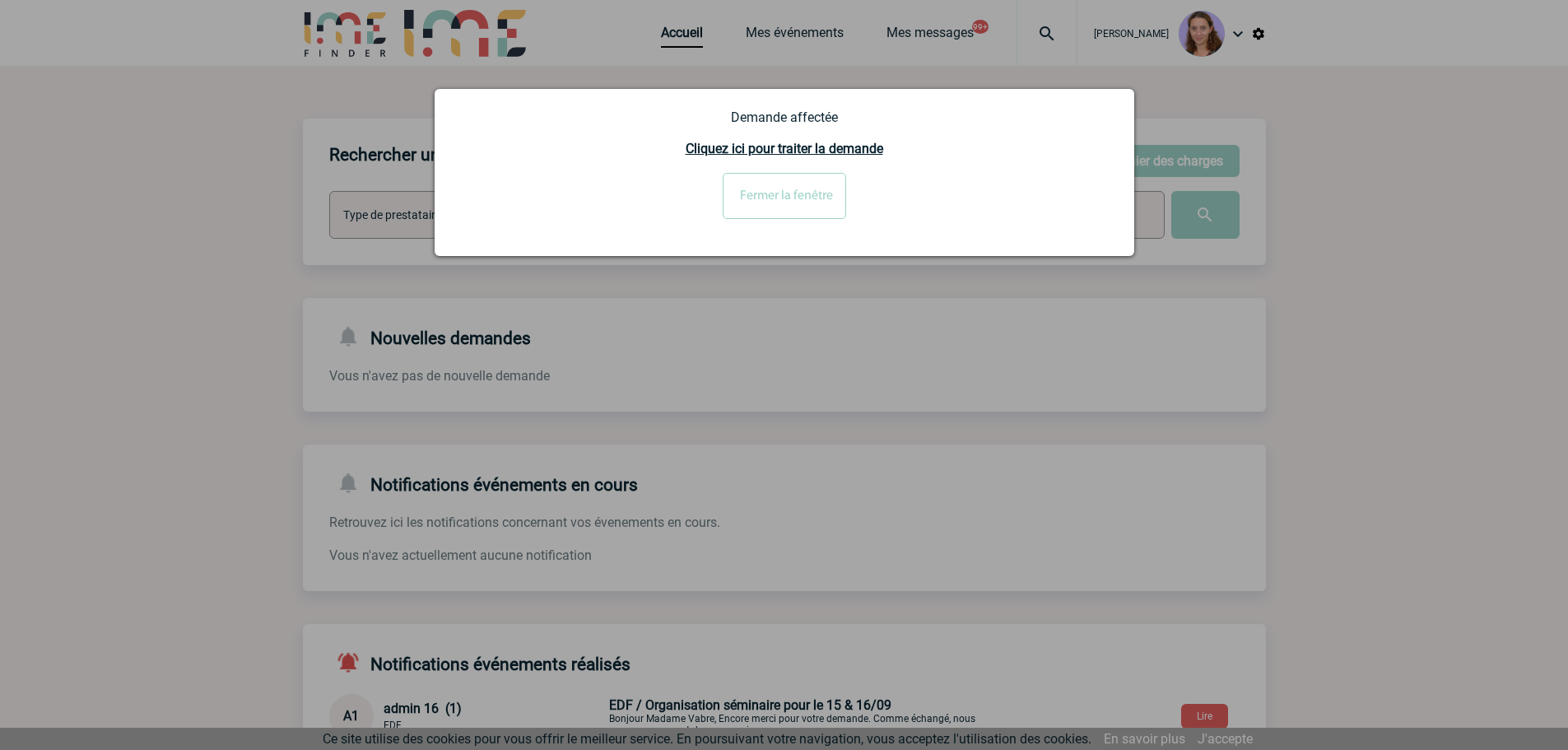
click at [782, 204] on input "Fermer la fenêtre" at bounding box center [784, 196] width 124 height 46
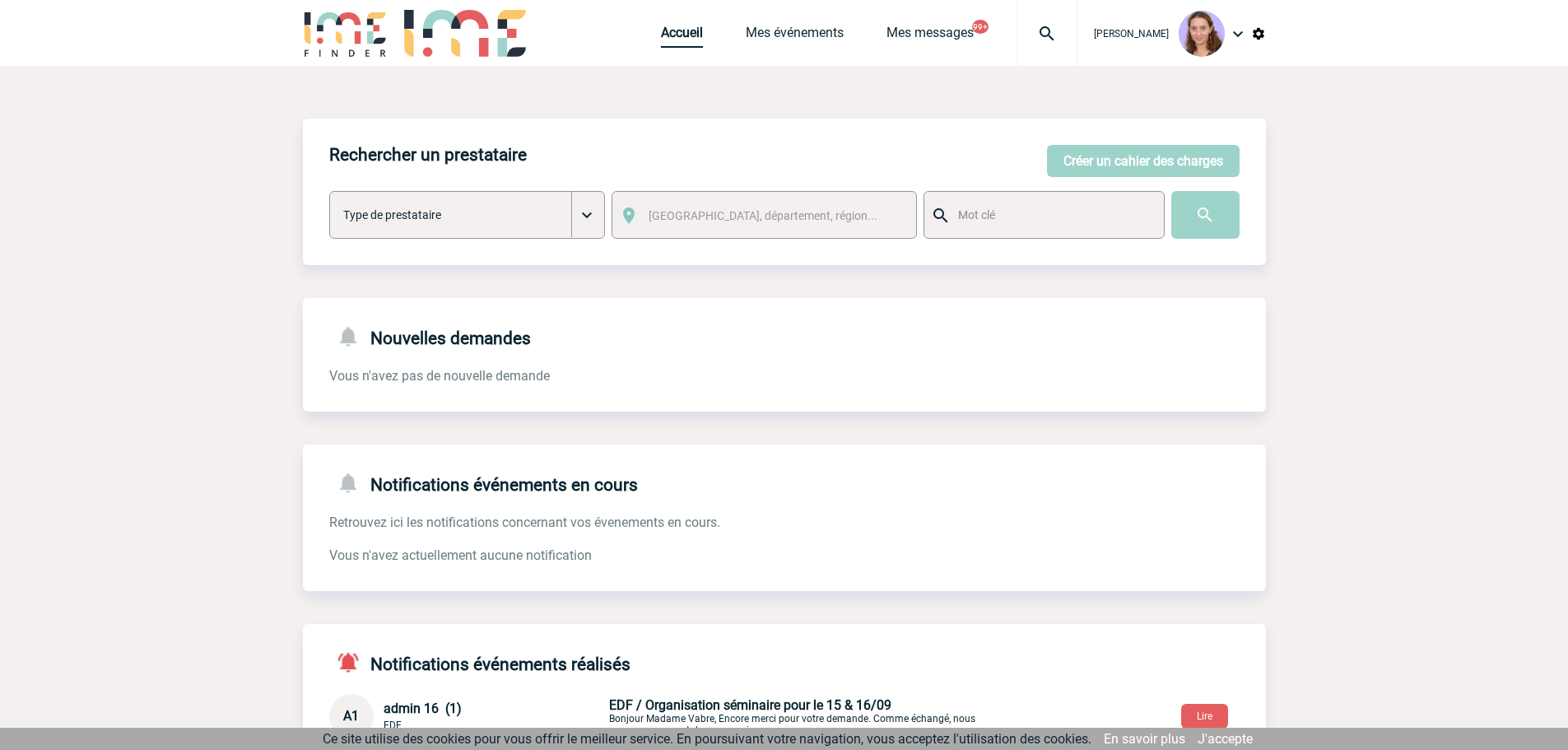
click at [685, 30] on link "Accueil" at bounding box center [682, 36] width 42 height 23
click at [669, 25] on link "Accueil" at bounding box center [682, 36] width 42 height 23
click at [683, 42] on link "Accueil" at bounding box center [682, 36] width 42 height 23
click at [1046, 26] on img at bounding box center [1047, 33] width 59 height 19
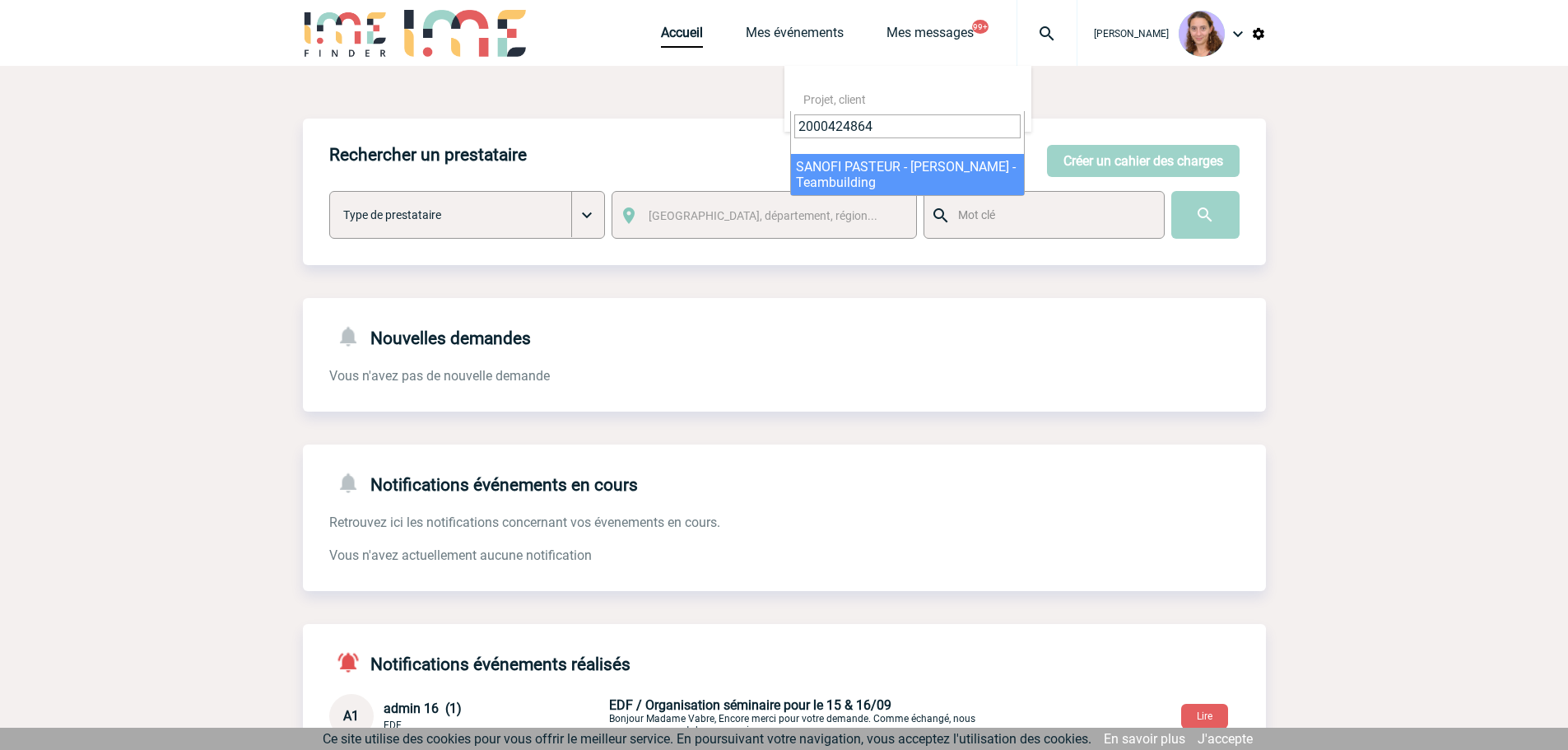
type input "2000424864"
select select "24365"
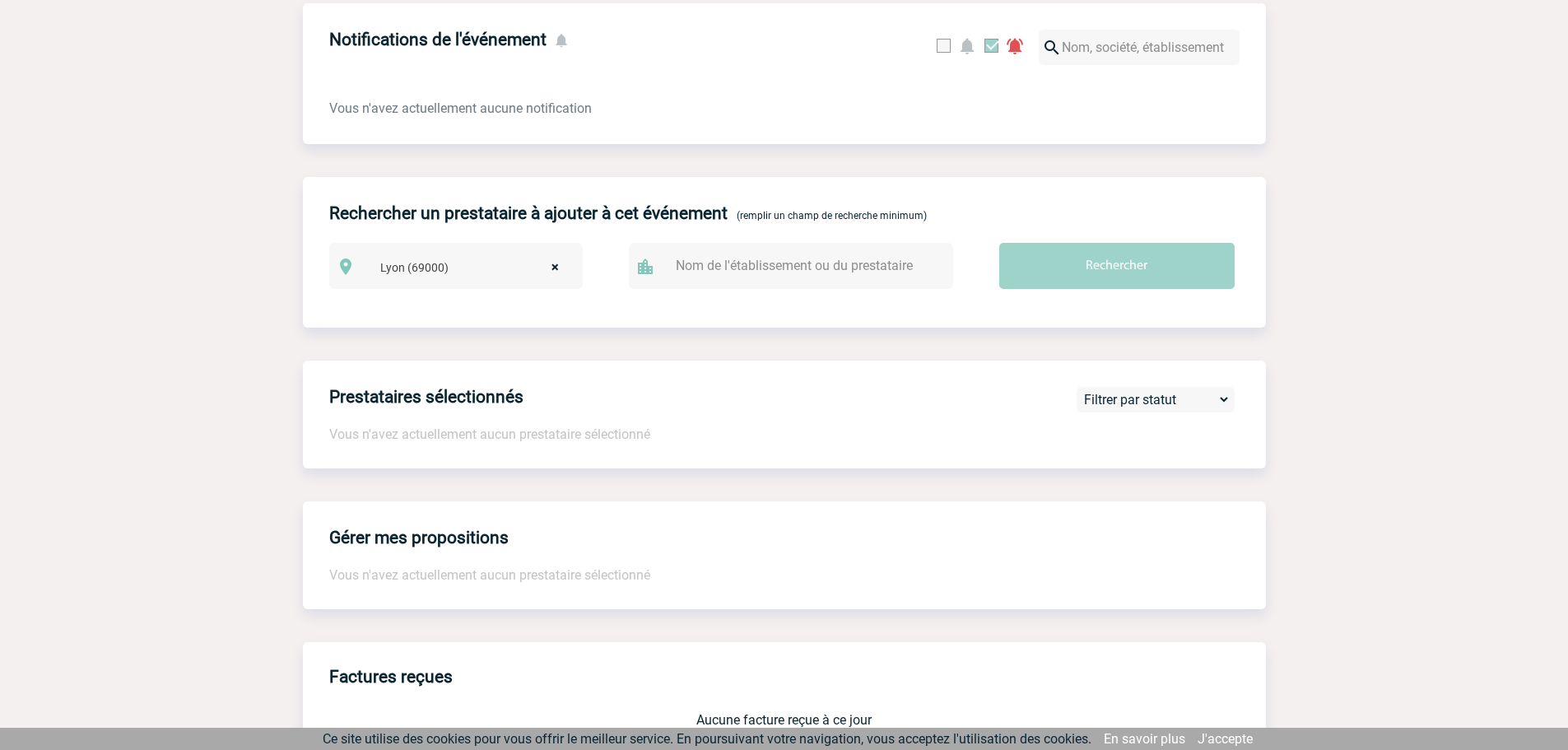
scroll to position [1209, 0]
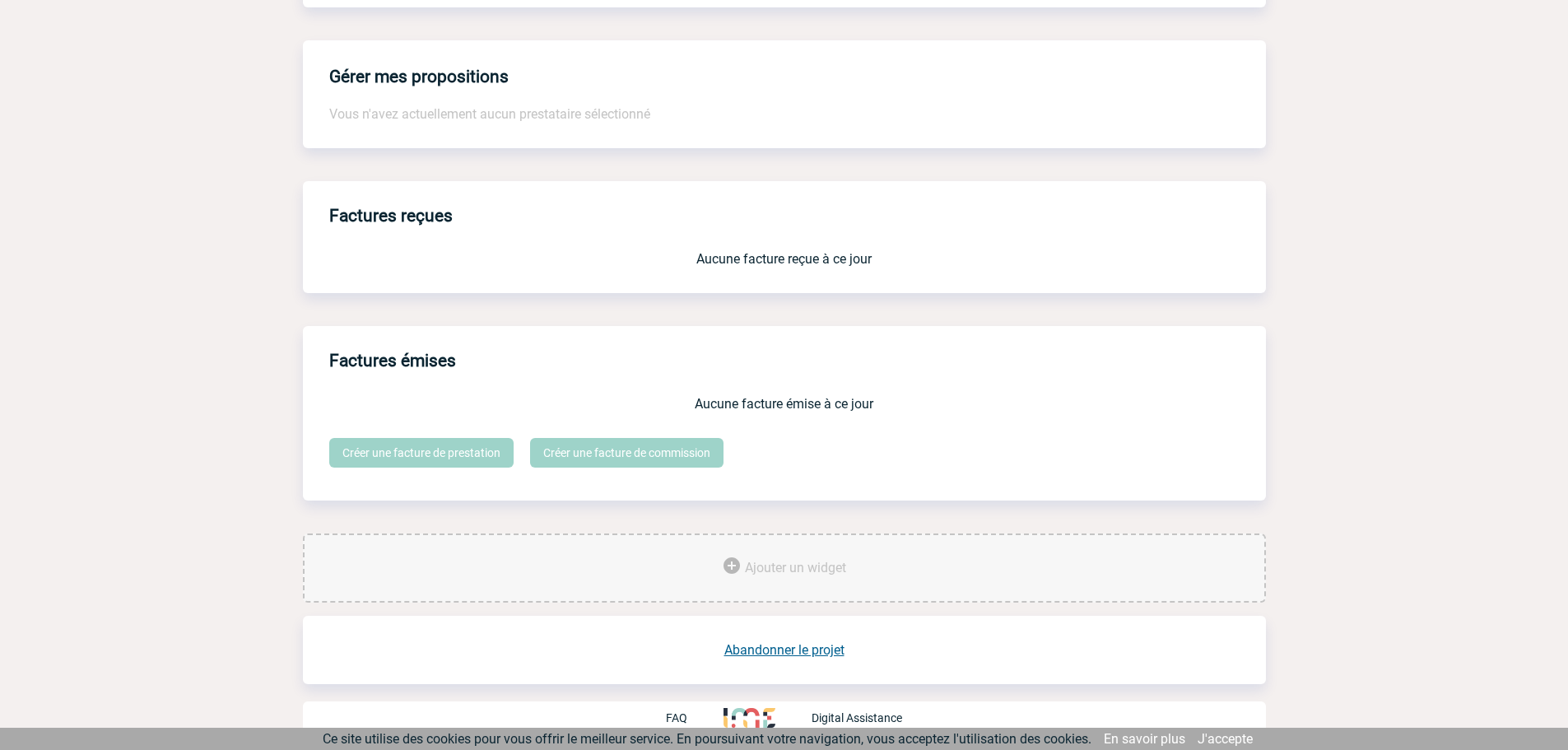
click at [823, 644] on link "Abandonner le projet" at bounding box center [784, 650] width 120 height 15
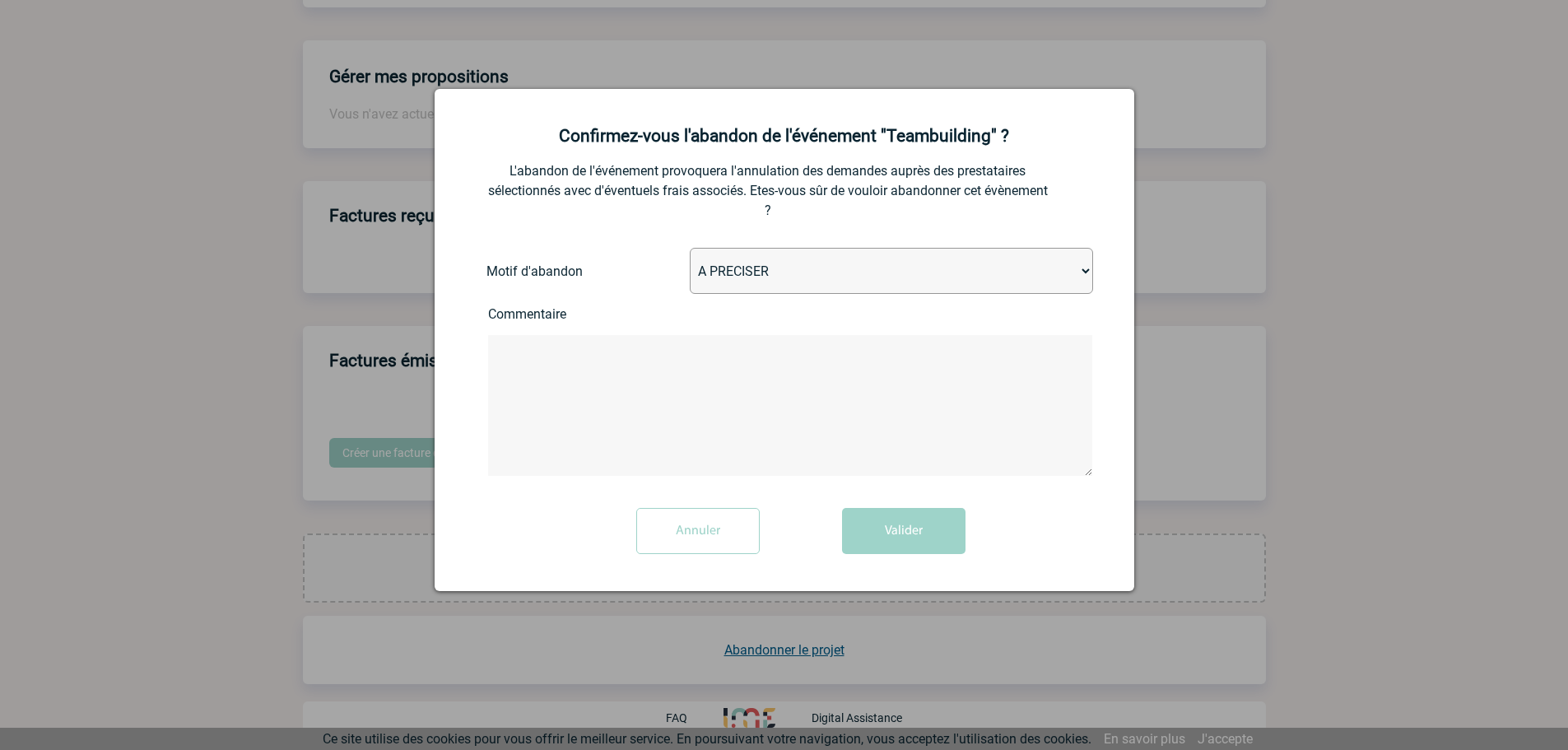
click at [793, 289] on select "A PRECISER Projet annulé Projet reporté Evénement organisé en interne A fait ap…" at bounding box center [891, 271] width 404 height 46
select select "ABANDON_PROJET_10"
click at [690, 249] on select "A PRECISER Projet annulé Projet reporté Evénement organisé en interne A fait ap…" at bounding box center [891, 271] width 404 height 46
drag, startPoint x: 914, startPoint y: 507, endPoint x: 928, endPoint y: 514, distance: 15.7
click at [923, 510] on form "L'abandon de l'événement provoquera l'annulation des demandes auprès des presta…" at bounding box center [784, 372] width 658 height 388
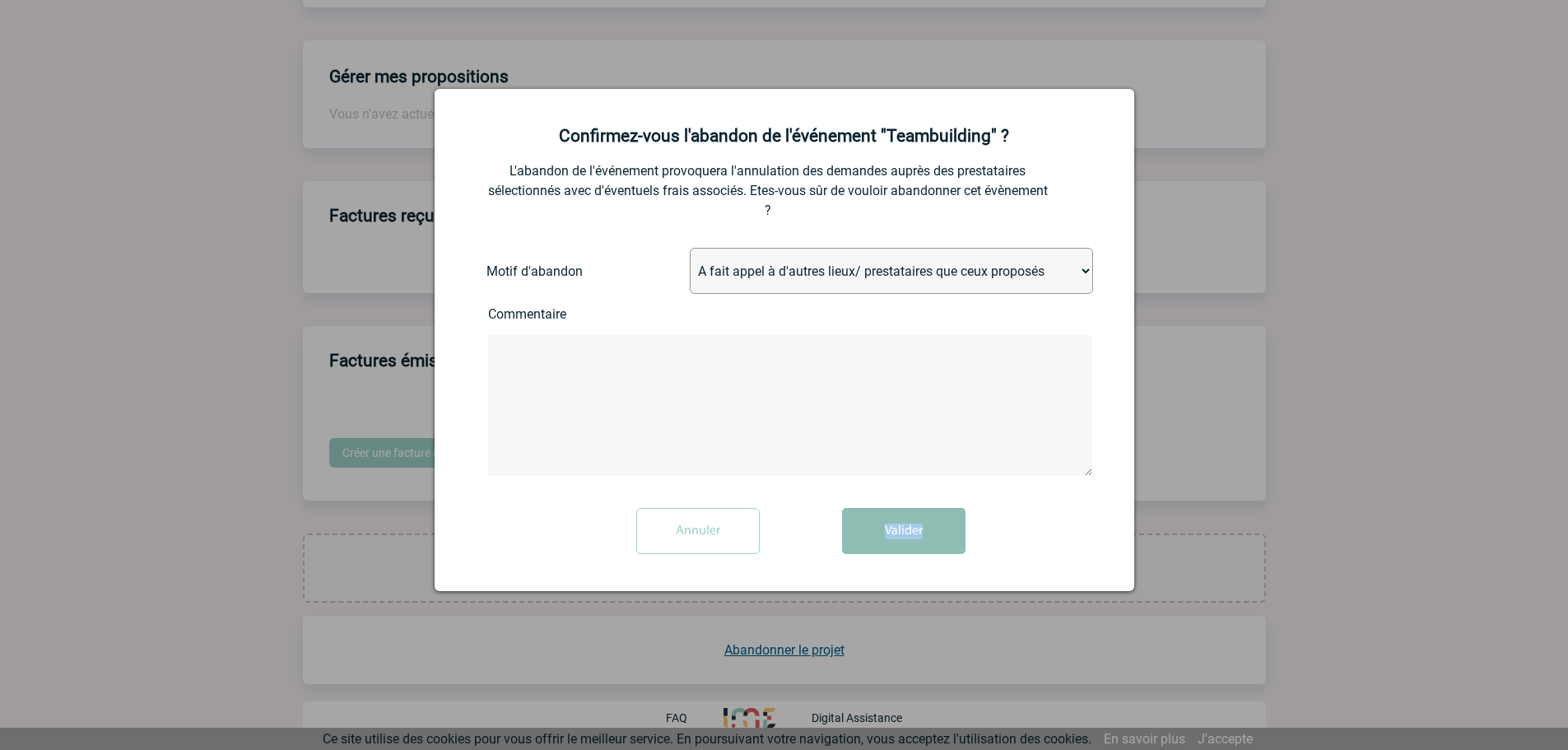
click at [933, 521] on button "Valider" at bounding box center [904, 531] width 124 height 46
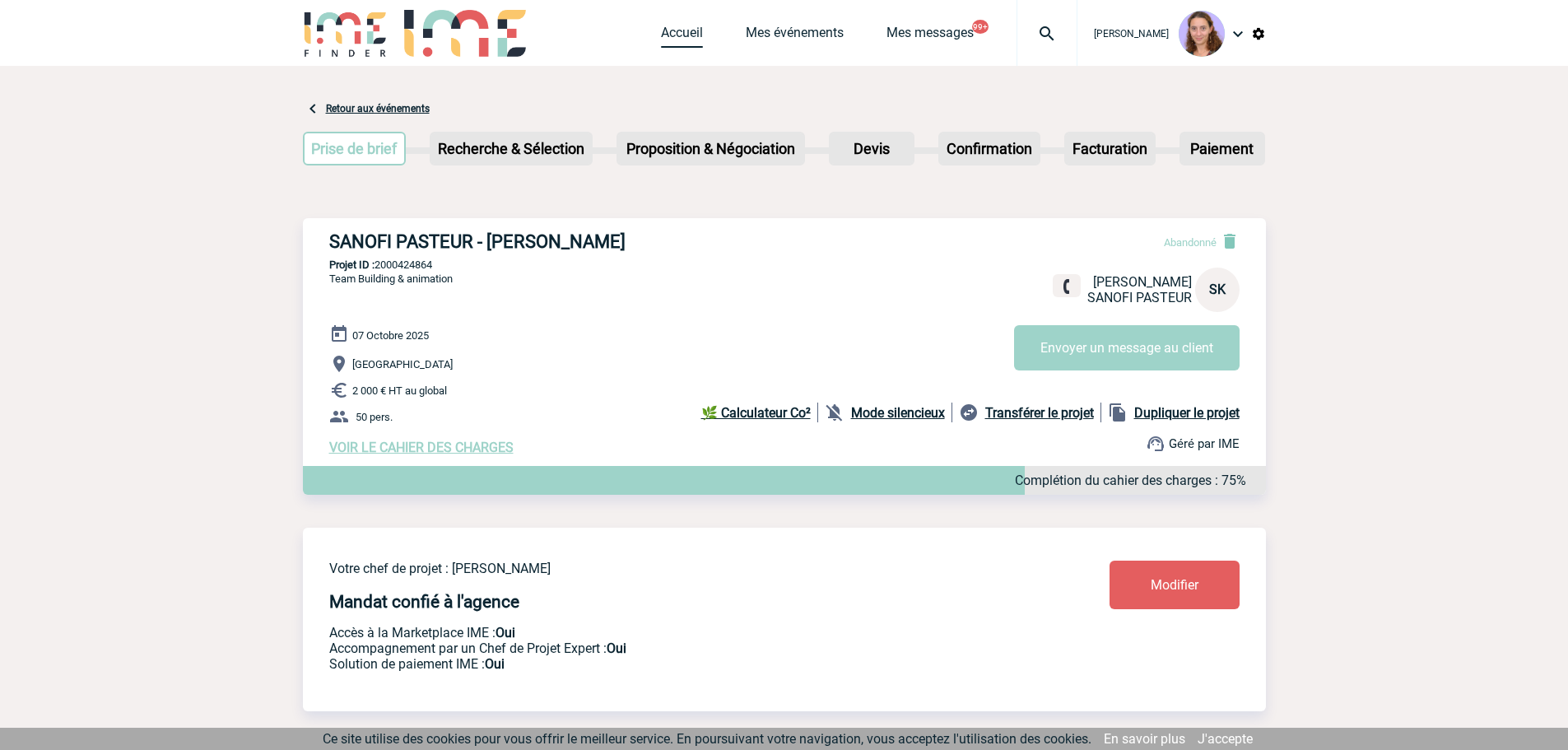
click at [679, 36] on link "Accueil" at bounding box center [682, 36] width 42 height 23
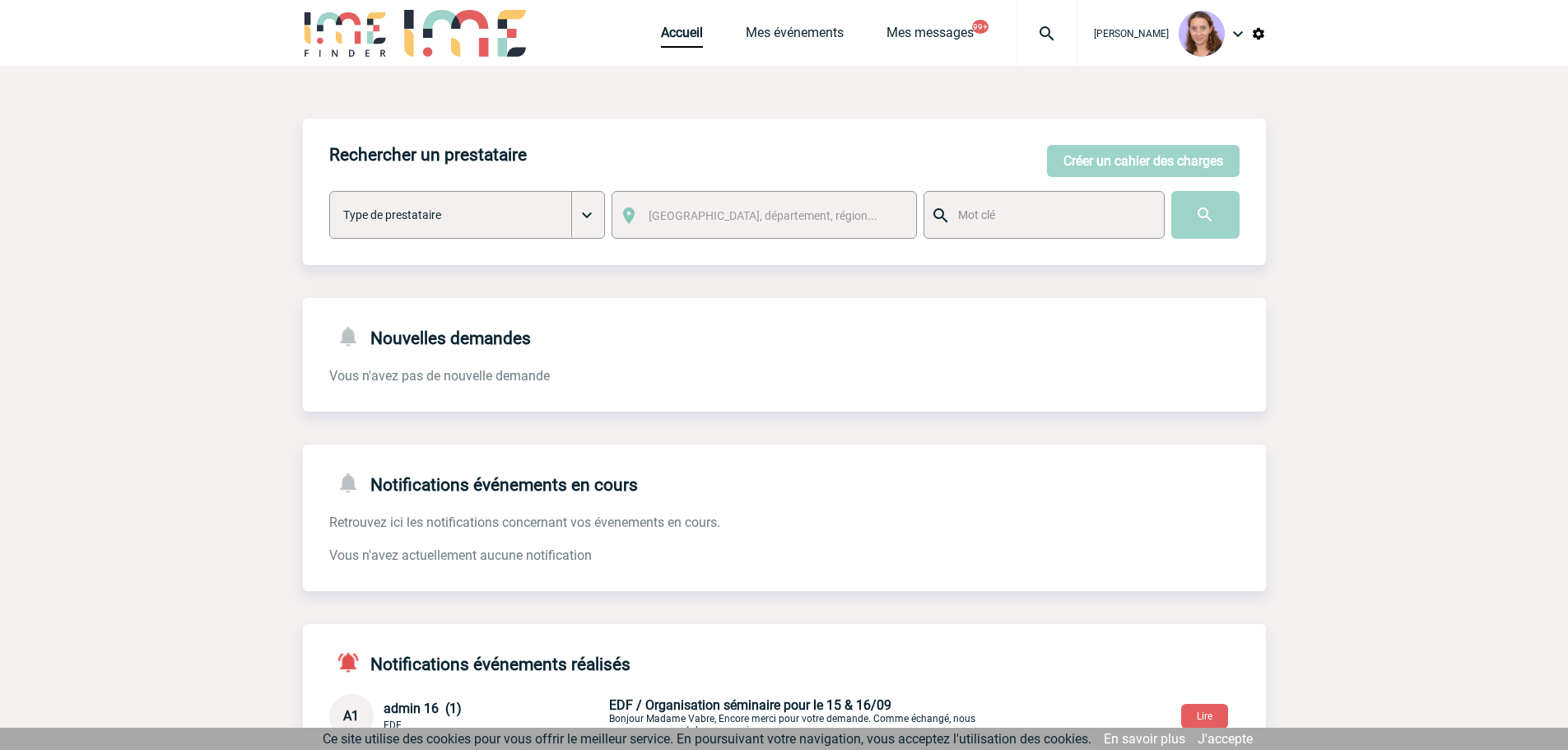
click at [1258, 40] on img at bounding box center [1259, 34] width 15 height 15
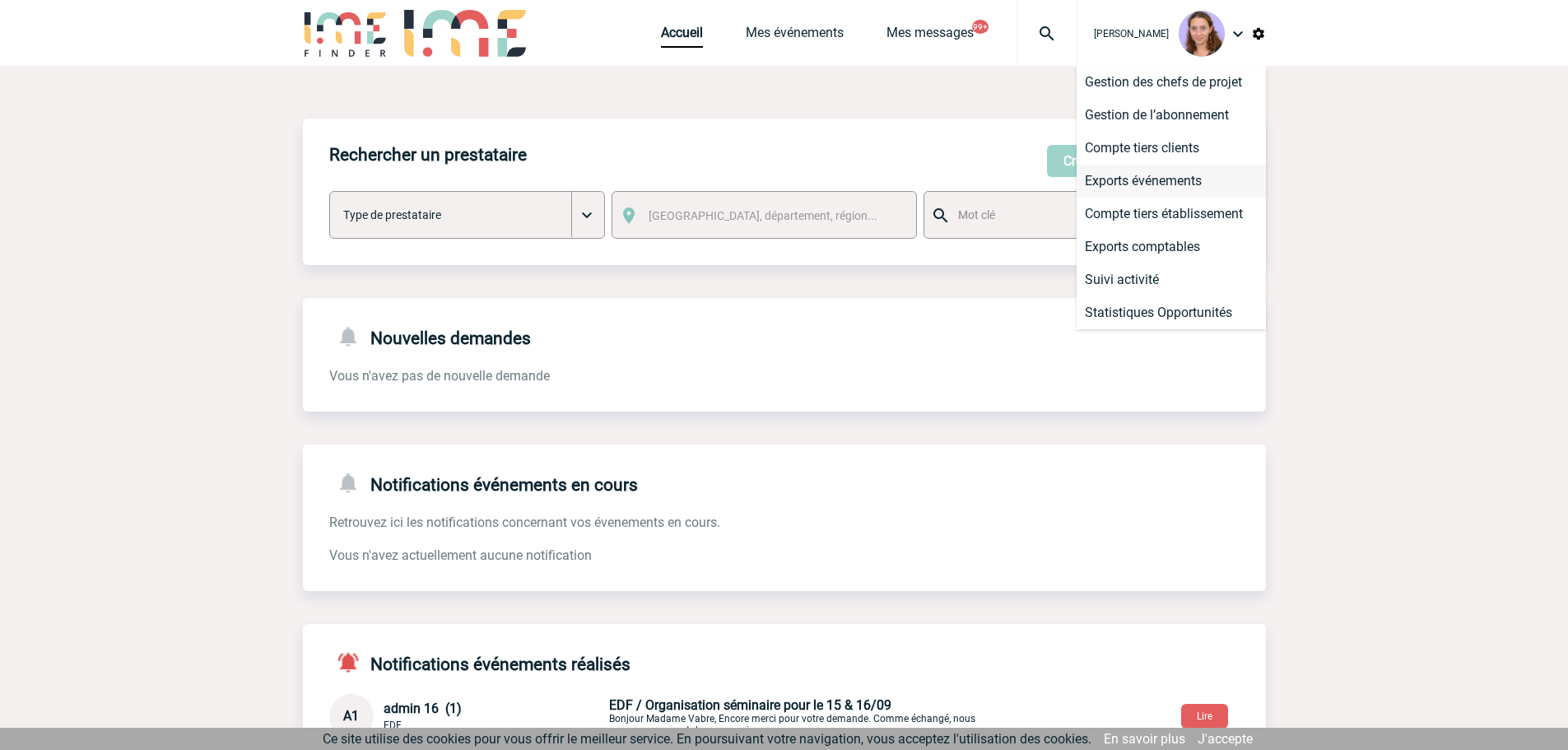
click at [1169, 182] on li "Exports événements" at bounding box center [1171, 181] width 190 height 33
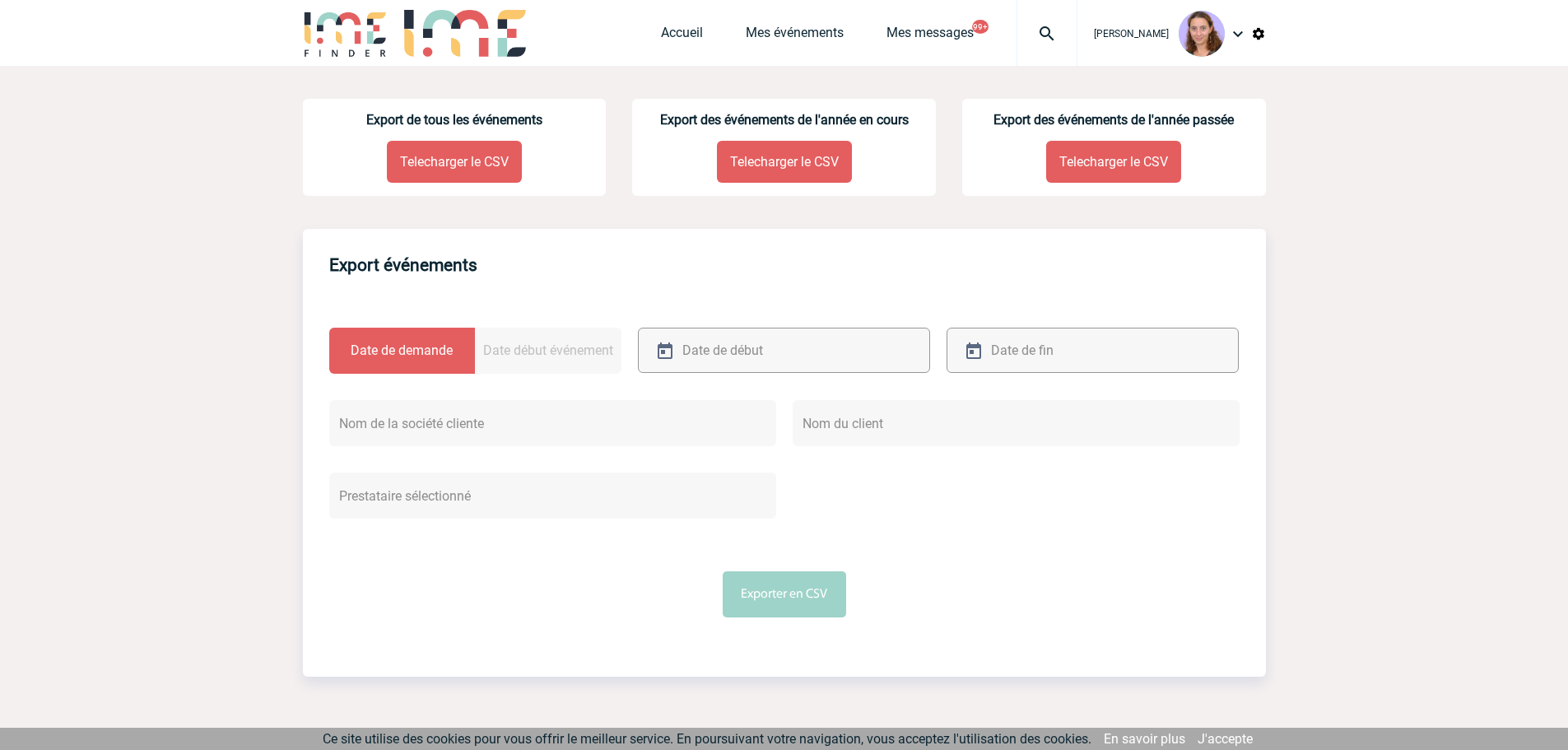
click at [451, 173] on p "Telecharger le CSV" at bounding box center [454, 162] width 135 height 42
click at [1051, 33] on img at bounding box center [1047, 33] width 59 height 19
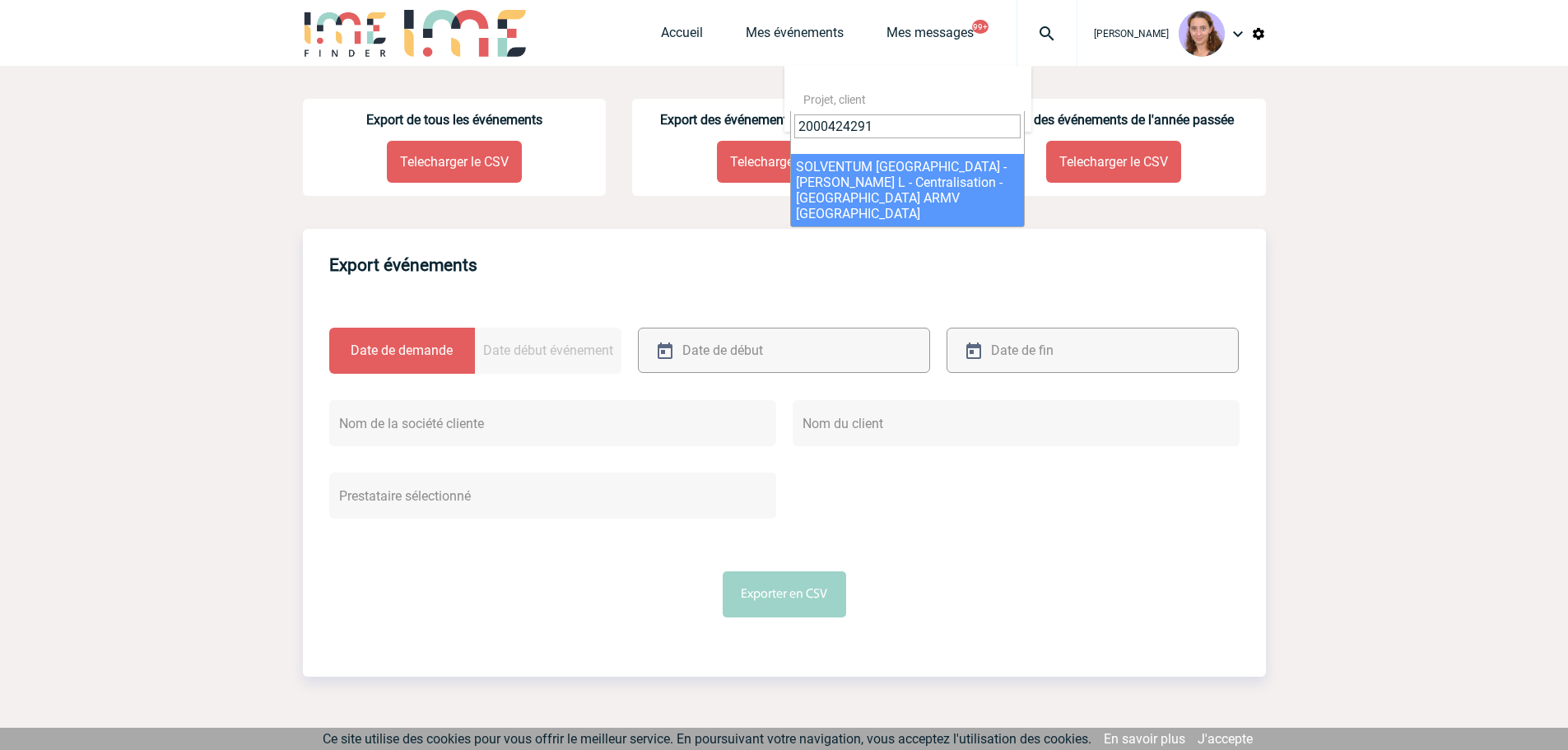
type input "2000424291"
select select "23792"
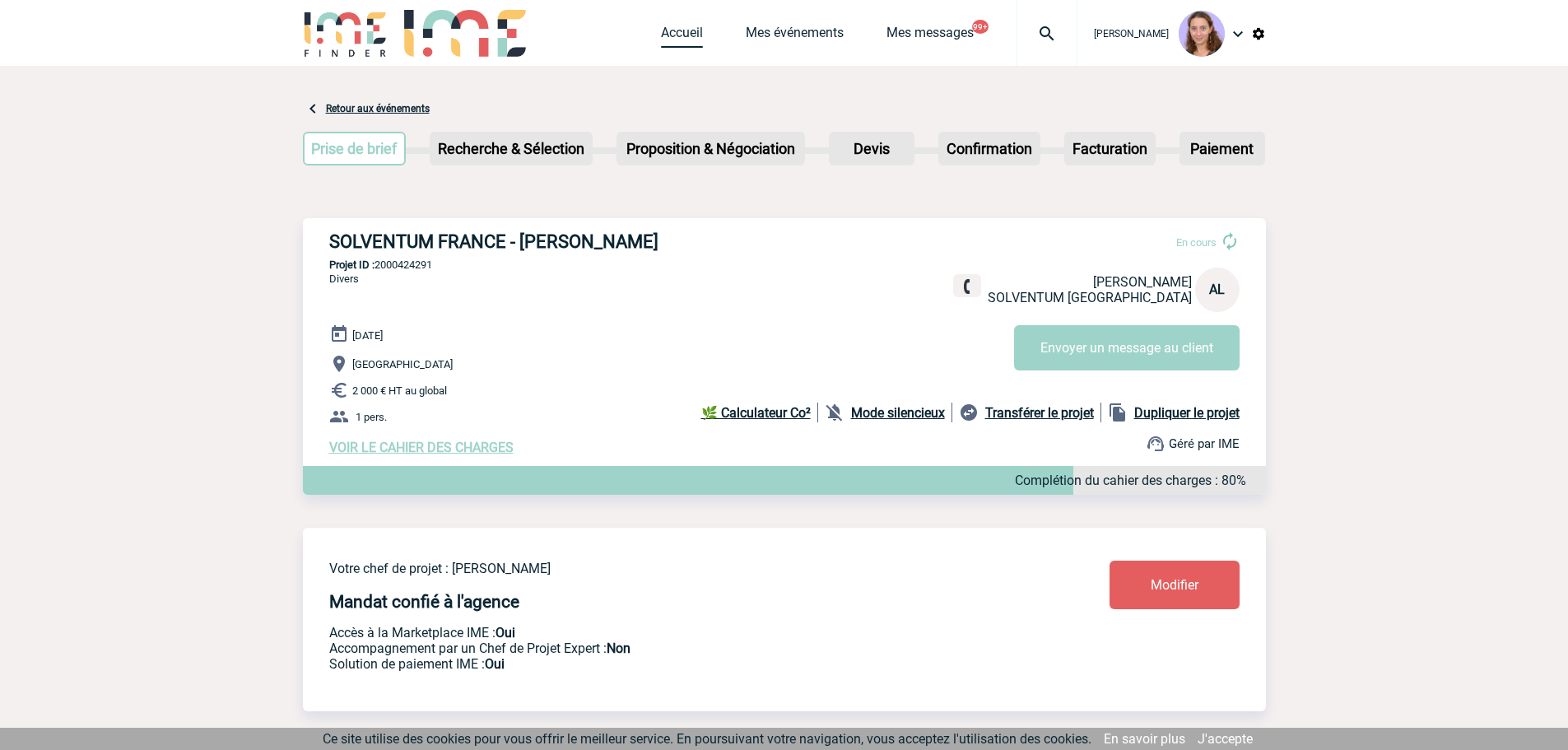
drag, startPoint x: 694, startPoint y: 31, endPoint x: 698, endPoint y: 50, distance: 19.4
click at [694, 31] on link "Accueil" at bounding box center [682, 36] width 42 height 23
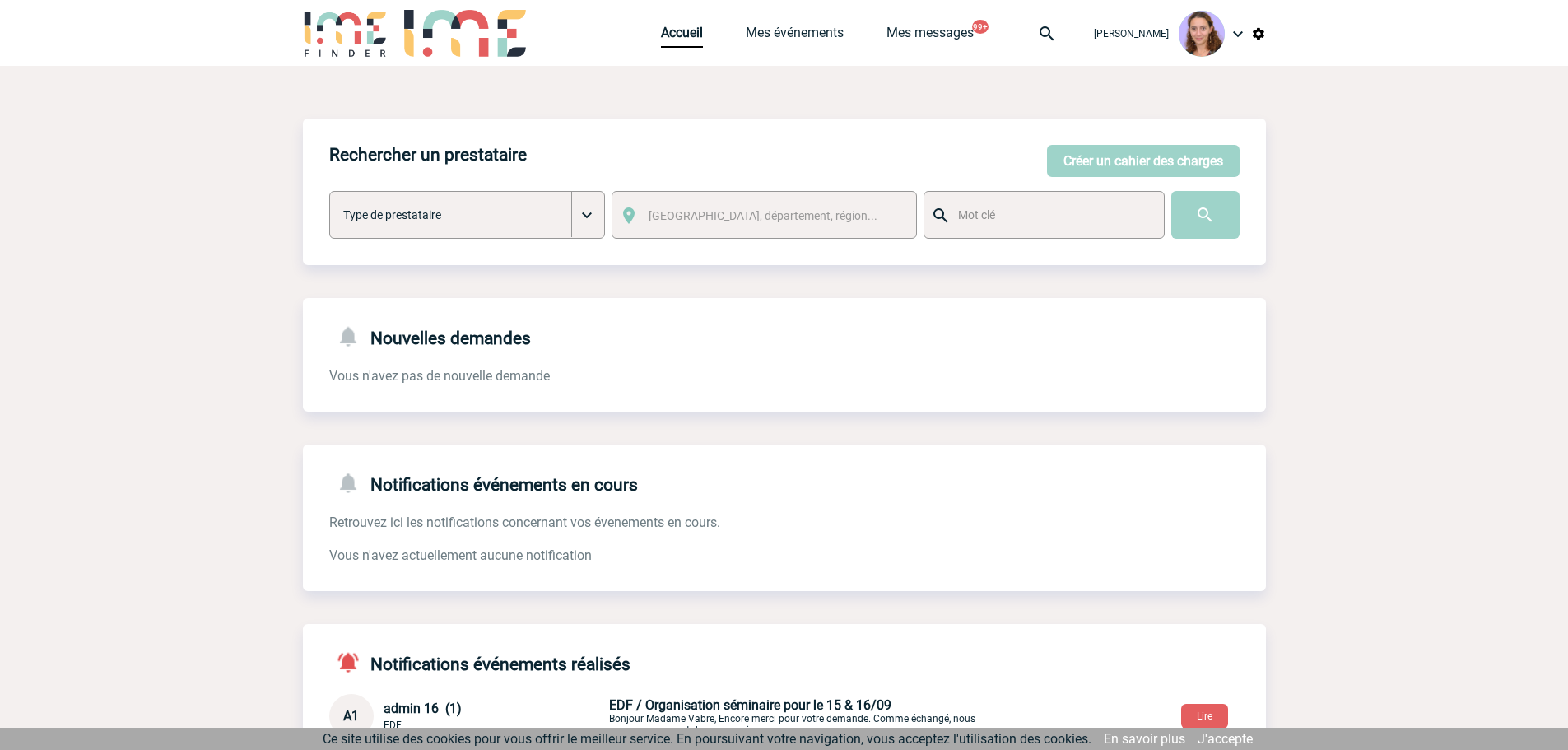
click at [1025, 35] on img at bounding box center [1047, 33] width 59 height 19
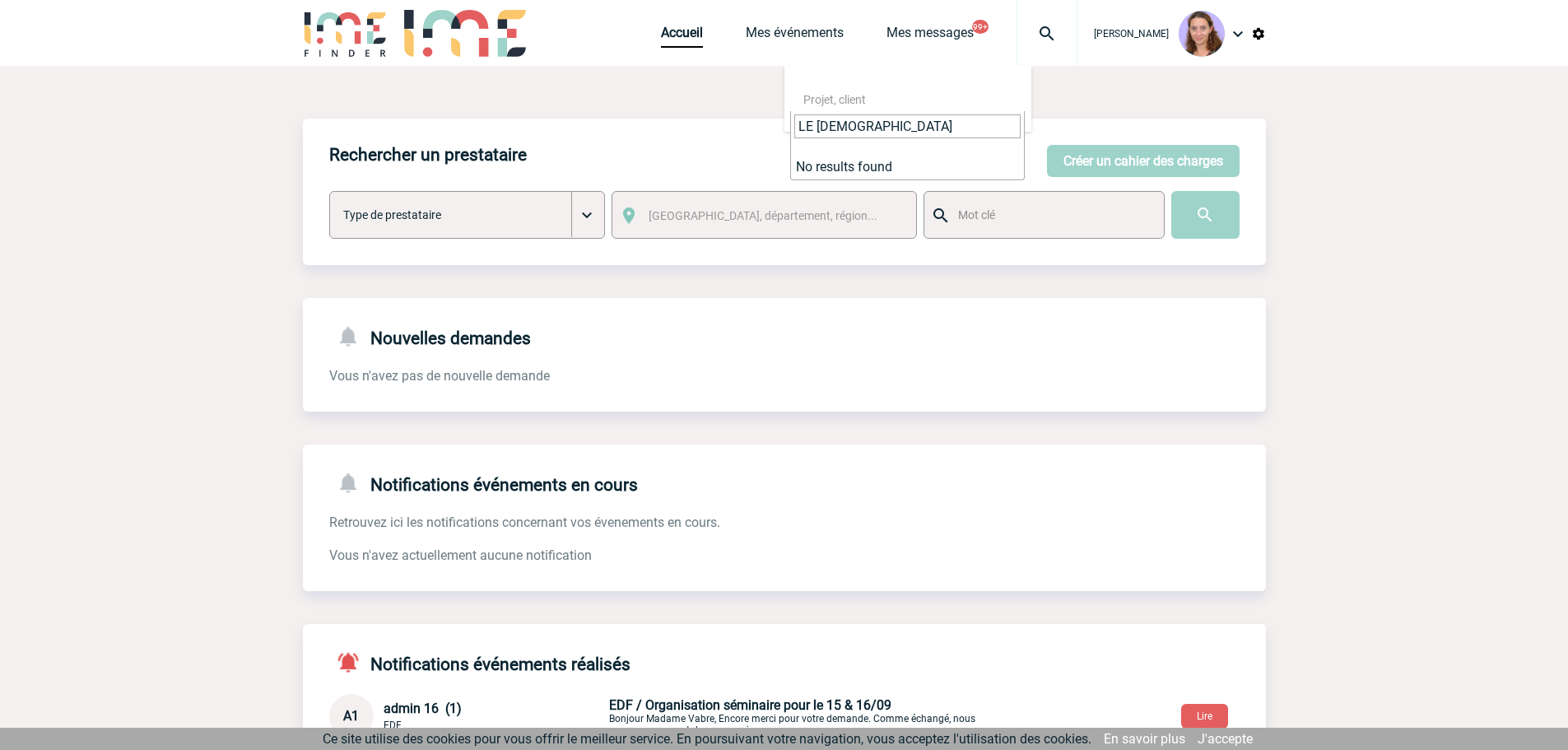
type input "LE [DEMOGRAPHIC_DATA]"
click at [661, 26] on link "Accueil" at bounding box center [682, 36] width 42 height 23
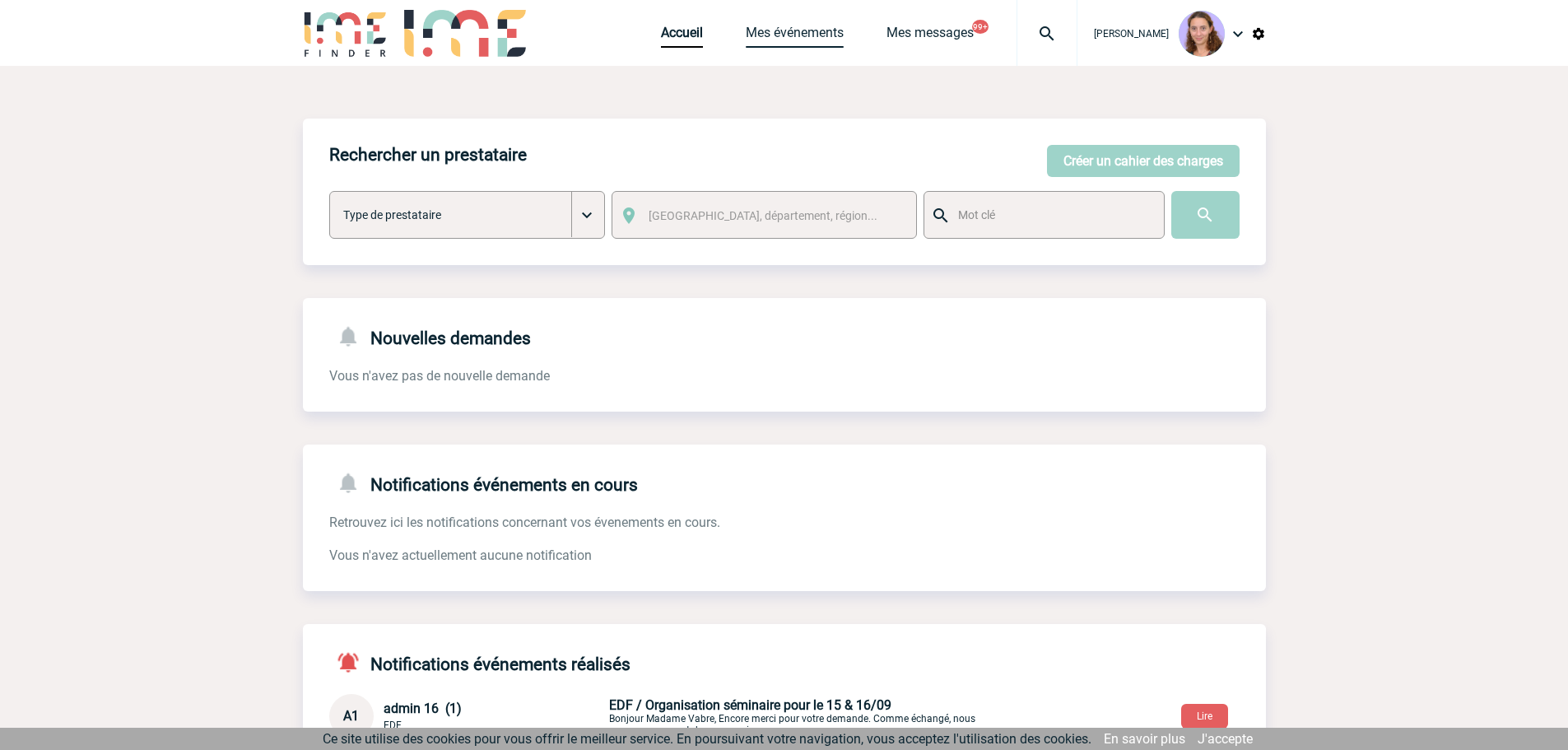
click at [817, 41] on link "Mes événements" at bounding box center [795, 36] width 98 height 23
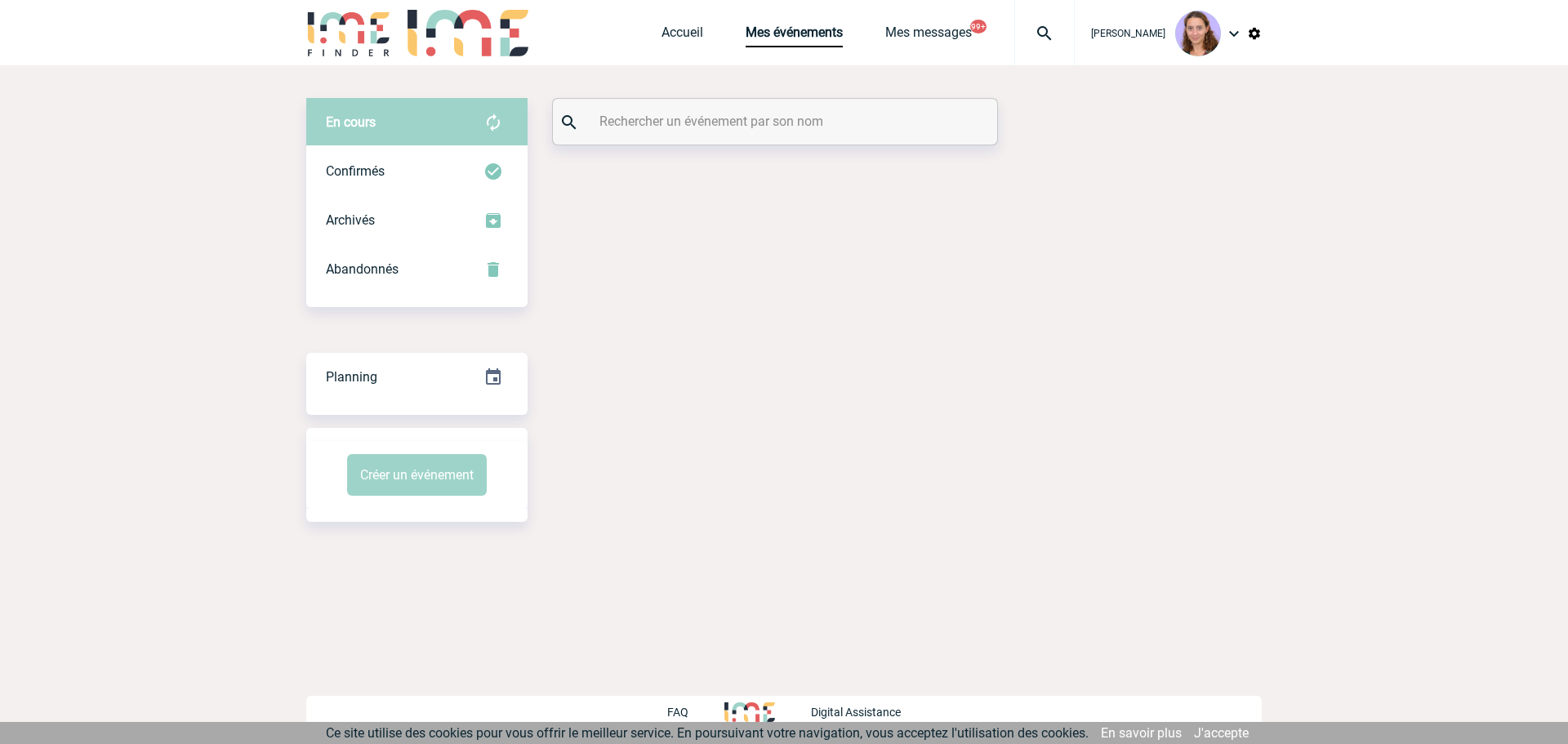
click at [625, 113] on input "text" at bounding box center [776, 121] width 363 height 24
paste input "LE GOFF"
click at [669, 110] on input "LE GOFF" at bounding box center [776, 121] width 363 height 24
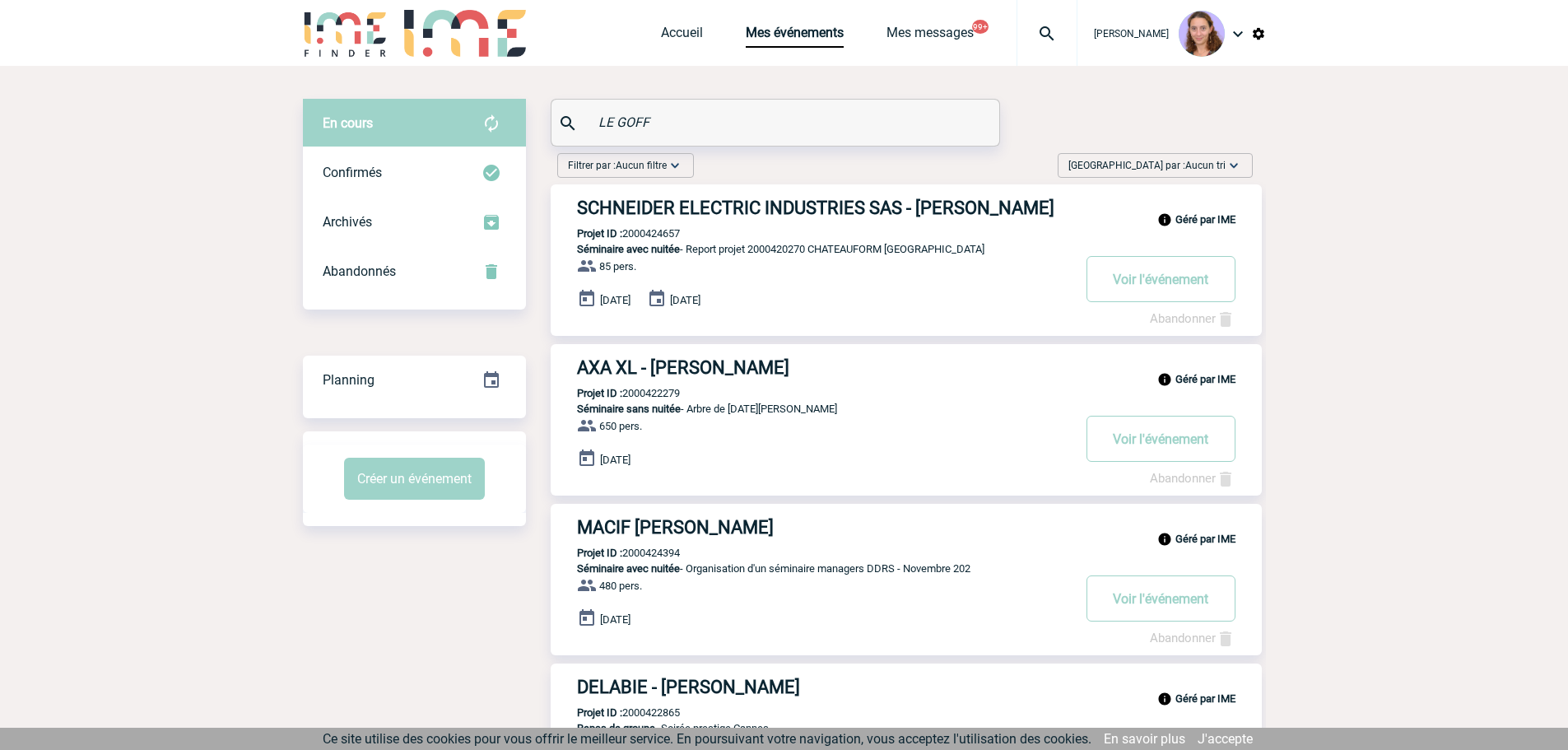
click at [674, 111] on input "LE GOFF" at bounding box center [777, 122] width 366 height 24
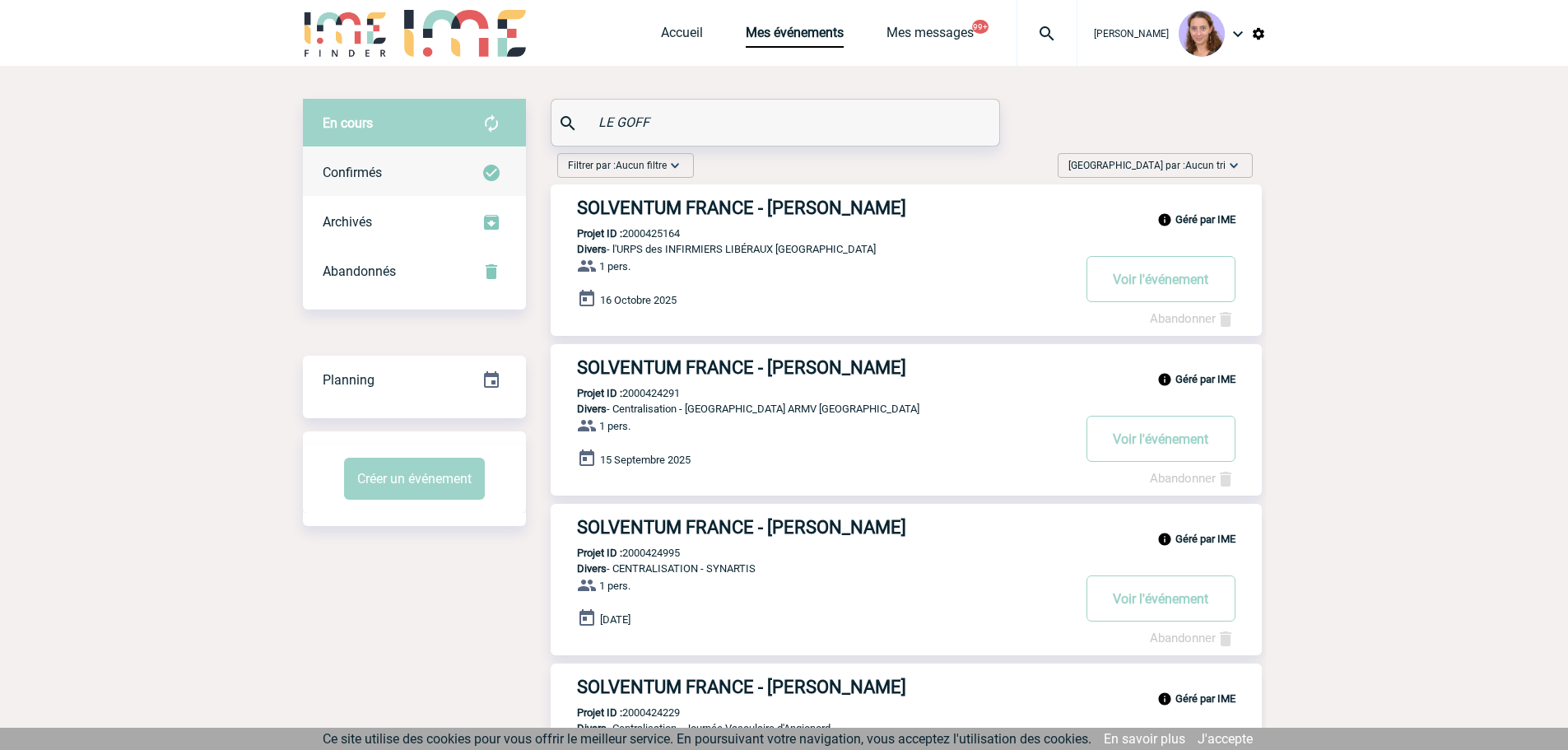
type input "LE GOFF"
click at [382, 165] on span "Confirmés" at bounding box center [352, 173] width 59 height 15
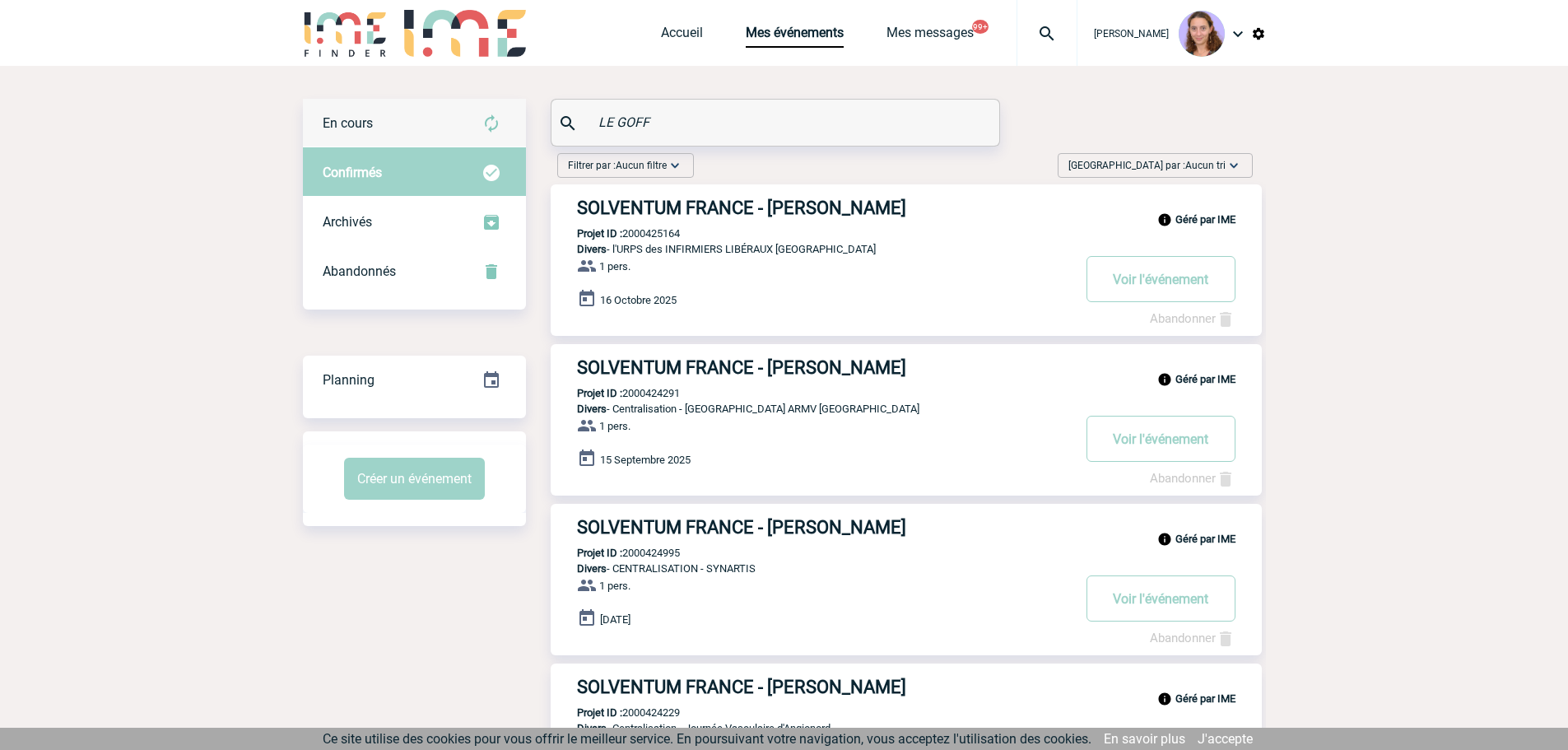
click at [412, 118] on div "En cours" at bounding box center [415, 124] width 223 height 49
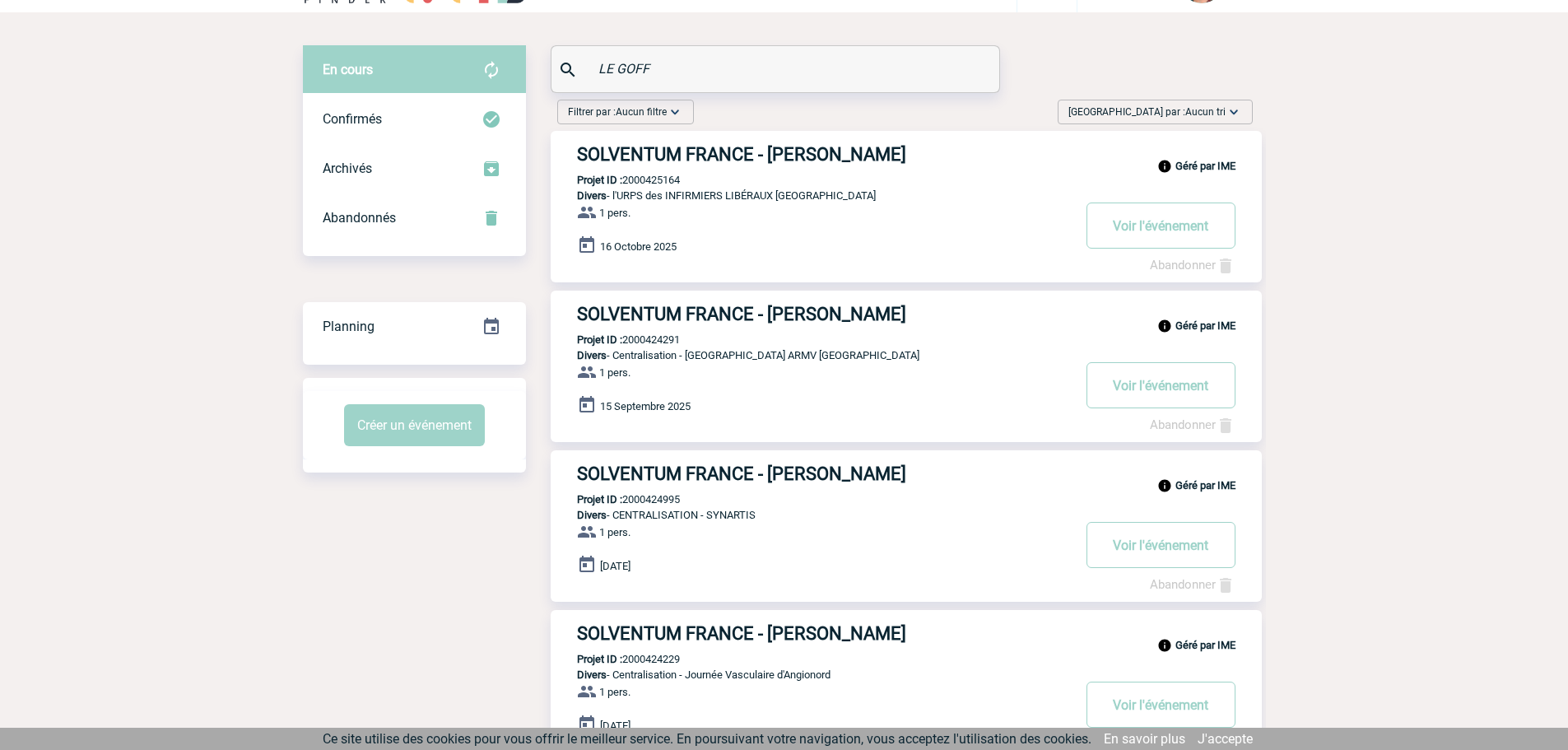
scroll to position [82, 0]
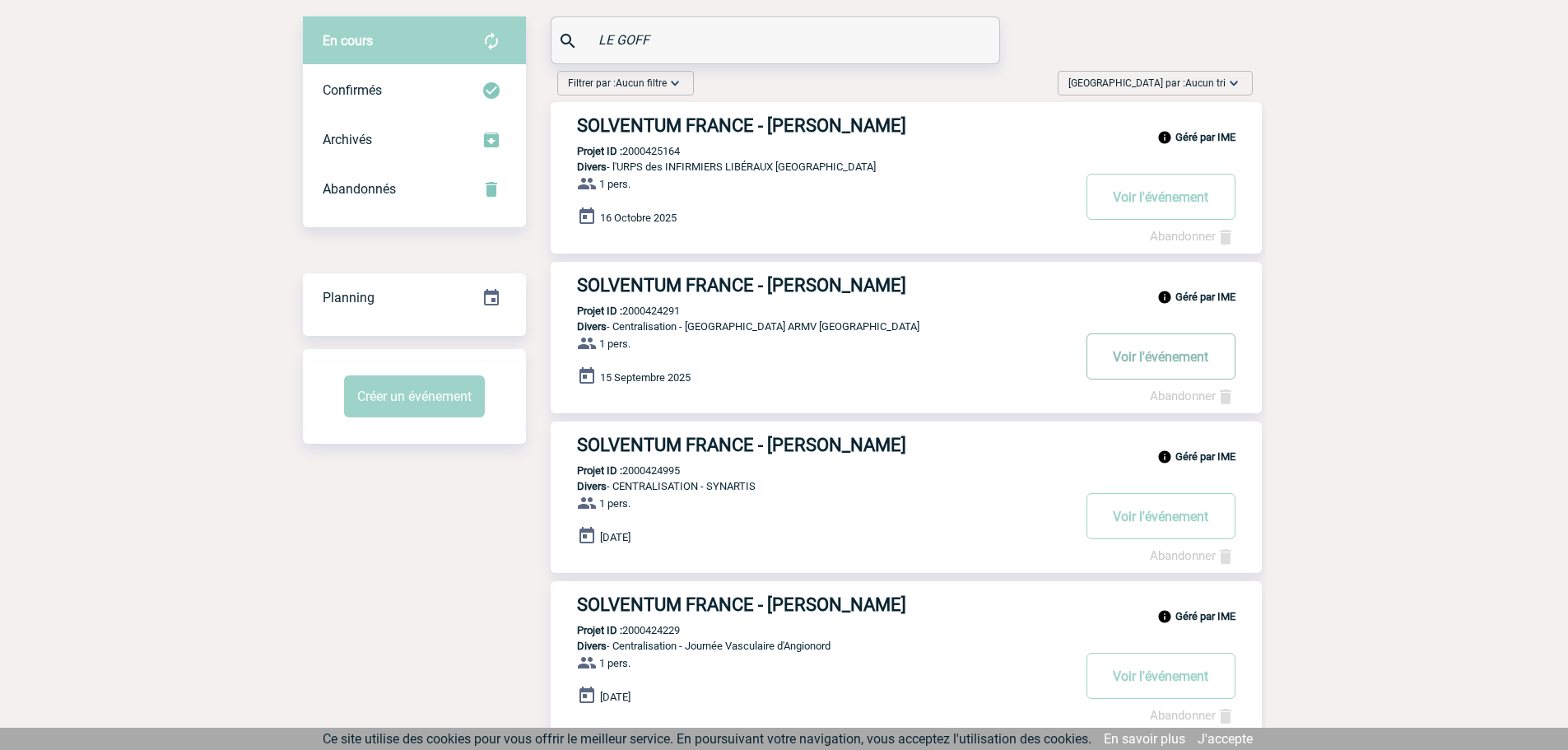
click at [1170, 347] on button "Voir l'événement" at bounding box center [1161, 356] width 149 height 46
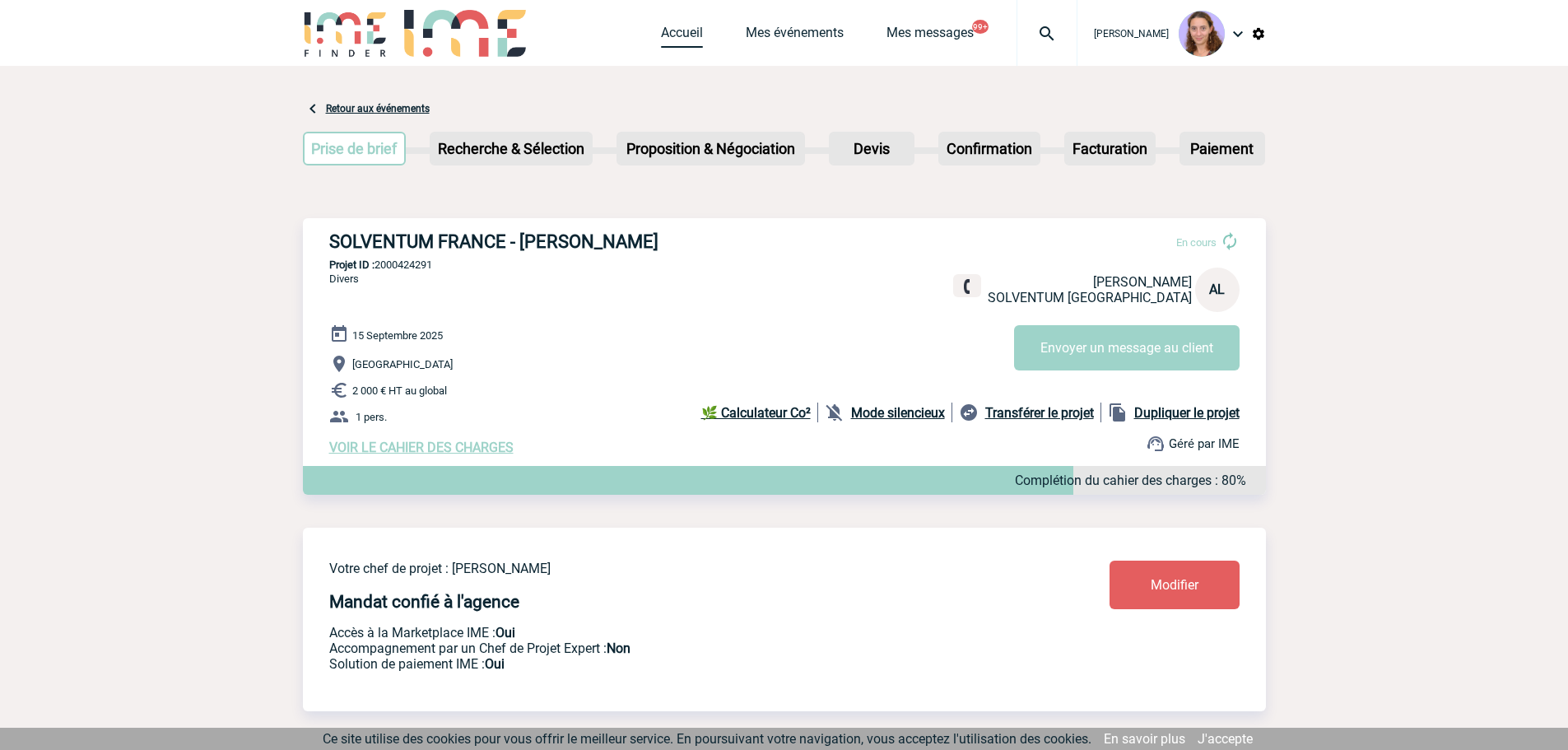
click at [681, 32] on link "Accueil" at bounding box center [682, 36] width 42 height 23
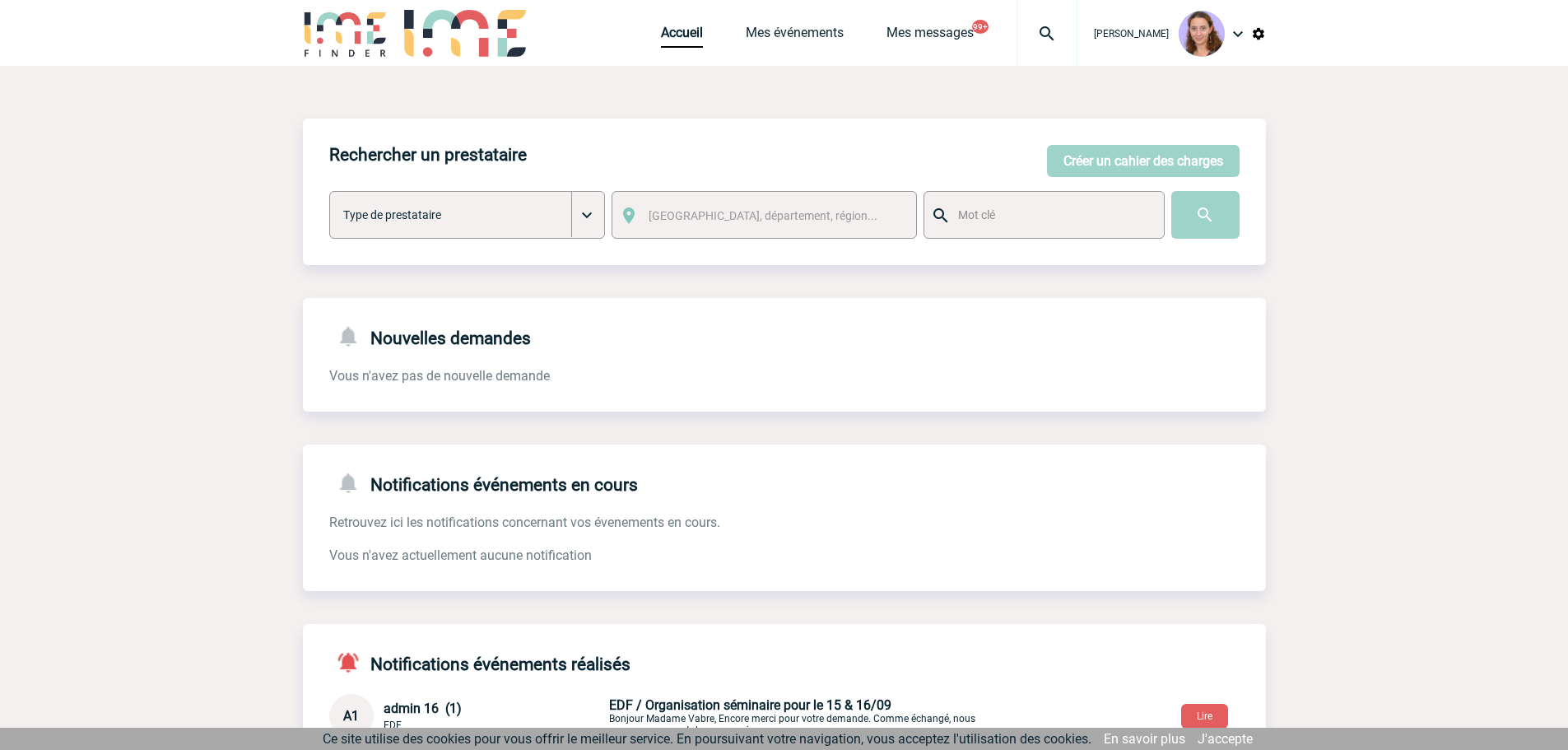
click at [791, 51] on div "Accueil Mes événements Mes messages 99+ Projet, client Projet, client" at bounding box center [869, 33] width 416 height 66
click at [789, 40] on link "Mes événements" at bounding box center [795, 36] width 98 height 23
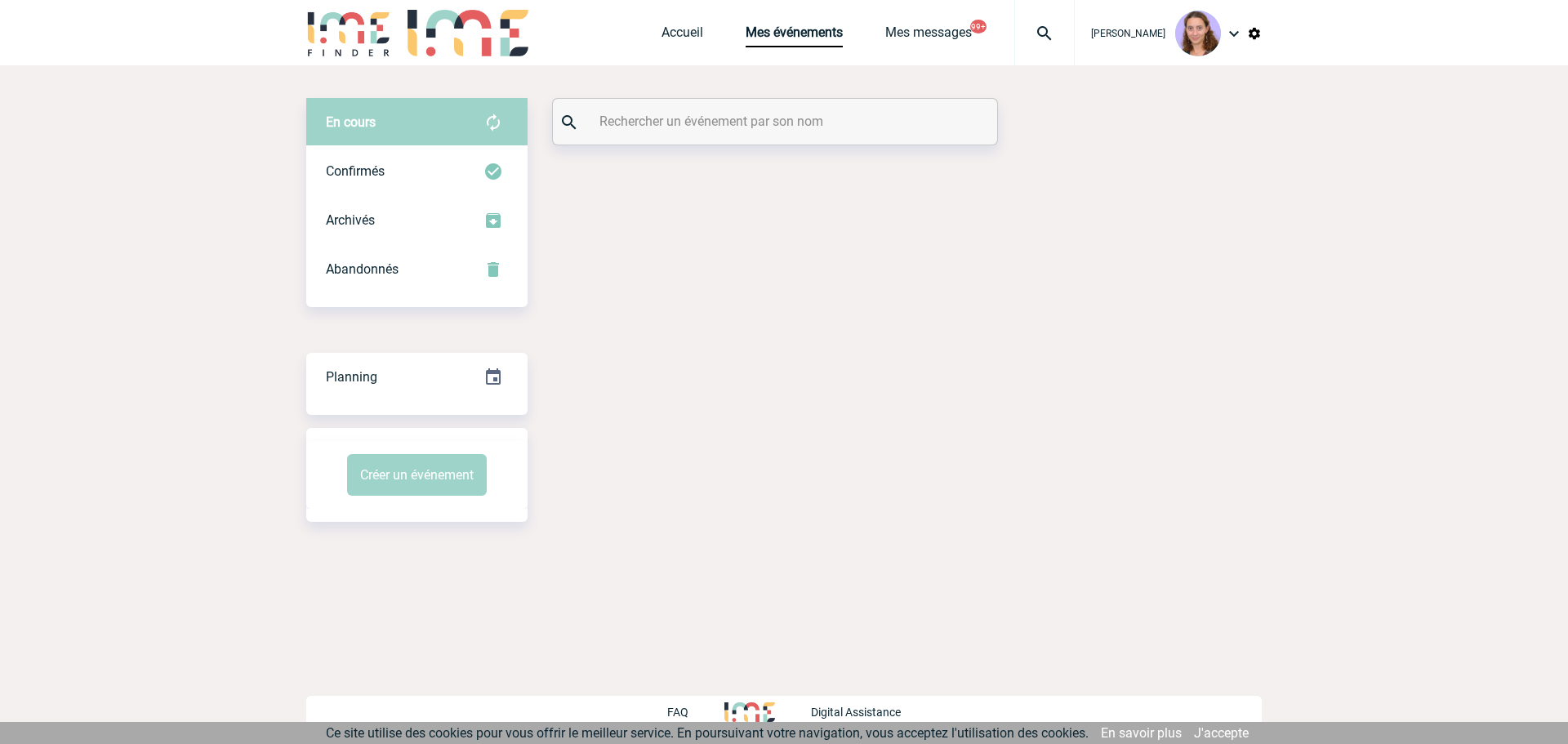
click at [717, 120] on input "text" at bounding box center [776, 121] width 363 height 24
paste input "LE GOFF"
click at [717, 120] on input "LE GOFF" at bounding box center [776, 121] width 363 height 24
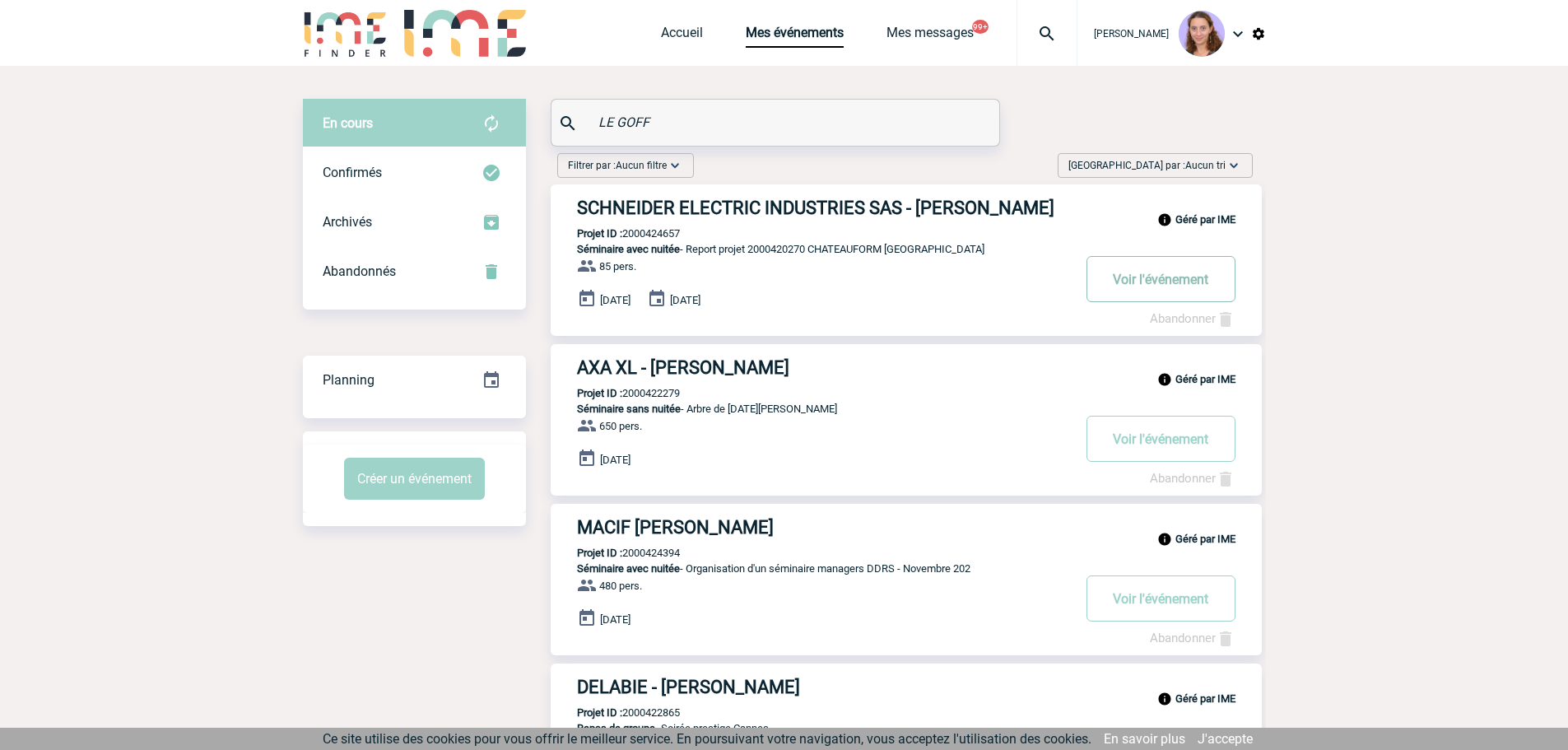
type input "LE GOFF"
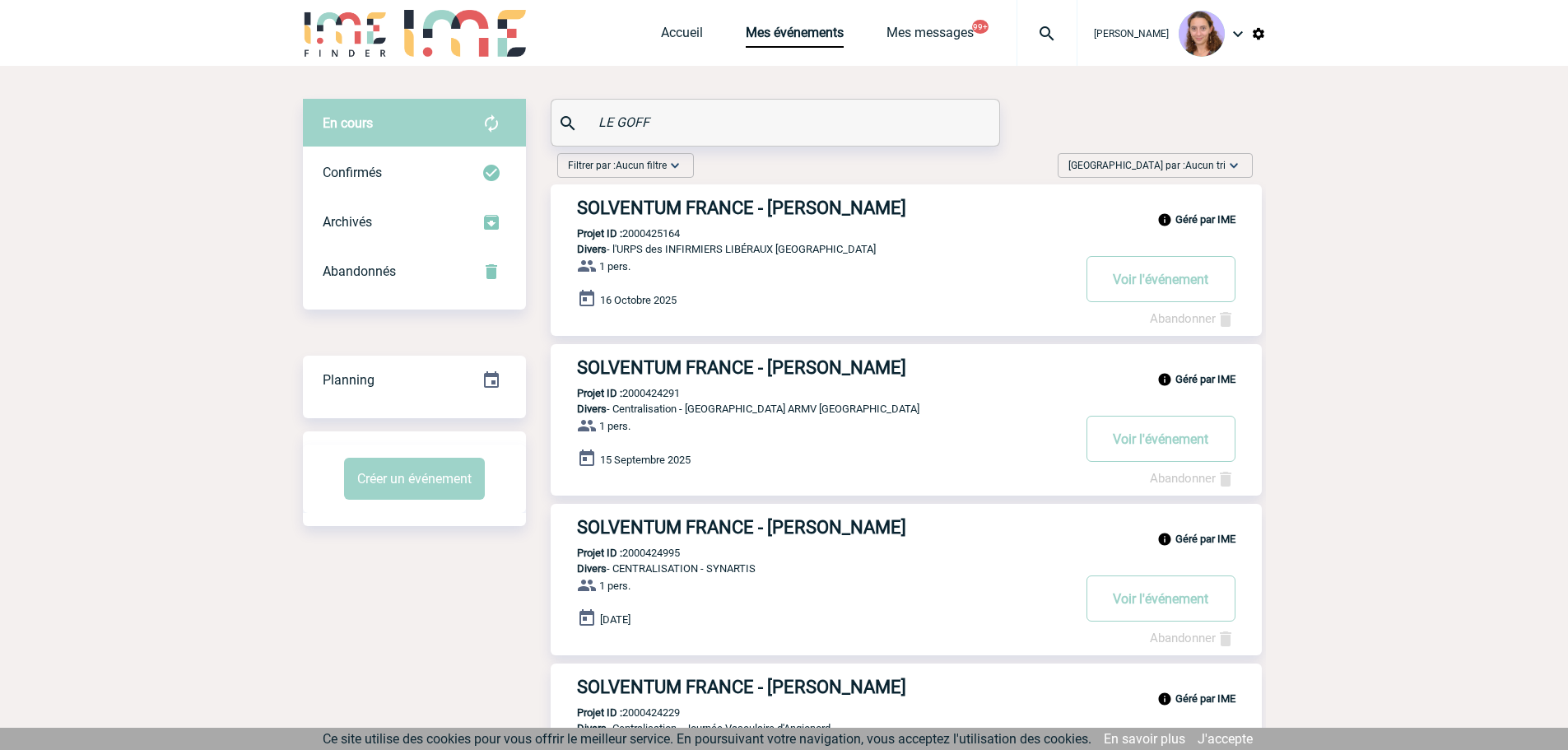
click at [1190, 284] on button "Voir l'événement" at bounding box center [1161, 279] width 149 height 46
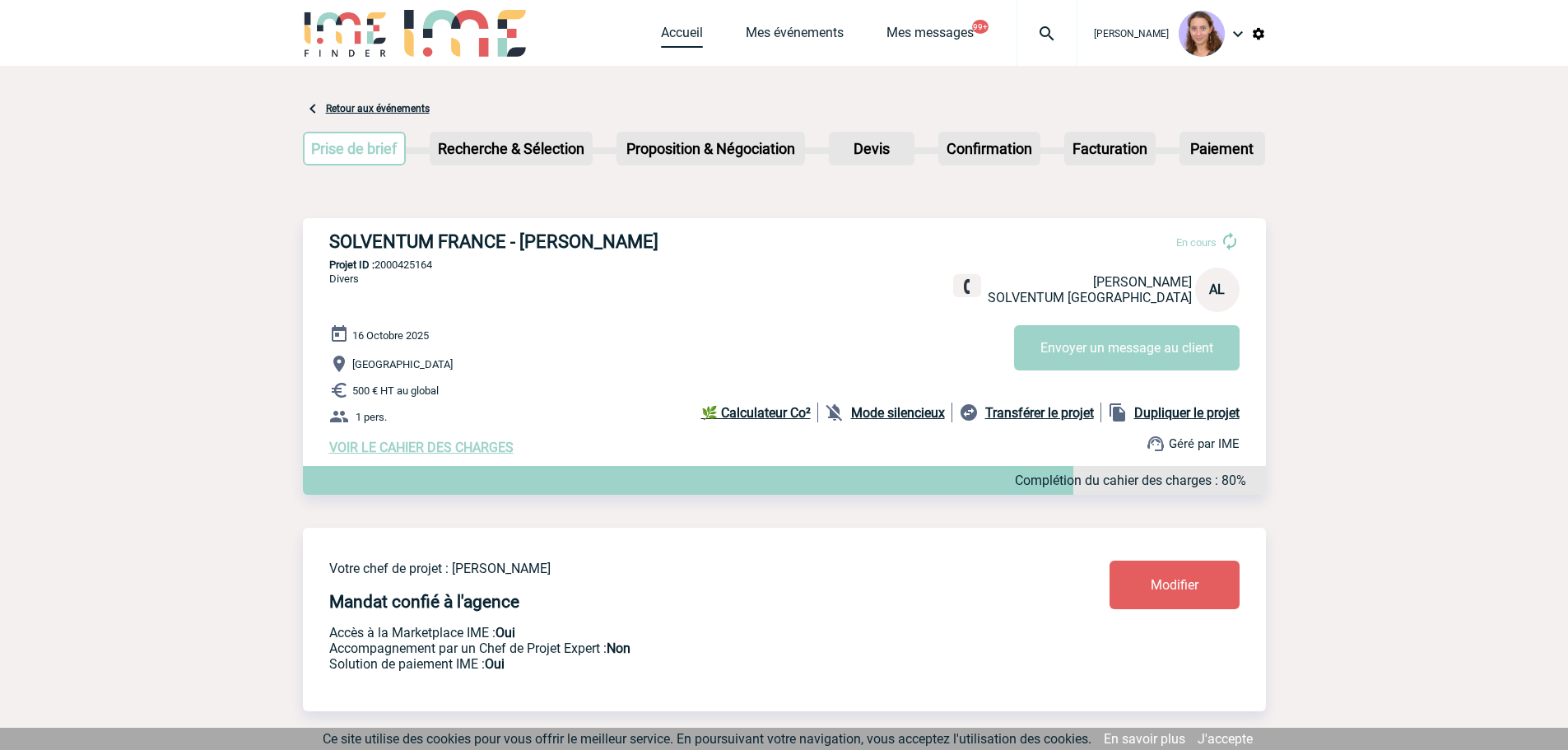
click at [674, 40] on link "Accueil" at bounding box center [682, 36] width 42 height 23
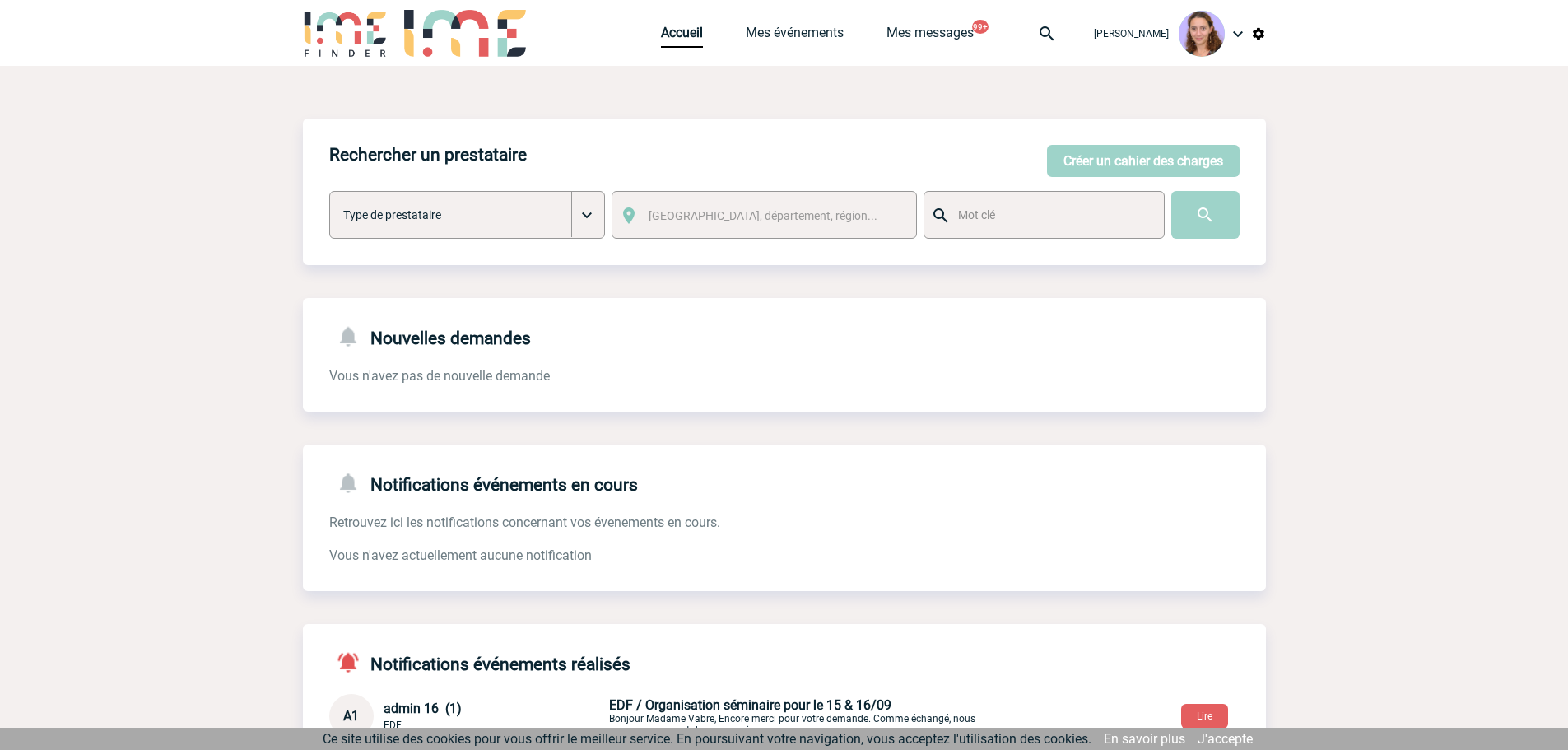
click at [1052, 43] on img at bounding box center [1047, 33] width 59 height 19
type input "2000424819"
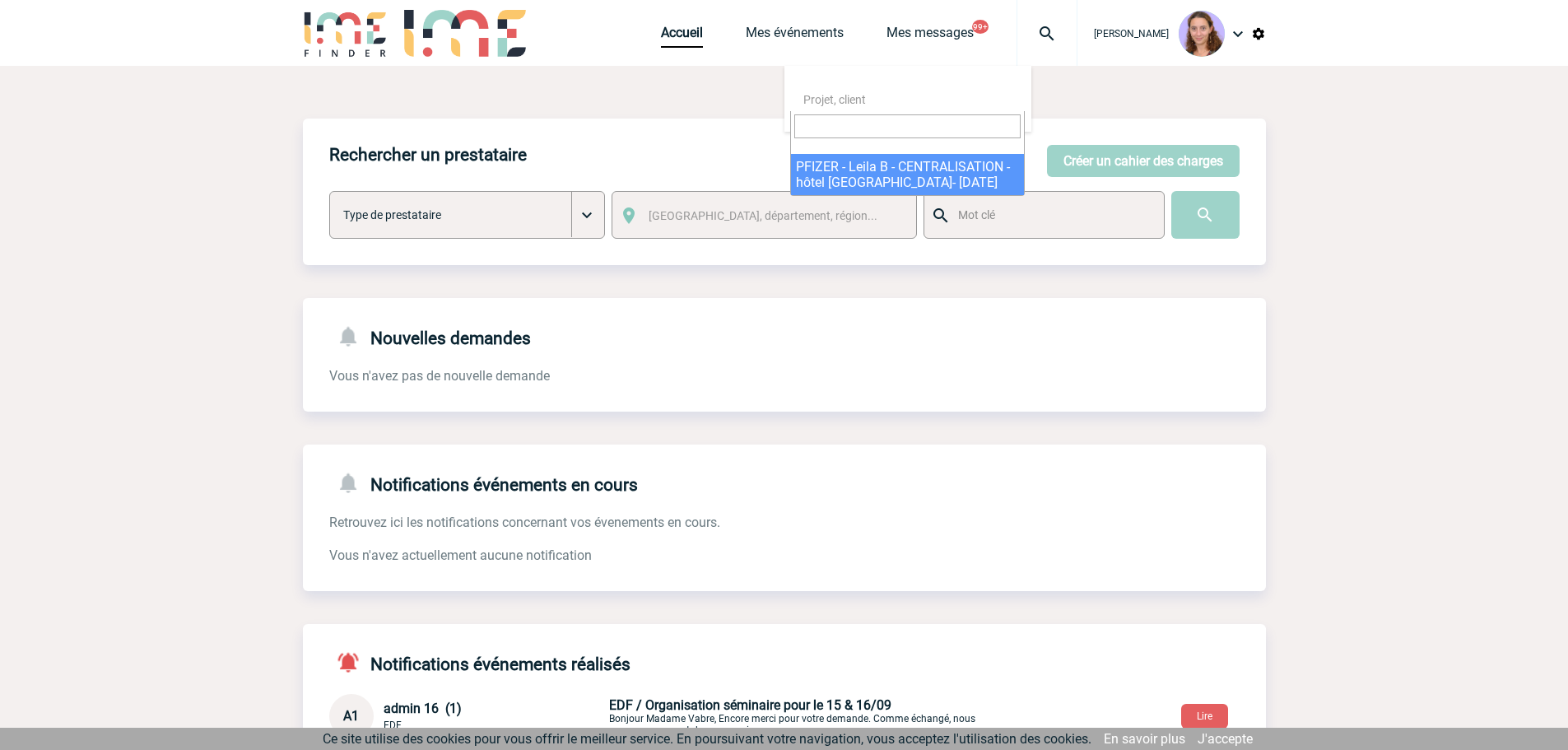
select select "24320"
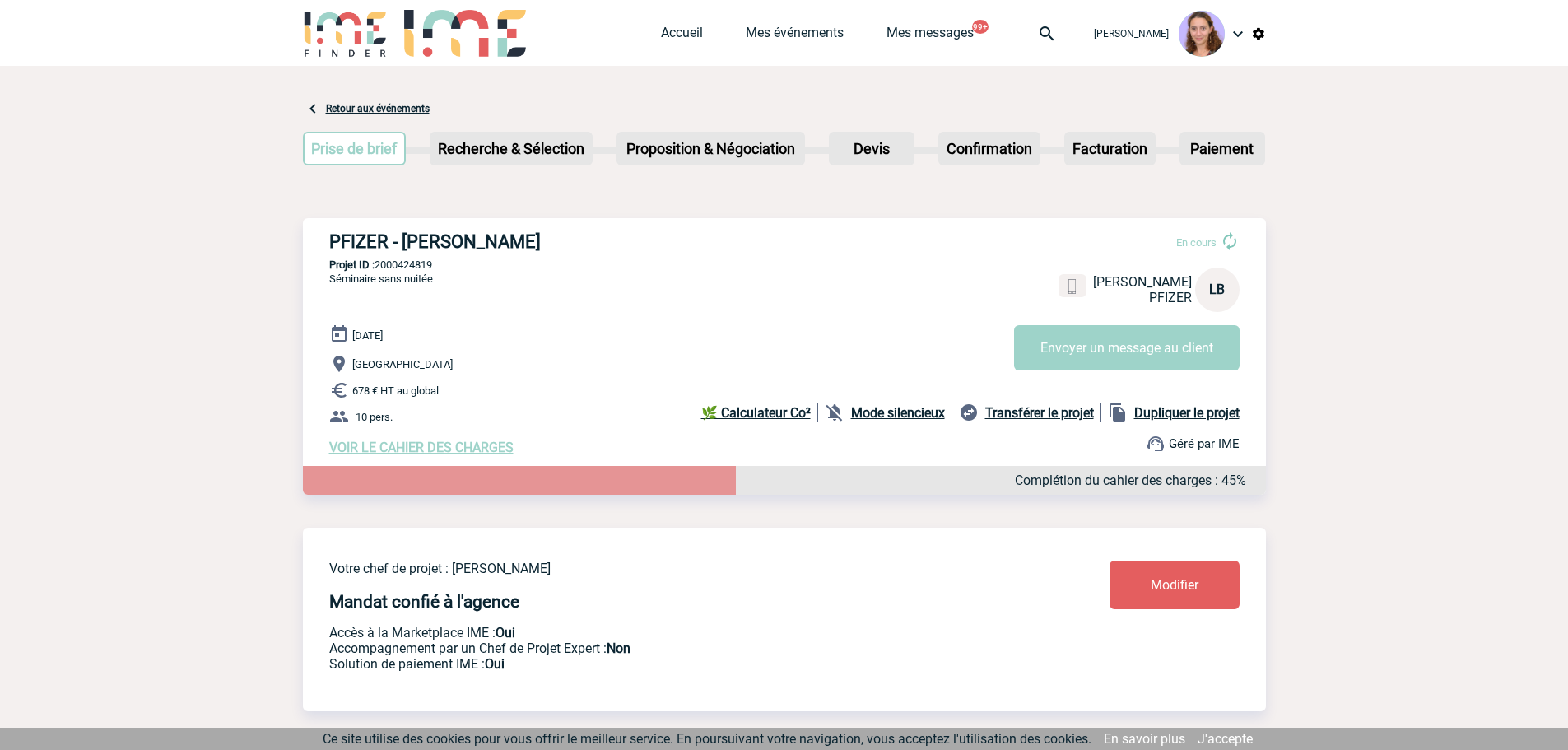
click at [1162, 582] on span "Modifier" at bounding box center [1175, 585] width 47 height 15
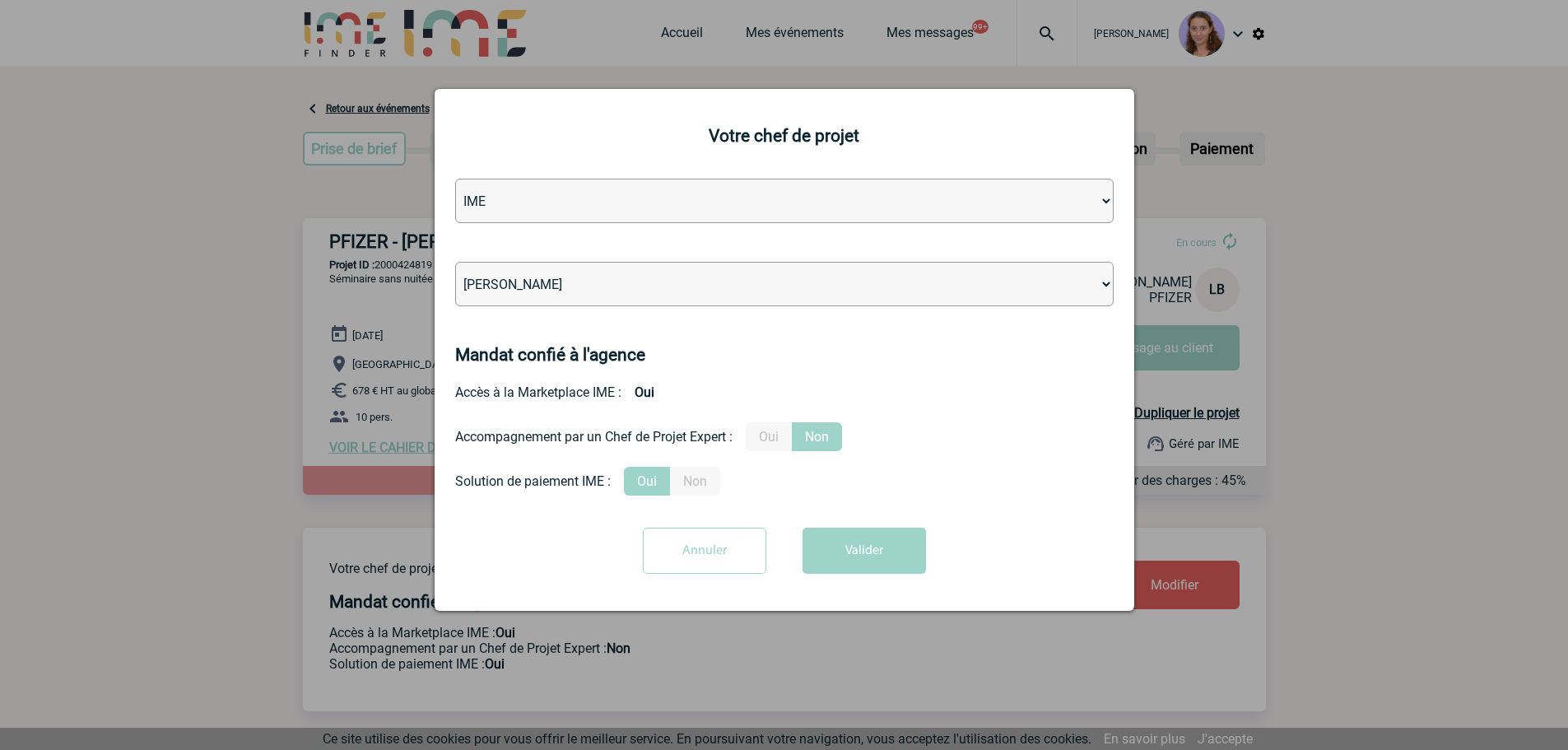
click at [524, 291] on select "[PERSON_NAME] [PERSON_NAME] [PERSON_NAME] Jean-[PERSON_NAME] [PERSON_NAME] [PER…" at bounding box center [784, 284] width 658 height 45
click at [455, 262] on select "[PERSON_NAME] [PERSON_NAME] [PERSON_NAME] Jean-[PERSON_NAME] [PERSON_NAME] [PER…" at bounding box center [784, 284] width 658 height 45
click at [524, 291] on select "[PERSON_NAME] [PERSON_NAME] [PERSON_NAME] Jean-[PERSON_NAME] [PERSON_NAME] [PER…" at bounding box center [784, 284] width 658 height 45
select select "94396"
click at [455, 262] on select "[PERSON_NAME] [PERSON_NAME] [PERSON_NAME] Jean-[PERSON_NAME] [PERSON_NAME] [PER…" at bounding box center [784, 284] width 658 height 45
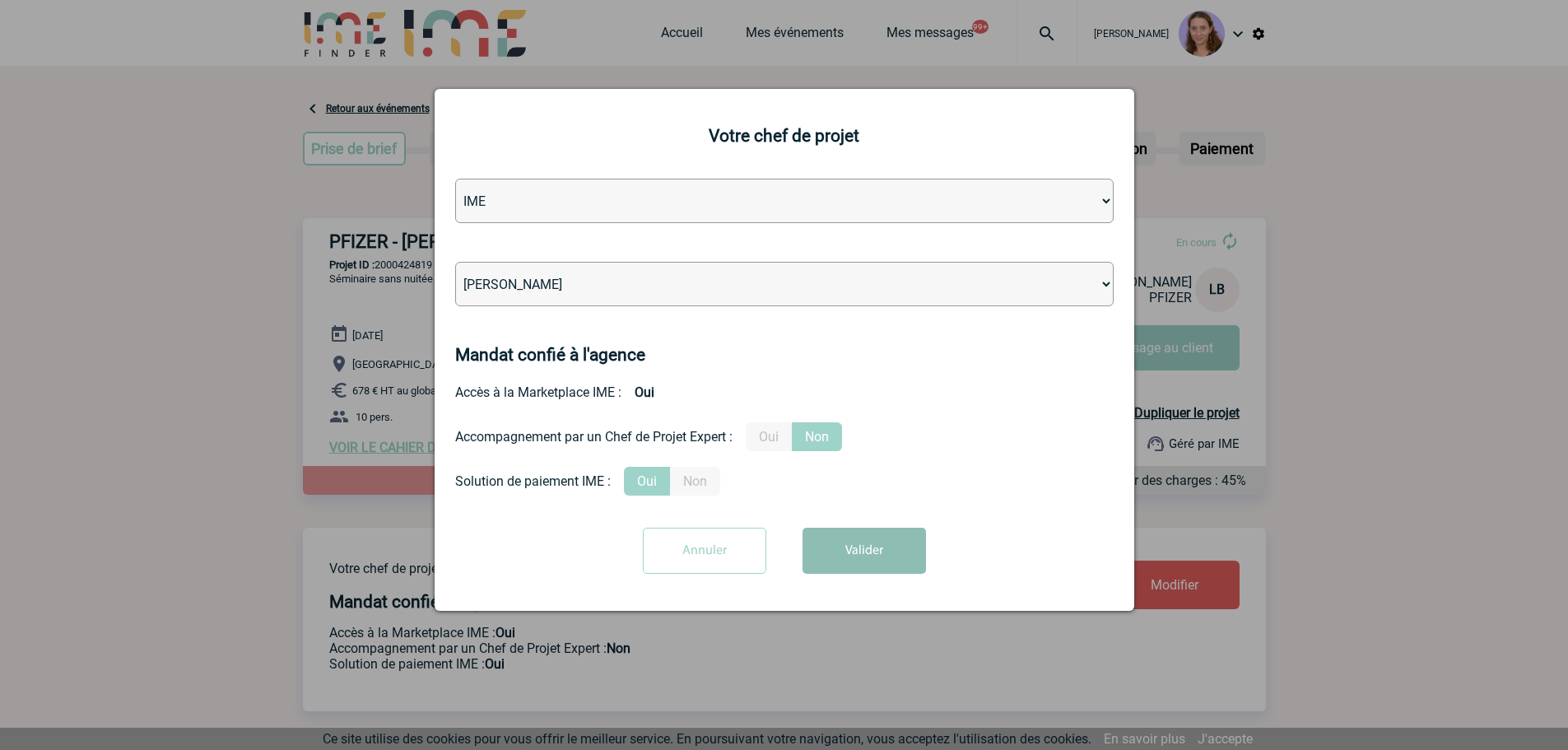
click at [879, 554] on button "Valider" at bounding box center [864, 551] width 124 height 46
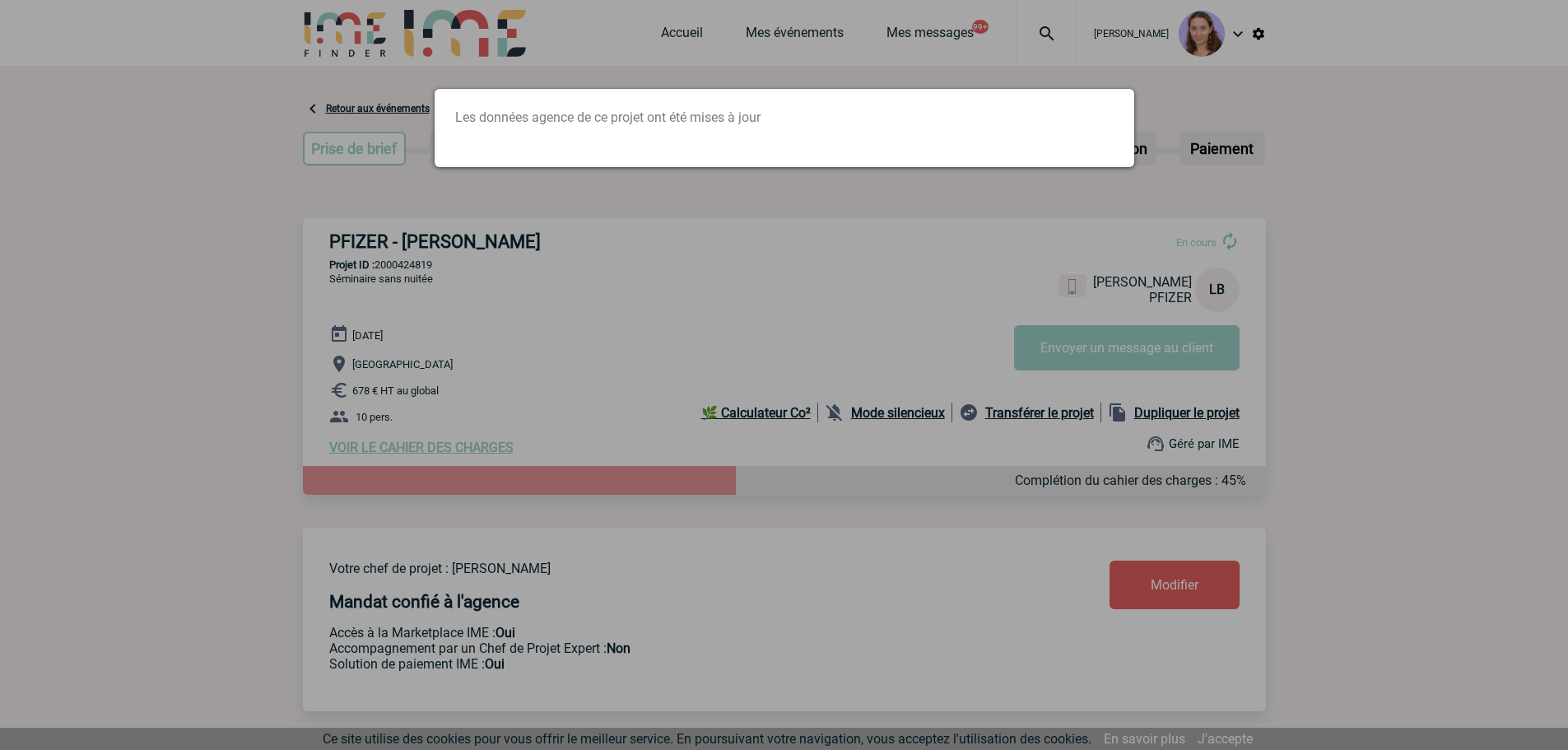
click at [929, 46] on div at bounding box center [784, 375] width 1568 height 750
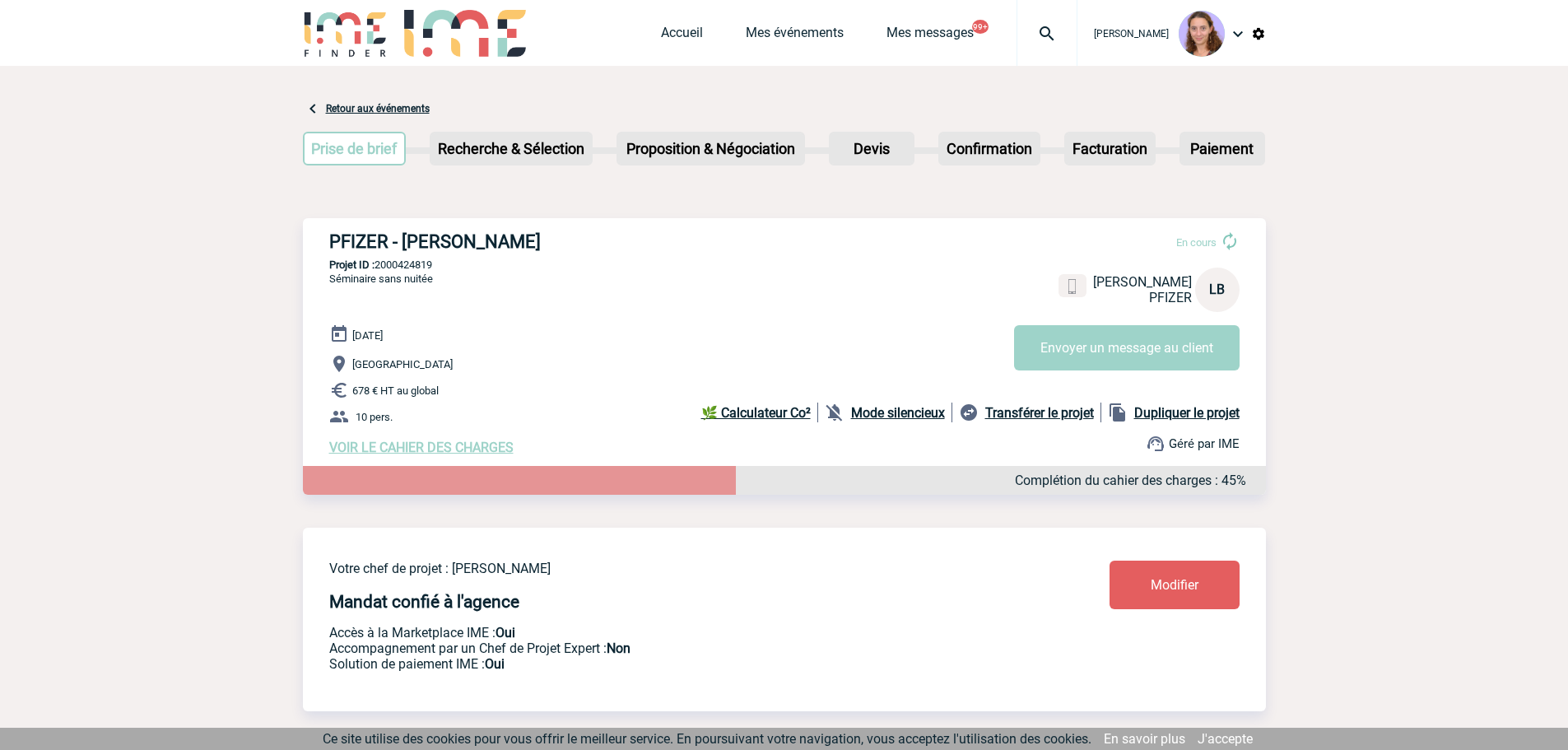
click at [1048, 25] on img at bounding box center [1047, 33] width 59 height 19
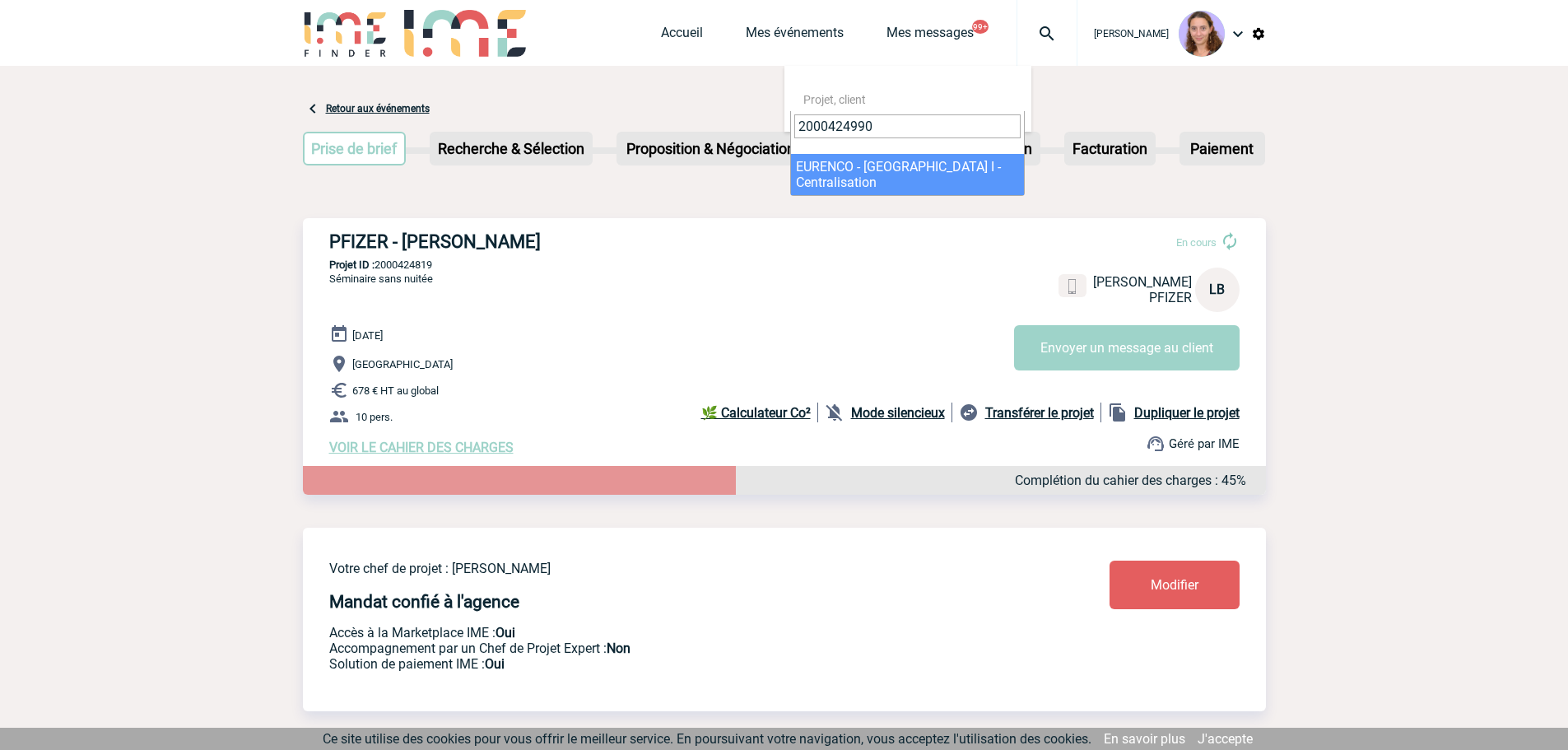
type input "2000424990"
select select "24491"
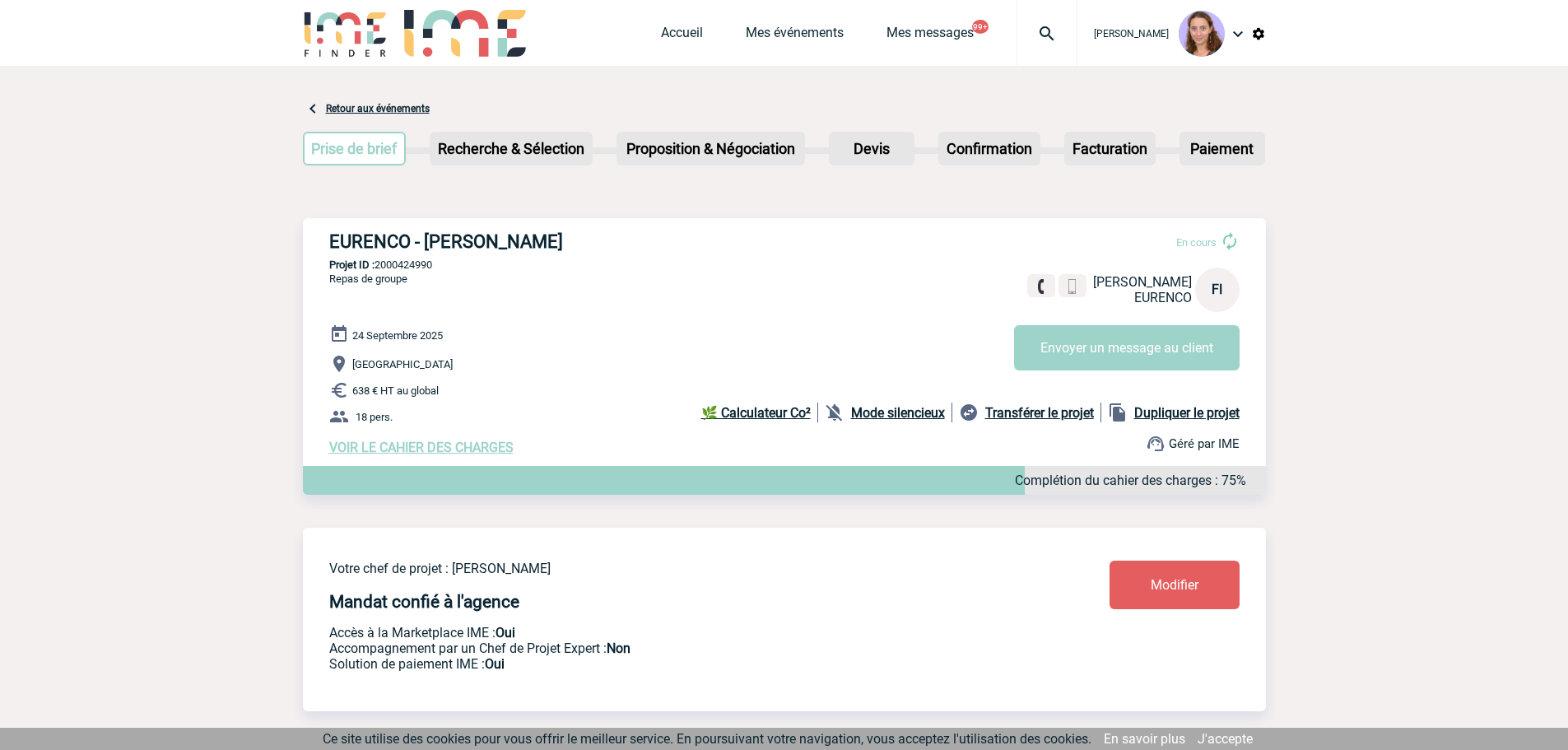
click at [1122, 576] on link "Modifier" at bounding box center [1175, 584] width 130 height 48
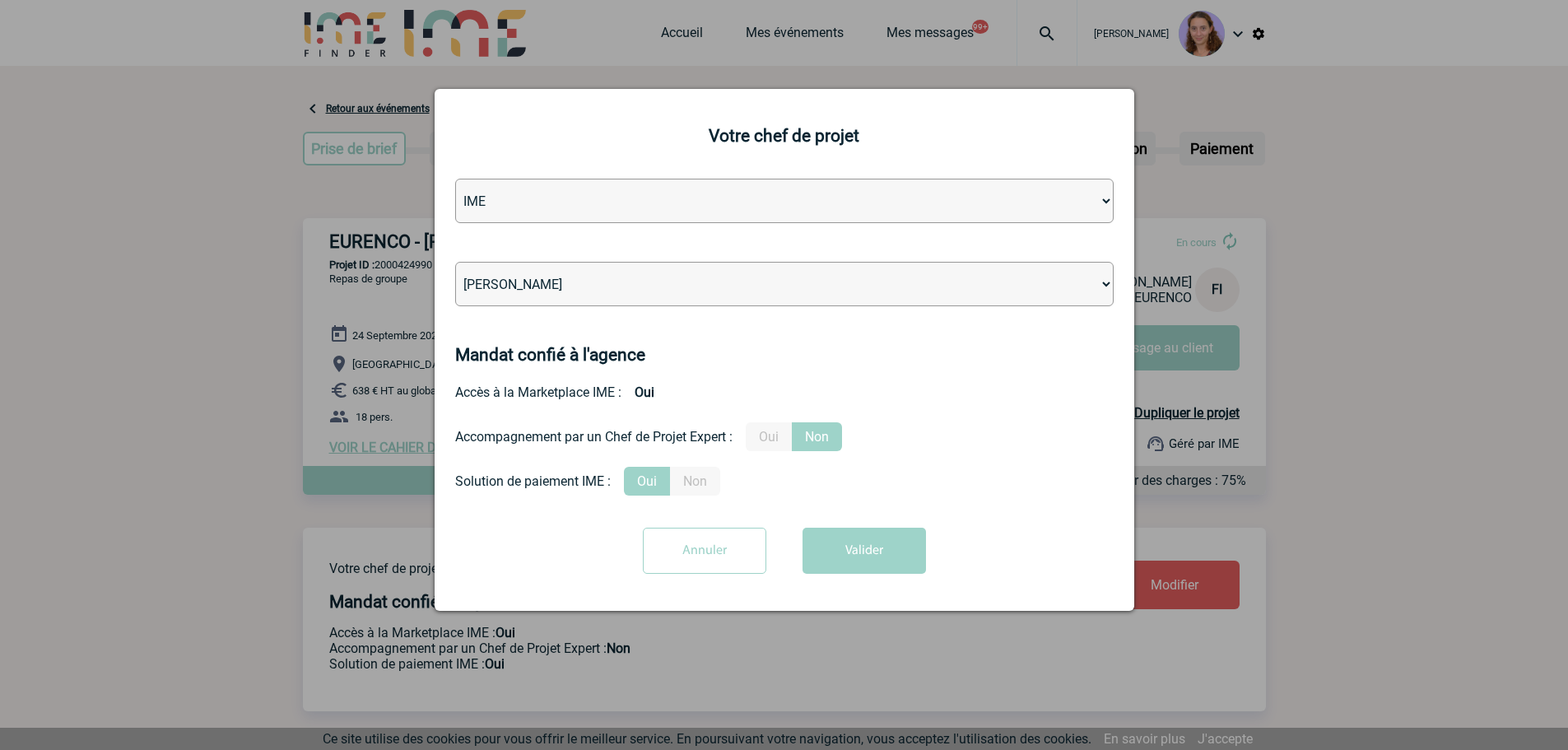
click at [479, 284] on select "[PERSON_NAME] [PERSON_NAME] [PERSON_NAME] Jean-[PERSON_NAME] [PERSON_NAME] [PER…" at bounding box center [784, 284] width 658 height 45
click at [455, 262] on select "[PERSON_NAME] [PERSON_NAME] [PERSON_NAME] Jean-[PERSON_NAME] [PERSON_NAME] [PER…" at bounding box center [784, 284] width 658 height 45
select select "94396"
click at [897, 547] on button "Valider" at bounding box center [864, 551] width 124 height 46
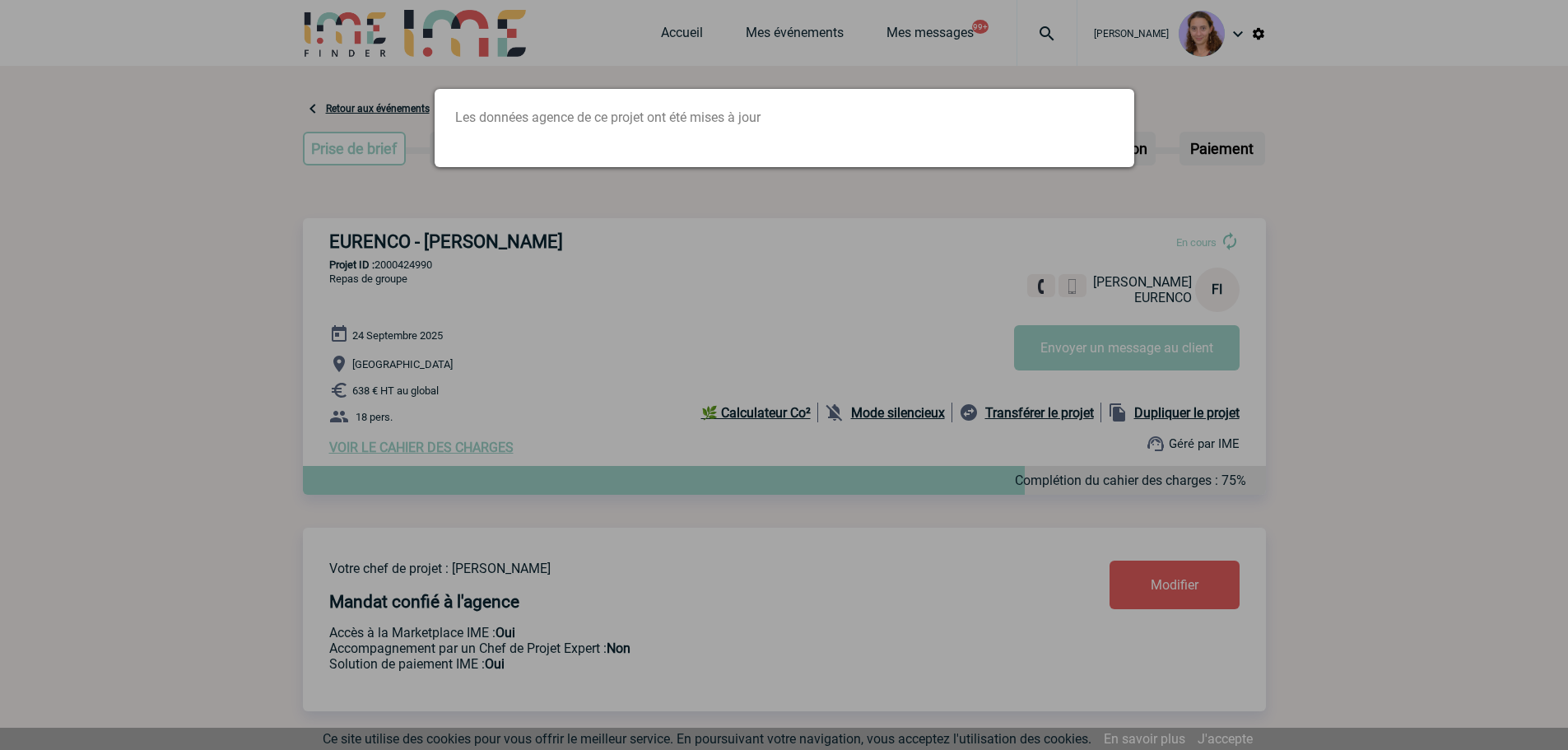
click at [897, 547] on div at bounding box center [784, 375] width 1568 height 750
